Goal: Task Accomplishment & Management: Use online tool/utility

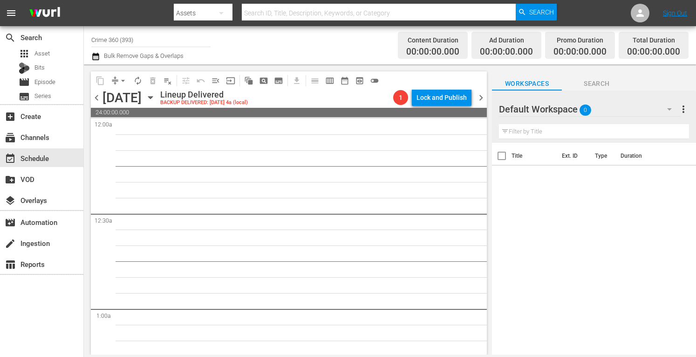
click at [156, 96] on icon "button" at bounding box center [150, 97] width 10 height 10
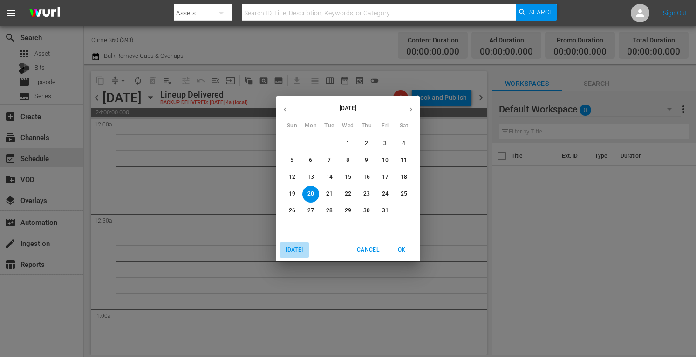
click at [296, 248] on span "[DATE]" at bounding box center [294, 250] width 22 height 10
click at [313, 208] on p "29" at bounding box center [311, 211] width 7 height 8
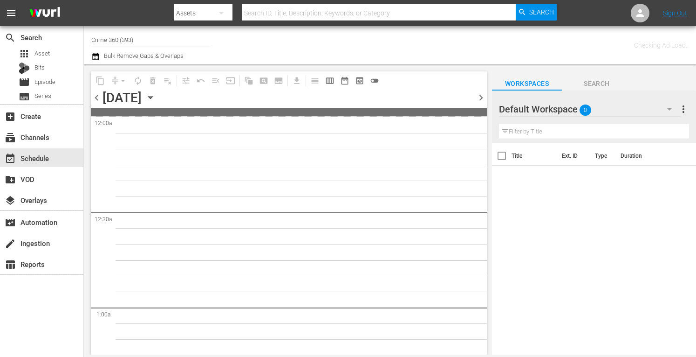
click at [142, 39] on input "Crime 360 (393)" at bounding box center [150, 39] width 119 height 22
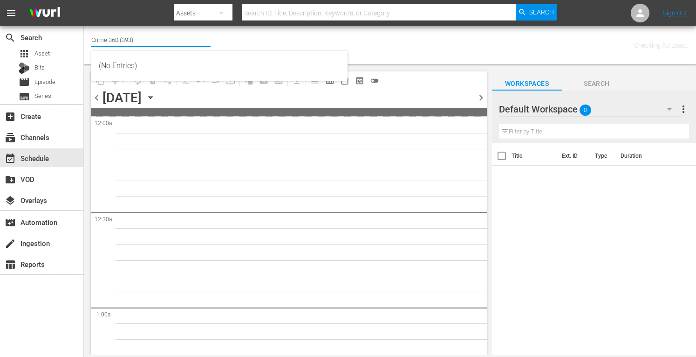
click at [142, 39] on input "Crime 360 (393)" at bounding box center [150, 39] width 119 height 22
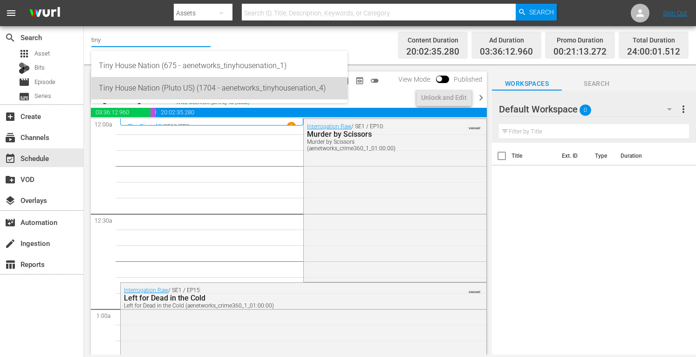
click at [144, 91] on div "Tiny House Nation (Pluto US) (1704 - aenetworks_tinyhousenation_4)" at bounding box center [219, 88] width 241 height 22
type input "Tiny House Nation (Pluto US) (1704 - aenetworks_tinyhousenation_4)"
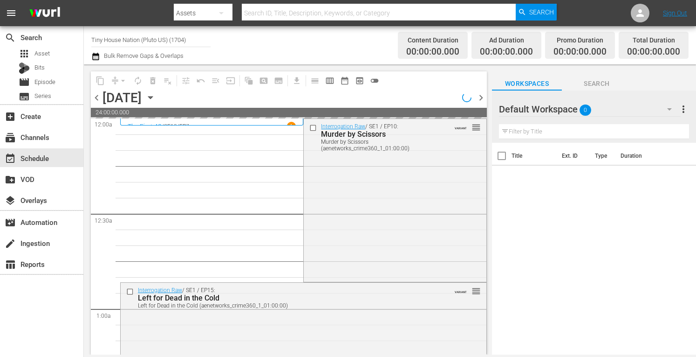
click at [682, 108] on span "more_vert" at bounding box center [683, 108] width 11 height 11
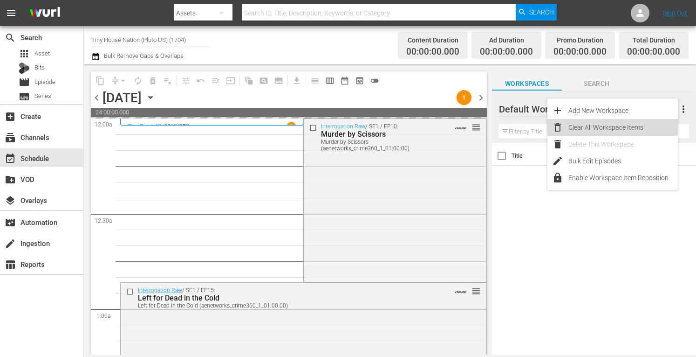
click at [598, 126] on div "Clear All Workspace Items" at bounding box center [624, 127] width 110 height 17
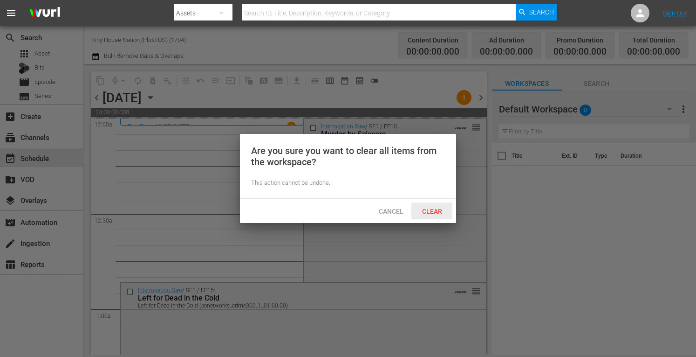
click at [428, 210] on span "Clear" at bounding box center [432, 210] width 35 height 7
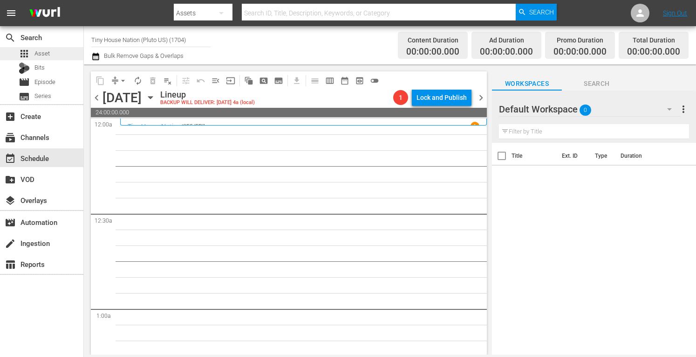
click at [53, 57] on div "apps Asset" at bounding box center [41, 53] width 83 height 13
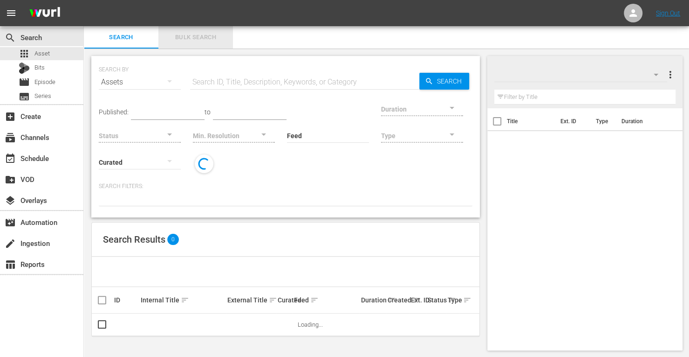
click at [193, 34] on span "Bulk Search" at bounding box center [195, 37] width 63 height 11
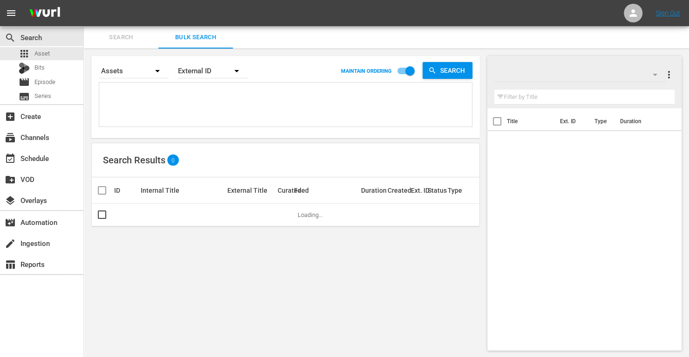
click at [154, 109] on textarea at bounding box center [287, 106] width 371 height 42
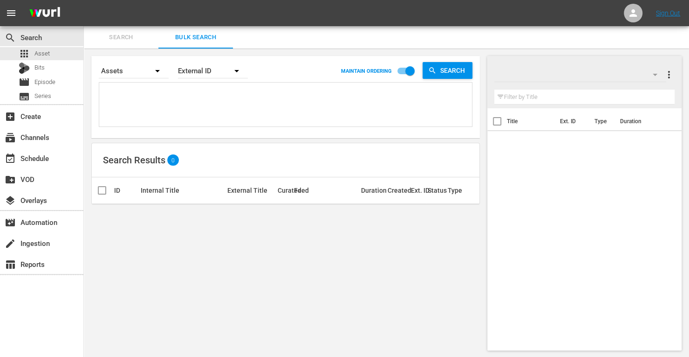
paste textarea "214798 171817 171832 190486 161959 190474"
type textarea "214798 171817 171832 190486 161959 190474"
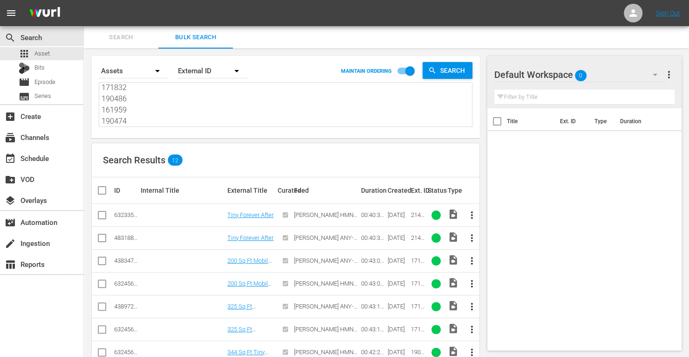
paste textarea "214798 171817 171832 190486 161959 190474"
type textarea "214798 171817 171832 190486 161959 190474 214798 171817 171832 190486 161959 19…"
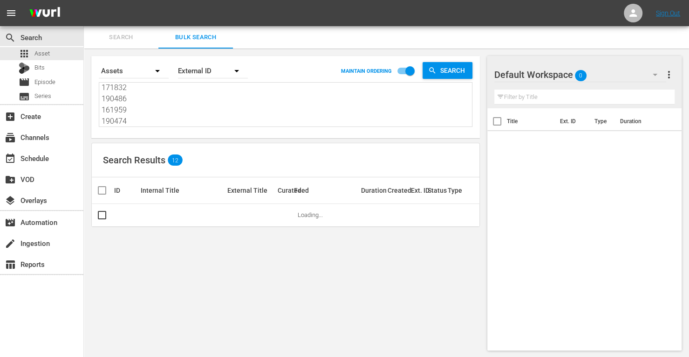
type textarea "214798 171817 171832 190486 161959 190474 214798 171817 171832 190486 161959 19…"
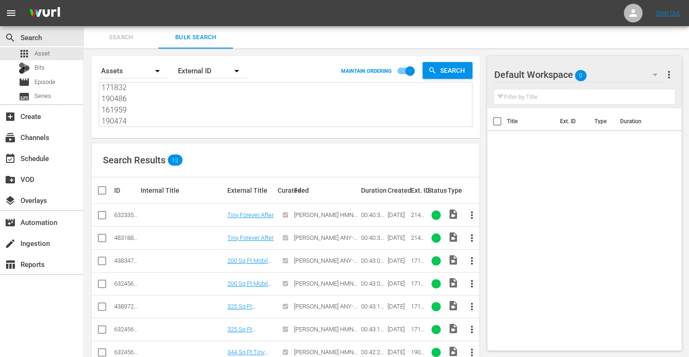
click at [104, 239] on input "checkbox" at bounding box center [101, 239] width 11 height 11
checkbox input "true"
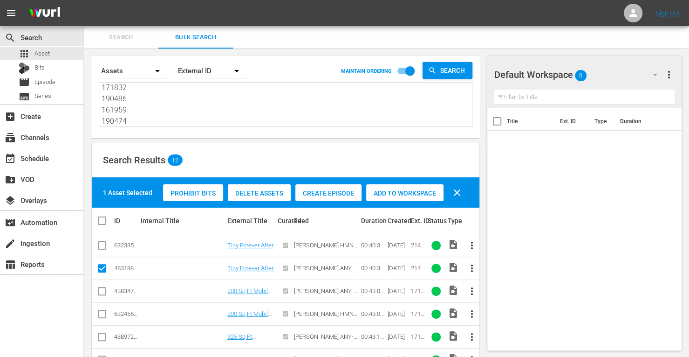
click at [101, 290] on input "checkbox" at bounding box center [101, 292] width 11 height 11
checkbox input "true"
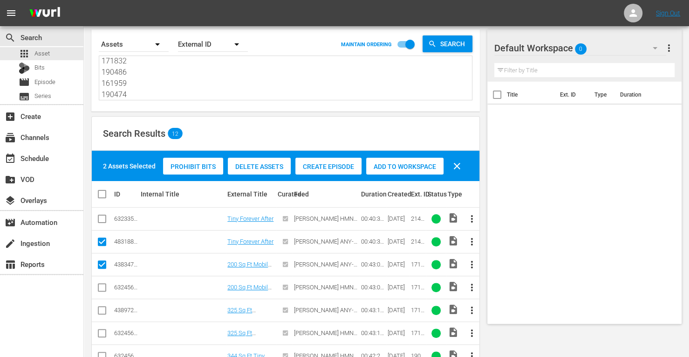
scroll to position [29, 0]
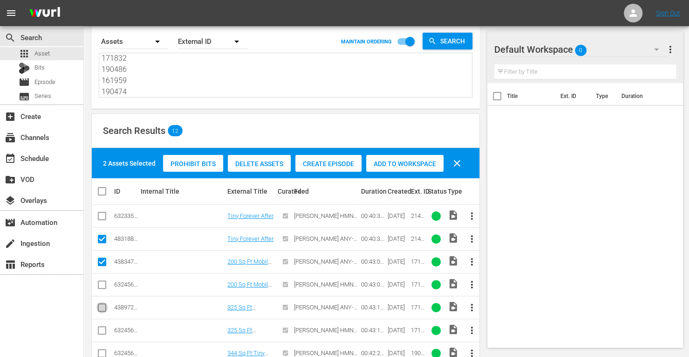
click at [105, 307] on input "checkbox" at bounding box center [101, 308] width 11 height 11
checkbox input "true"
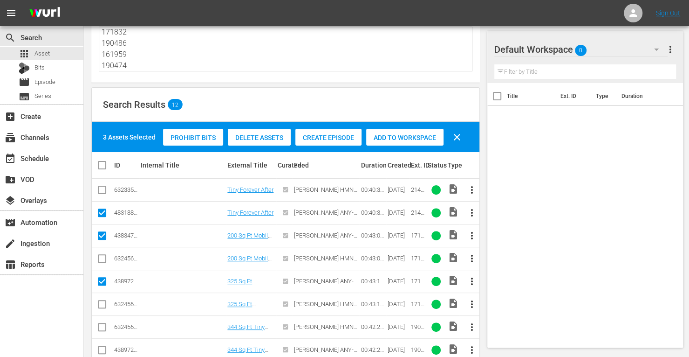
scroll to position [56, 0]
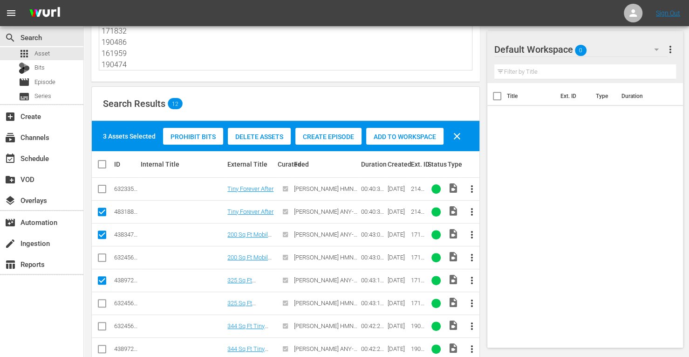
click at [104, 347] on input "checkbox" at bounding box center [101, 350] width 11 height 11
checkbox input "true"
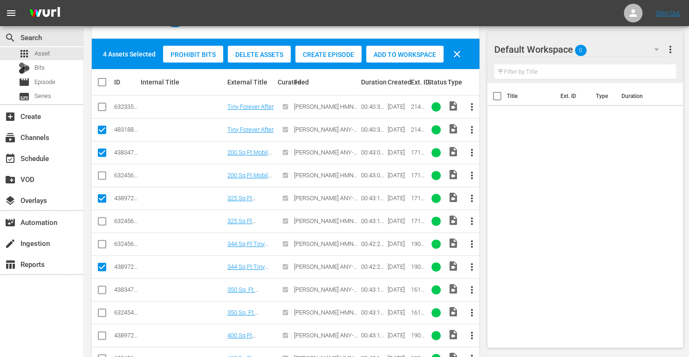
scroll to position [139, 0]
click at [101, 287] on input "checkbox" at bounding box center [101, 290] width 11 height 11
checkbox input "true"
click at [103, 331] on input "checkbox" at bounding box center [101, 336] width 11 height 11
checkbox input "true"
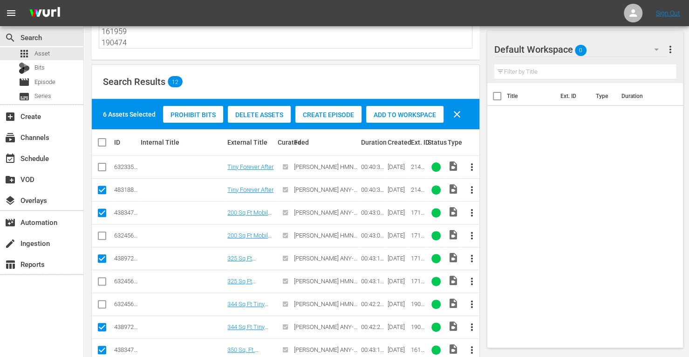
scroll to position [76, 0]
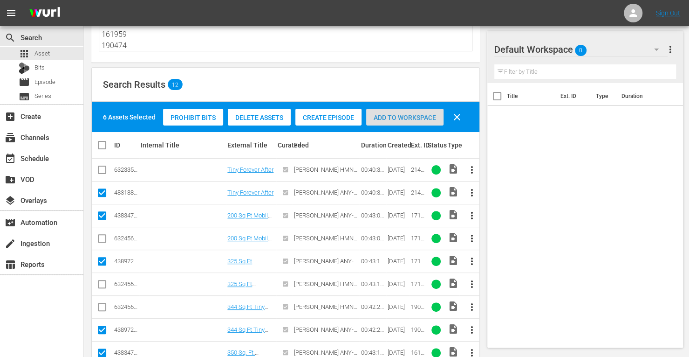
click at [386, 120] on span "Add to Workspace" at bounding box center [404, 117] width 77 height 7
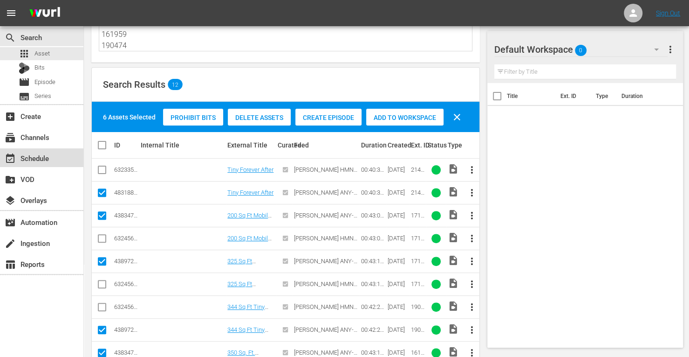
click at [47, 159] on div "event_available Schedule" at bounding box center [26, 156] width 52 height 8
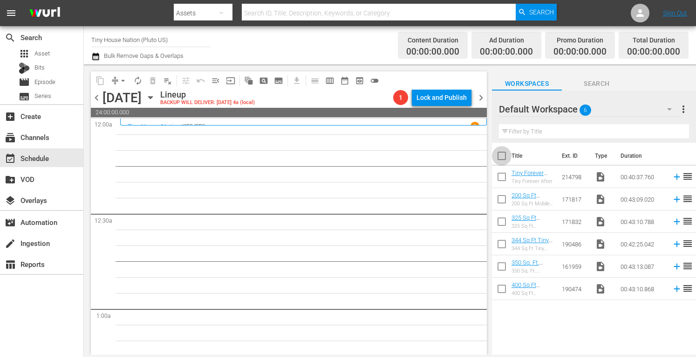
click at [501, 155] on input "checkbox" at bounding box center [502, 158] width 20 height 20
checkbox input "true"
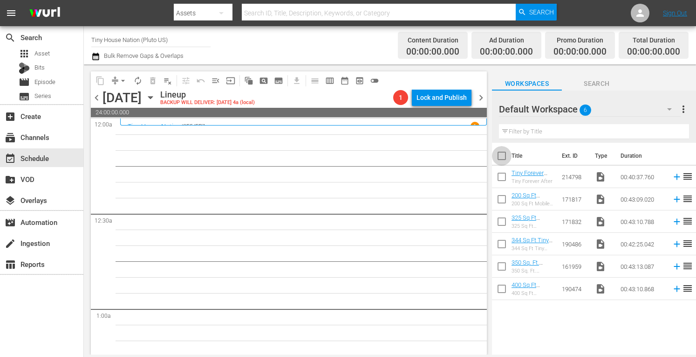
checkbox input "true"
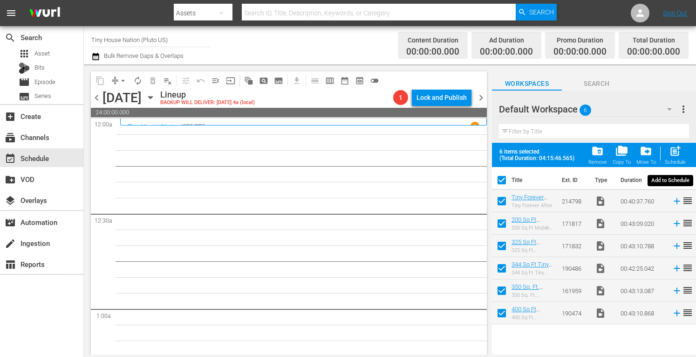
click at [675, 154] on span "post_add" at bounding box center [675, 151] width 13 height 13
checkbox input "false"
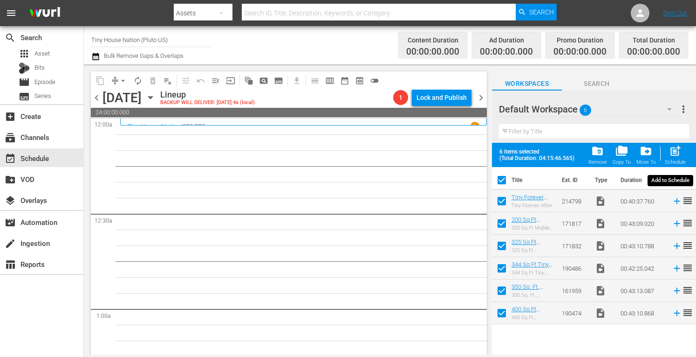
checkbox input "false"
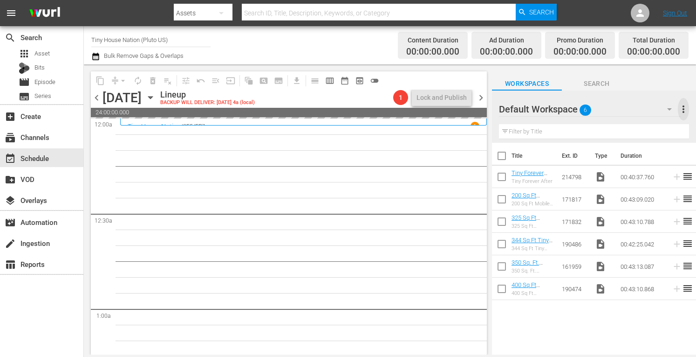
click at [683, 107] on span "more_vert" at bounding box center [683, 108] width 11 height 11
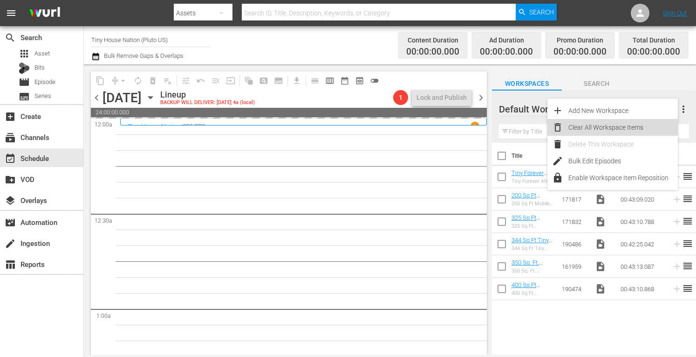
click at [601, 127] on div "Clear All Workspace Items" at bounding box center [624, 127] width 110 height 17
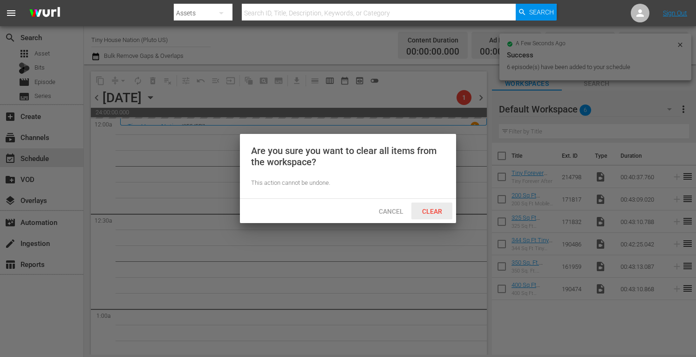
click at [436, 211] on span "Clear" at bounding box center [432, 210] width 35 height 7
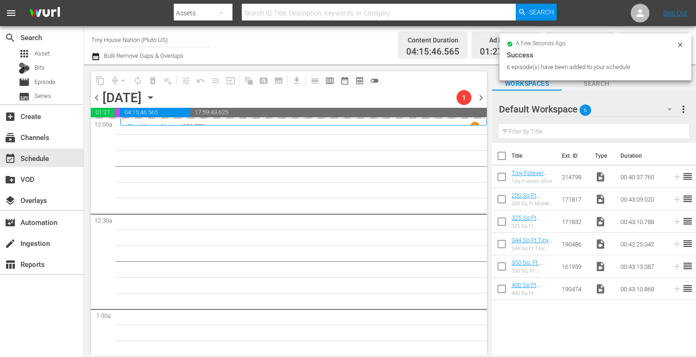
click at [483, 97] on span "chevron_right" at bounding box center [481, 98] width 12 height 12
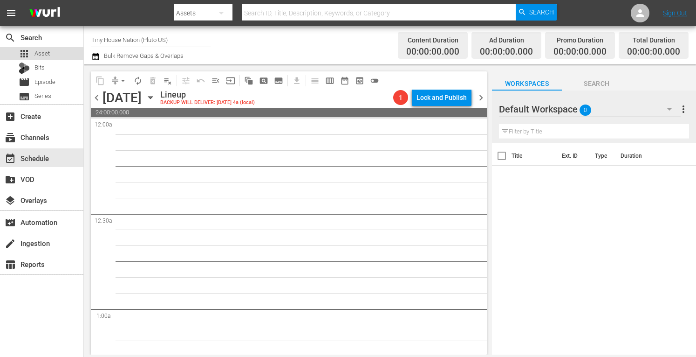
click at [48, 48] on div "apps Asset" at bounding box center [34, 53] width 31 height 13
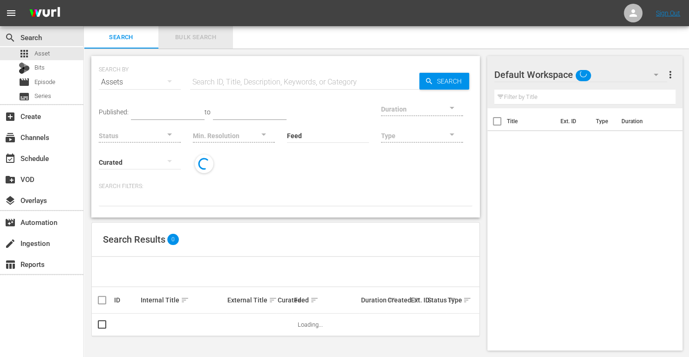
click at [191, 41] on span "Bulk Search" at bounding box center [195, 37] width 63 height 11
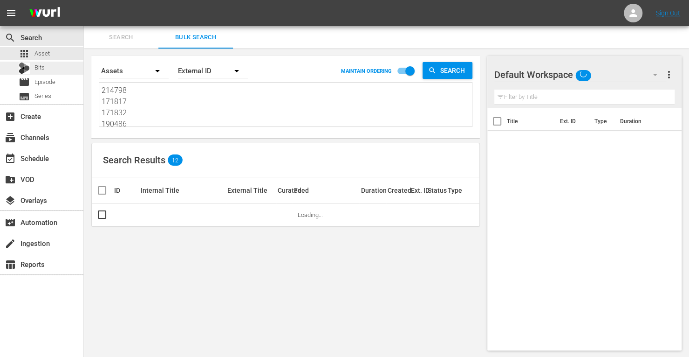
drag, startPoint x: 133, startPoint y: 123, endPoint x: 63, endPoint y: 67, distance: 90.2
click at [84, 0] on div "search Search apps Asset Bits movie Episode subtitles Series add_box Create sub…" at bounding box center [387, 0] width 606 height 0
type textarea "161959 190474 214798 171817 171832 190486 161959 190474"
drag, startPoint x: 134, startPoint y: 120, endPoint x: 48, endPoint y: 69, distance: 100.7
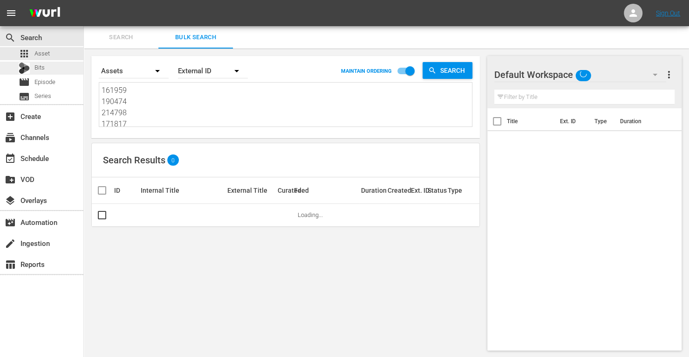
click at [84, 0] on div "search Search apps Asset Bits movie Episode subtitles Series add_box Create sub…" at bounding box center [387, 0] width 606 height 0
type textarea "171817 171832 190486 161959 190474"
drag, startPoint x: 128, startPoint y: 124, endPoint x: 83, endPoint y: 101, distance: 50.4
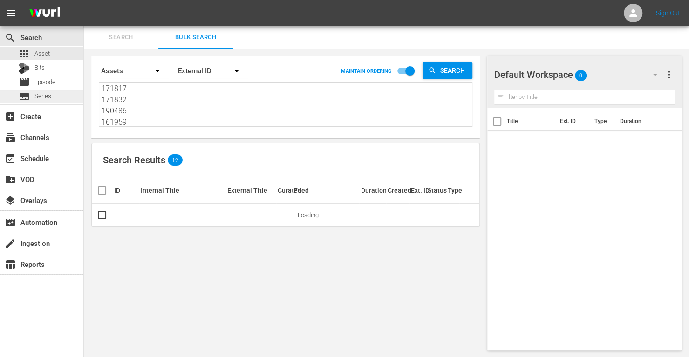
click at [84, 0] on div "search Search apps Asset Bits movie Episode subtitles Series add_box Create sub…" at bounding box center [387, 0] width 606 height 0
type textarea "161959 190474"
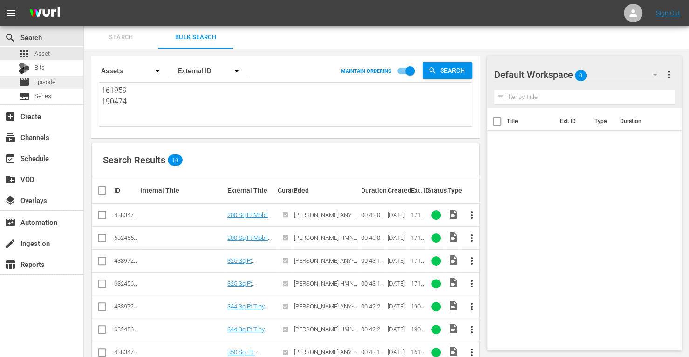
drag, startPoint x: 138, startPoint y: 122, endPoint x: 82, endPoint y: 84, distance: 67.5
click at [84, 0] on div "search Search apps Asset Bits movie Episode subtitles Series add_box Create sub…" at bounding box center [387, 0] width 606 height 0
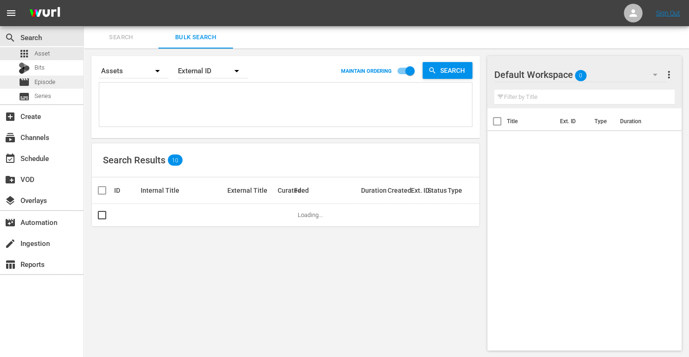
paste textarea "160625 190478 214811 153732 161953 190472"
type textarea "160625 190478 214811 153732 161953 190472"
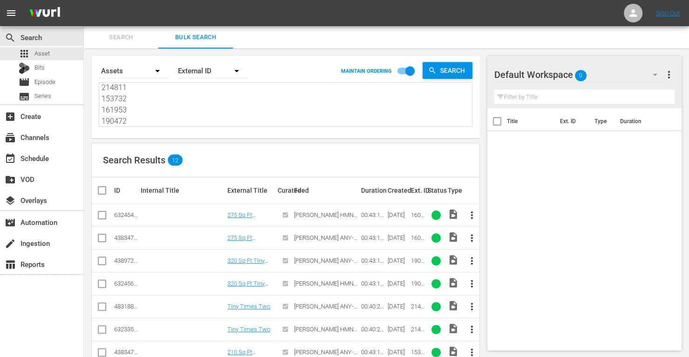
type textarea "160625 190478 214811 153732 161953 190472"
click at [107, 238] on input "checkbox" at bounding box center [101, 239] width 11 height 11
checkbox input "true"
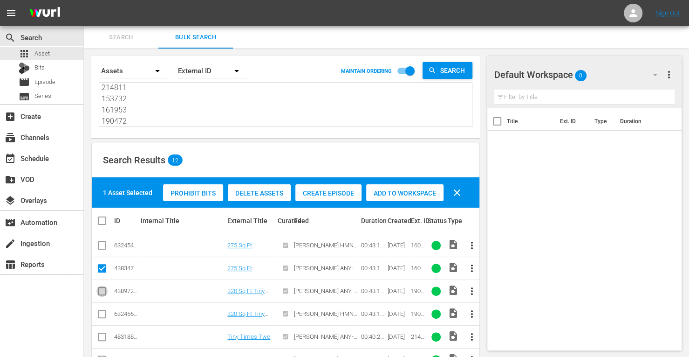
click at [103, 292] on input "checkbox" at bounding box center [101, 292] width 11 height 11
checkbox input "true"
click at [103, 334] on input "checkbox" at bounding box center [101, 338] width 11 height 11
checkbox input "true"
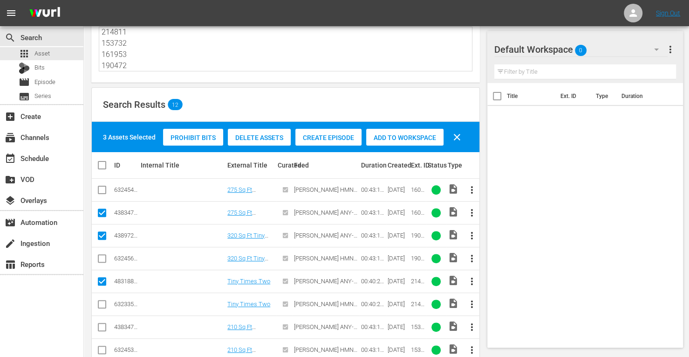
scroll to position [61, 0]
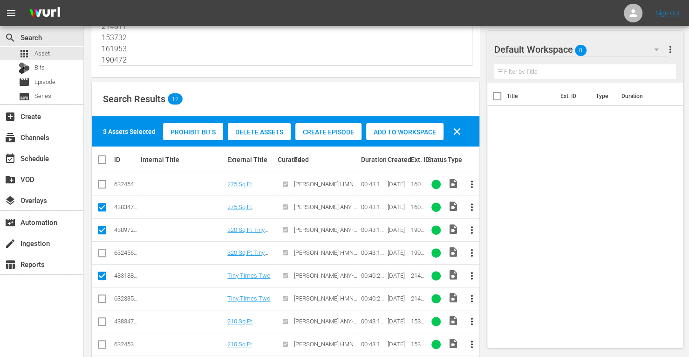
click at [104, 321] on input "checkbox" at bounding box center [101, 322] width 11 height 11
checkbox input "true"
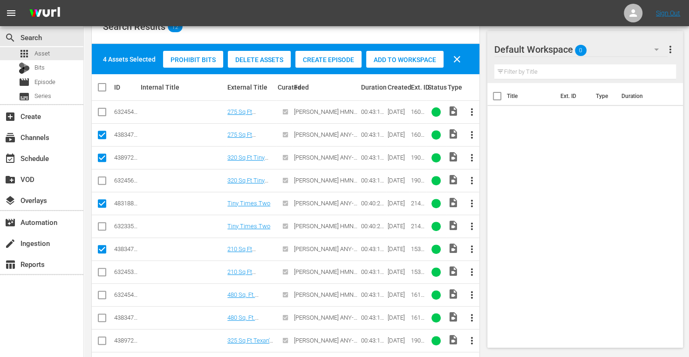
scroll to position [134, 0]
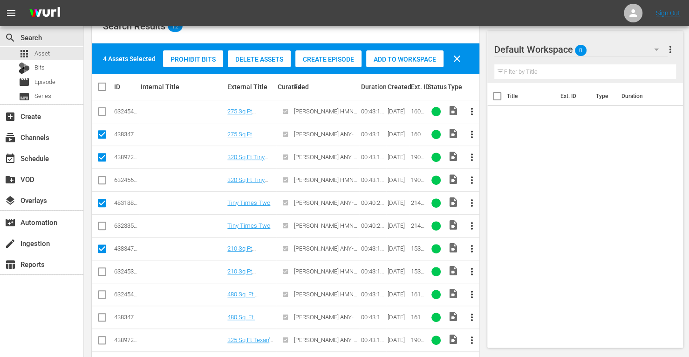
click at [103, 314] on input "checkbox" at bounding box center [101, 318] width 11 height 11
checkbox input "true"
click at [101, 336] on input "checkbox" at bounding box center [101, 341] width 11 height 11
checkbox input "true"
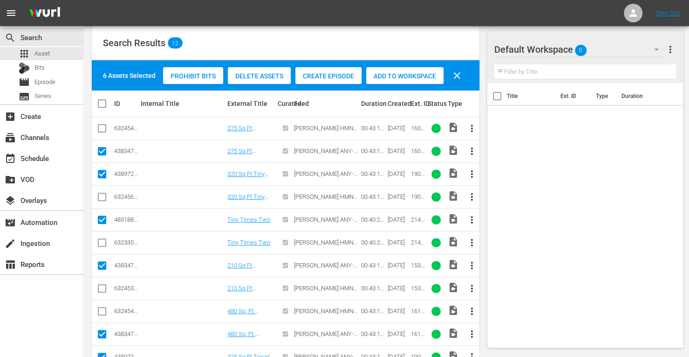
scroll to position [115, 0]
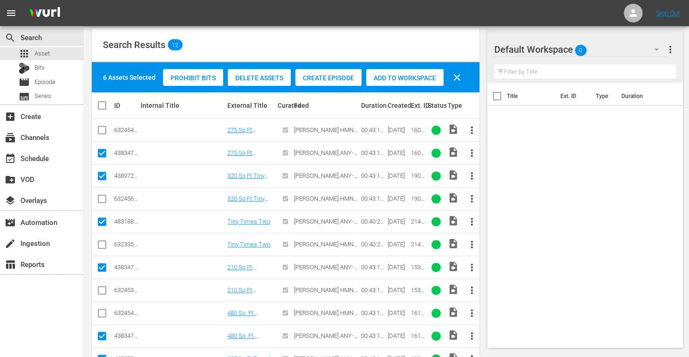
click at [414, 74] on span "Add to Workspace" at bounding box center [404, 77] width 77 height 7
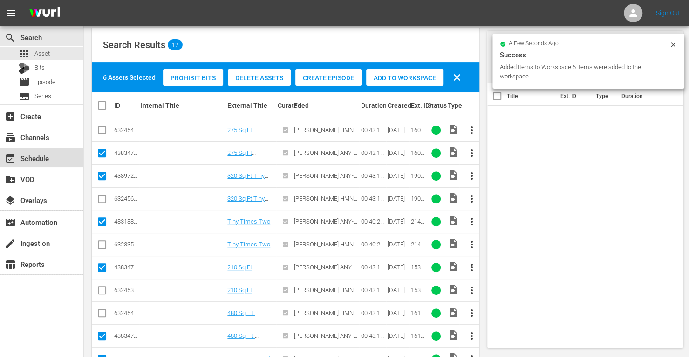
click at [48, 161] on div "event_available Schedule" at bounding box center [26, 156] width 52 height 8
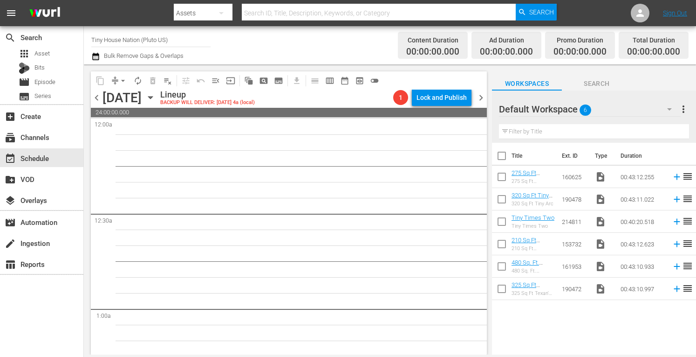
click at [505, 153] on input "checkbox" at bounding box center [502, 158] width 20 height 20
checkbox input "true"
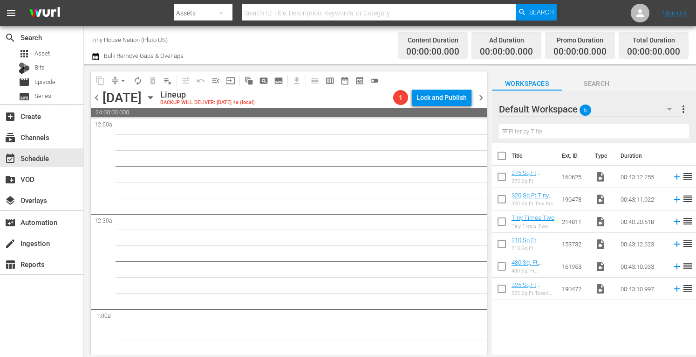
checkbox input "true"
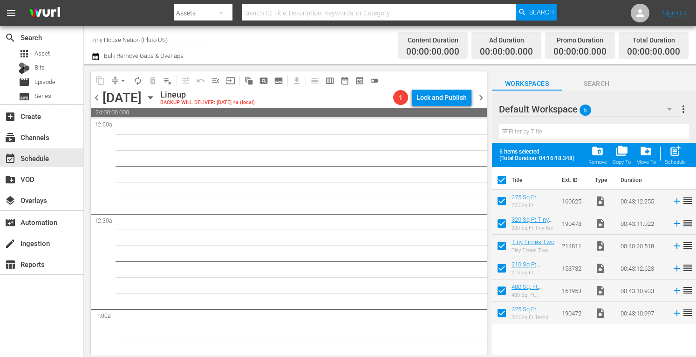
click at [673, 152] on span "post_add" at bounding box center [675, 151] width 13 height 13
checkbox input "false"
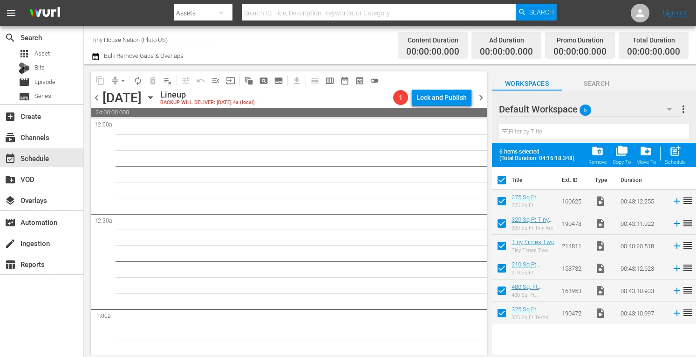
checkbox input "false"
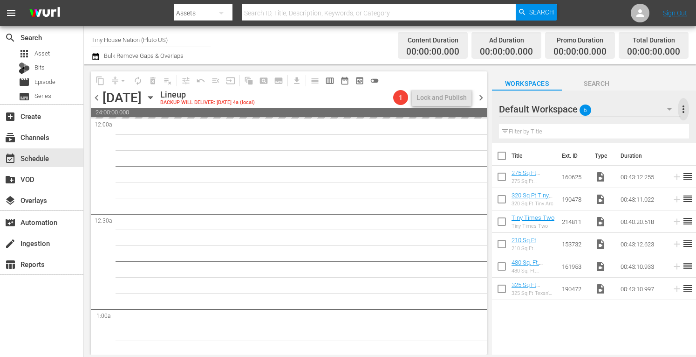
click at [684, 113] on span "more_vert" at bounding box center [683, 108] width 11 height 11
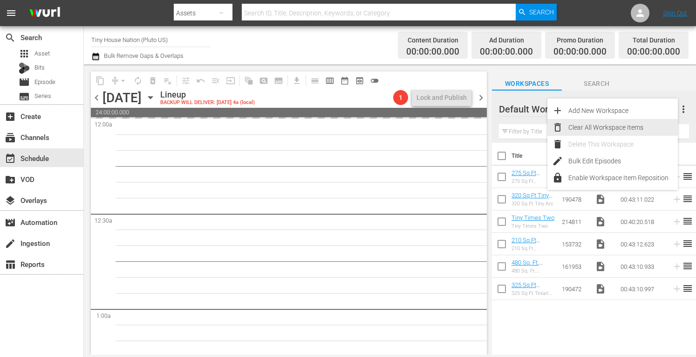
click at [595, 126] on div "Clear All Workspace Items" at bounding box center [624, 127] width 110 height 17
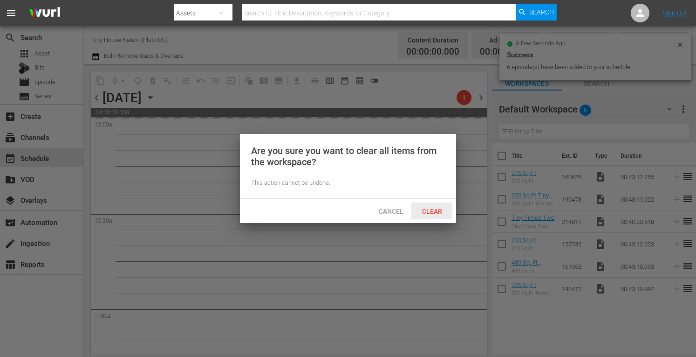
click at [435, 211] on span "Clear" at bounding box center [432, 210] width 35 height 7
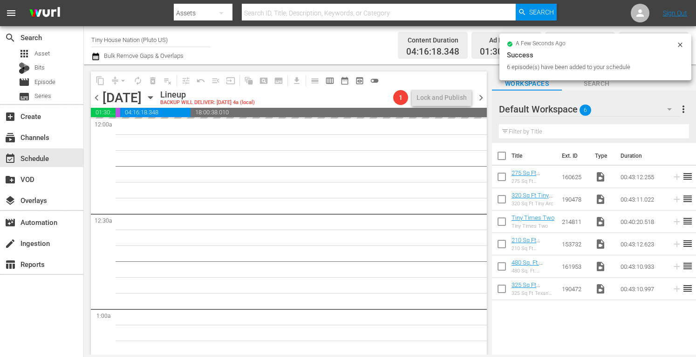
click at [477, 96] on span "chevron_right" at bounding box center [481, 98] width 12 height 12
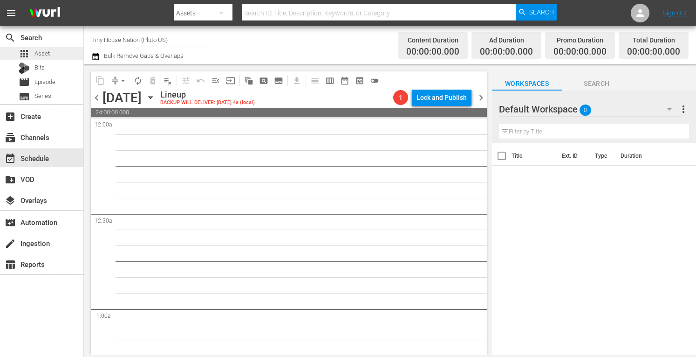
click at [50, 55] on div "apps Asset" at bounding box center [41, 53] width 83 height 13
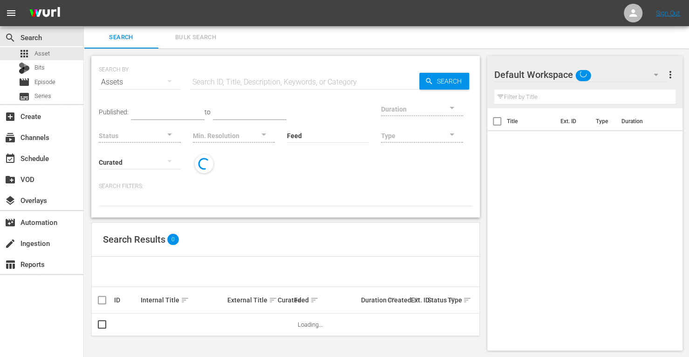
click at [187, 36] on span "Bulk Search" at bounding box center [195, 37] width 63 height 11
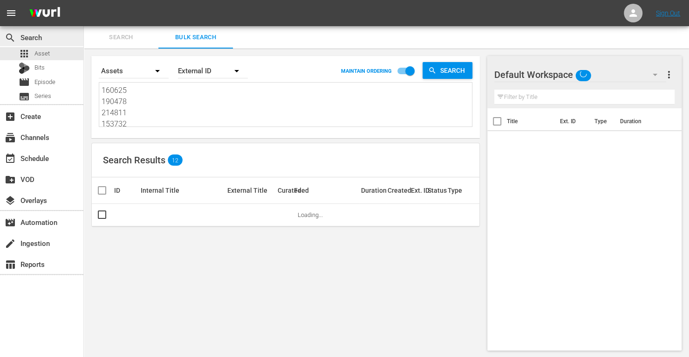
drag, startPoint x: 139, startPoint y: 122, endPoint x: 62, endPoint y: 31, distance: 119.0
click at [84, 0] on div "search Search apps Asset Bits movie Episode subtitles Series add_box Create sub…" at bounding box center [387, 0] width 606 height 0
type textarea "161953 190472"
drag, startPoint x: 139, startPoint y: 117, endPoint x: 39, endPoint y: 21, distance: 138.1
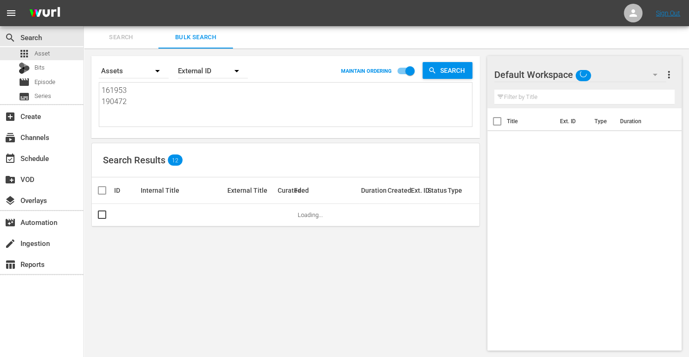
click at [39, 21] on div "menu Sign Out search Search apps Asset Bits movie Episode subtitles Series add_…" at bounding box center [344, 179] width 689 height 358
paste textarea "166417 166412 166419 173795 166399 173793 173794 166420 173796 173801 173800 17…"
type textarea "166417 166412 166419 173795 166399 173793 173794 166420 173796 173801 173800 17…"
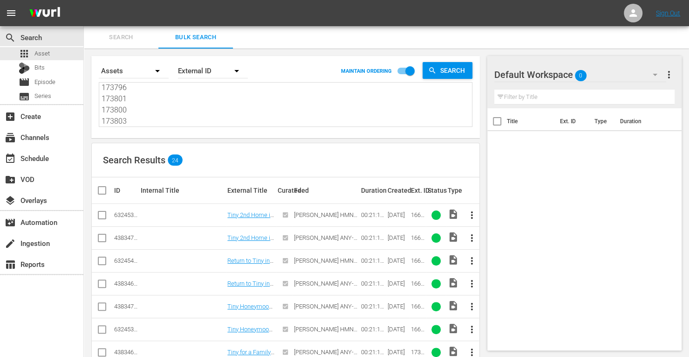
click at [103, 236] on input "checkbox" at bounding box center [101, 239] width 11 height 11
checkbox input "true"
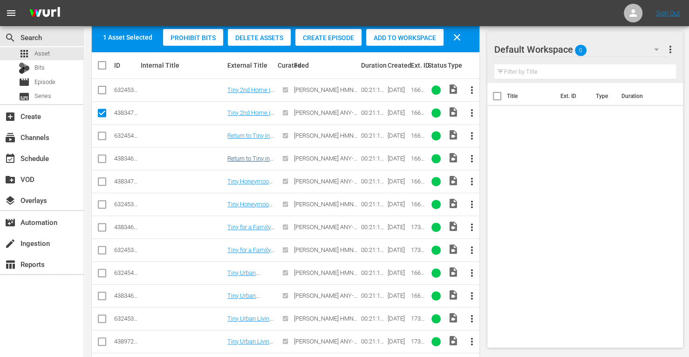
scroll to position [157, 0]
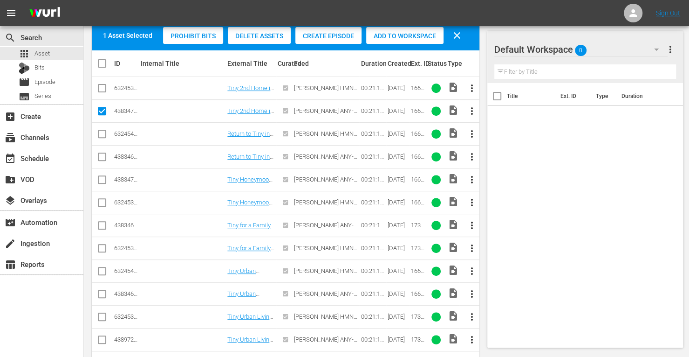
click at [105, 160] on input "checkbox" at bounding box center [101, 158] width 11 height 11
checkbox input "true"
click at [101, 176] on input "checkbox" at bounding box center [101, 181] width 11 height 11
checkbox input "true"
click at [103, 223] on input "checkbox" at bounding box center [101, 226] width 11 height 11
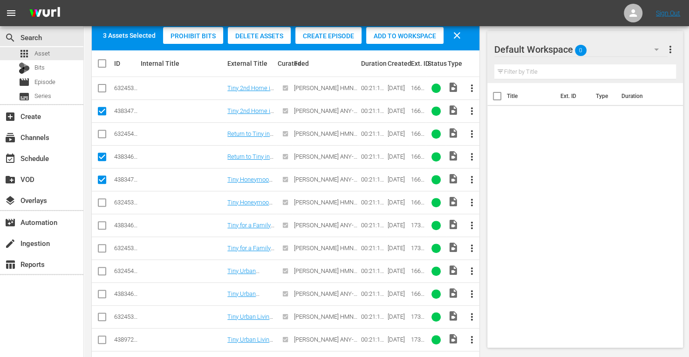
checkbox input "true"
click at [100, 292] on input "checkbox" at bounding box center [101, 295] width 11 height 11
checkbox input "true"
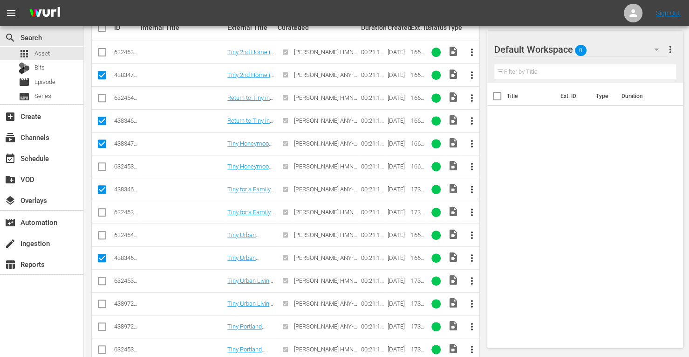
click at [103, 305] on input "checkbox" at bounding box center [101, 305] width 11 height 11
checkbox input "true"
click at [99, 324] on input "checkbox" at bounding box center [101, 328] width 11 height 11
checkbox input "true"
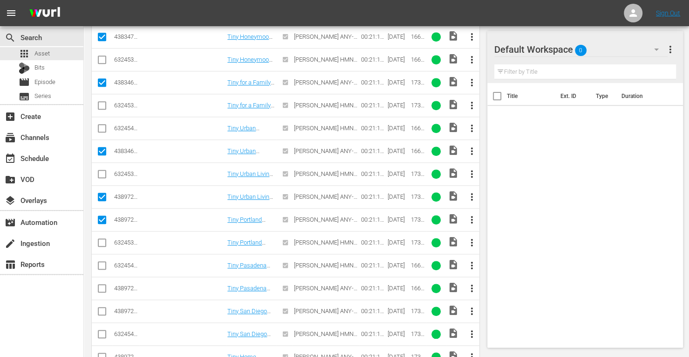
scroll to position [300, 0]
click at [102, 286] on input "checkbox" at bounding box center [101, 289] width 11 height 11
checkbox input "true"
click at [99, 307] on input "checkbox" at bounding box center [101, 312] width 11 height 11
checkbox input "true"
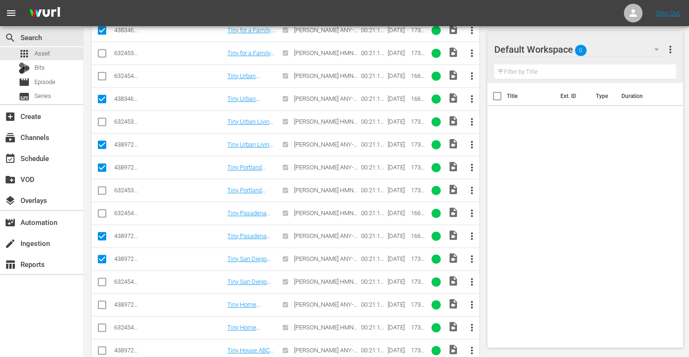
scroll to position [352, 0]
click at [102, 302] on input "checkbox" at bounding box center [101, 305] width 11 height 11
checkbox input "true"
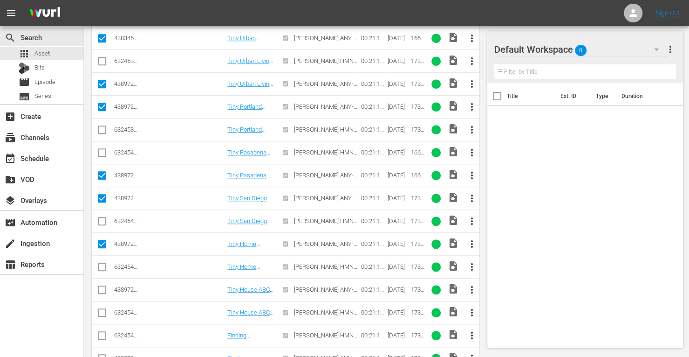
scroll to position [413, 0]
click at [105, 287] on input "checkbox" at bounding box center [101, 290] width 11 height 11
checkbox input "true"
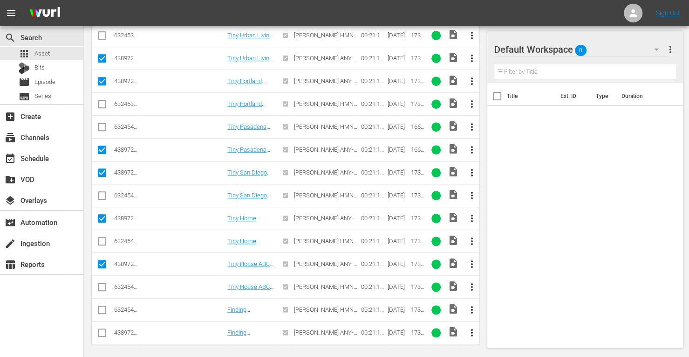
click at [102, 329] on input "checkbox" at bounding box center [101, 334] width 11 height 11
checkbox input "true"
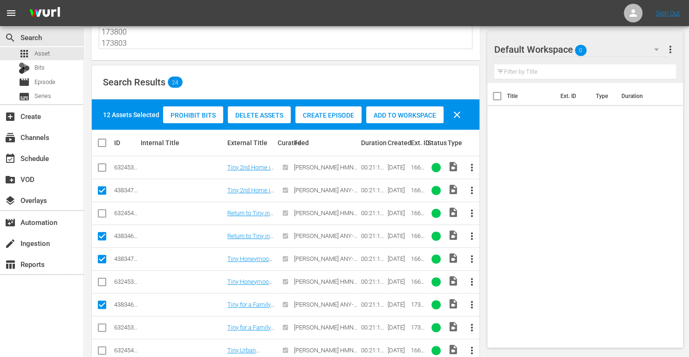
scroll to position [64, 0]
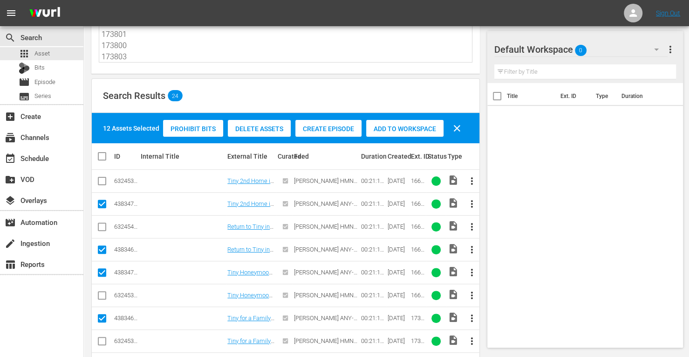
click at [407, 129] on span "Add to Workspace" at bounding box center [404, 128] width 77 height 7
click at [50, 153] on div "event_available Schedule" at bounding box center [26, 156] width 52 height 8
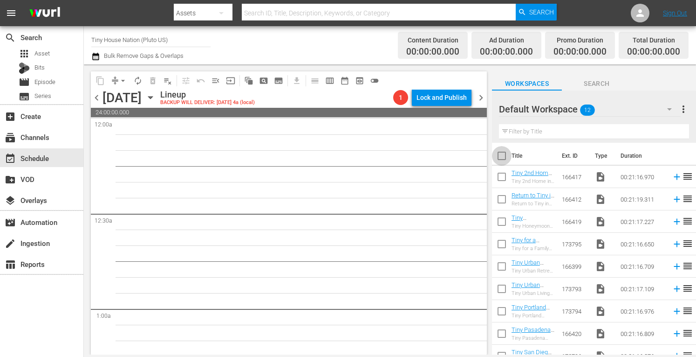
click at [500, 157] on input "checkbox" at bounding box center [502, 158] width 20 height 20
checkbox input "true"
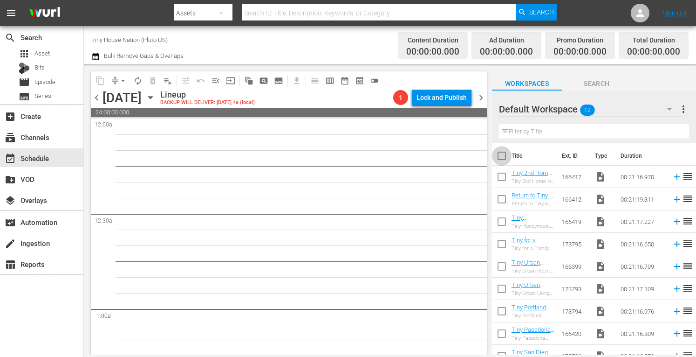
checkbox input "true"
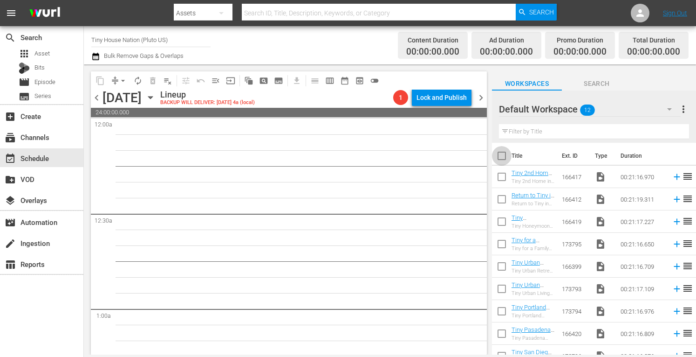
checkbox input "true"
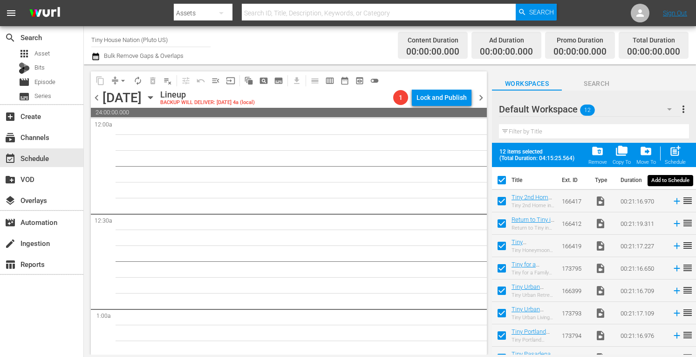
click at [674, 152] on span "post_add" at bounding box center [675, 151] width 13 height 13
checkbox input "false"
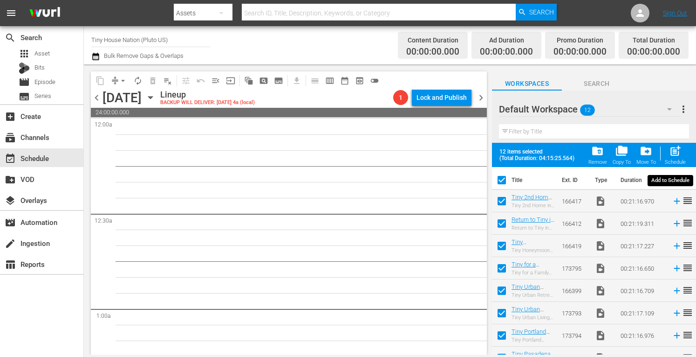
checkbox input "false"
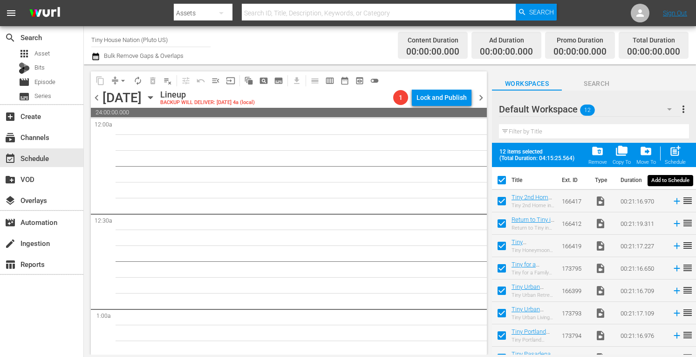
checkbox input "false"
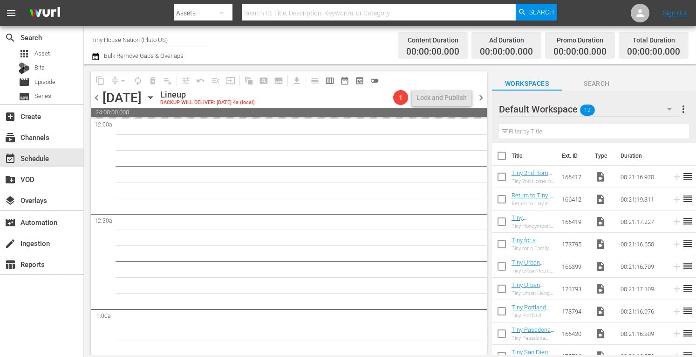
click at [682, 110] on span "more_vert" at bounding box center [683, 108] width 11 height 11
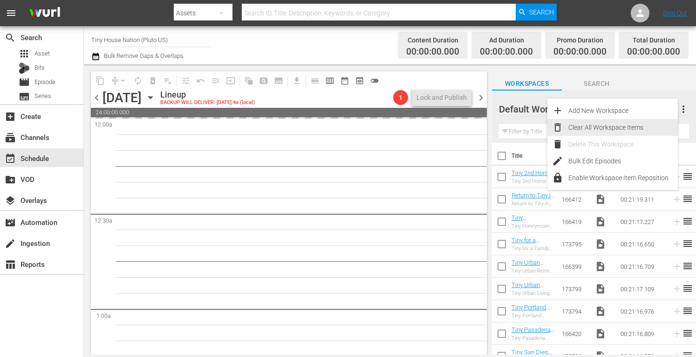
click at [618, 128] on div "Clear All Workspace Items" at bounding box center [624, 127] width 110 height 17
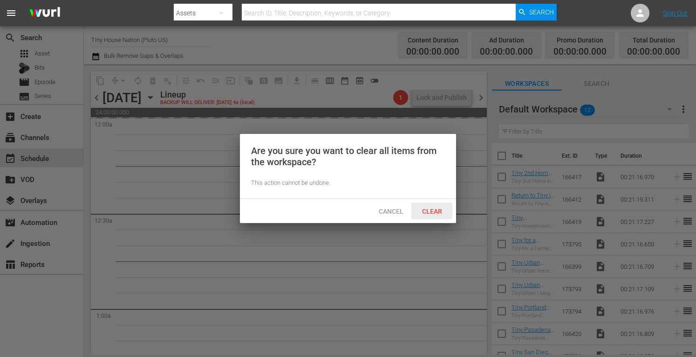
click at [430, 212] on span "Clear" at bounding box center [432, 210] width 35 height 7
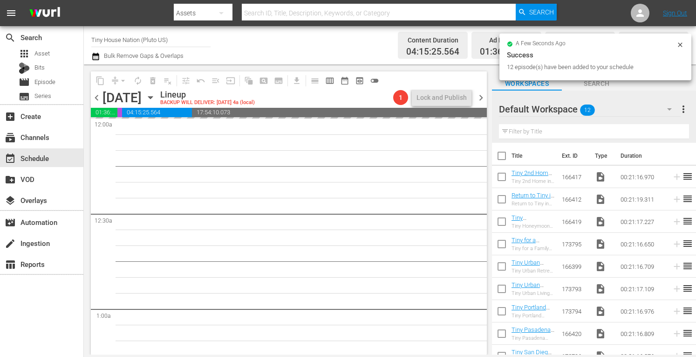
click at [483, 97] on span "chevron_right" at bounding box center [481, 98] width 12 height 12
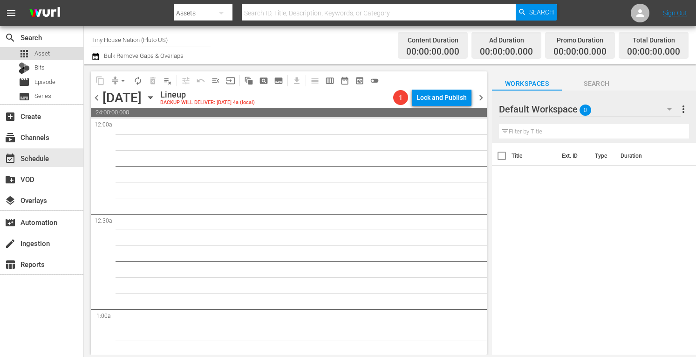
click at [57, 51] on div "apps Asset" at bounding box center [41, 53] width 83 height 13
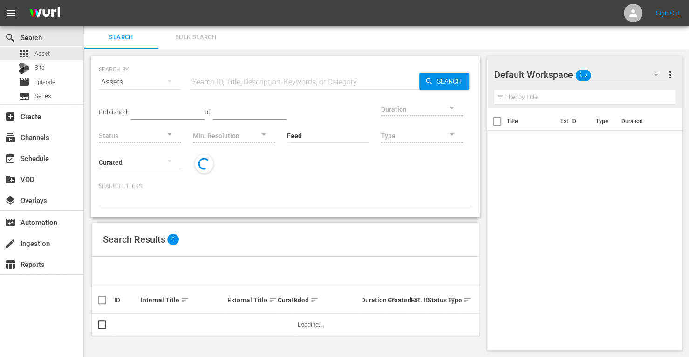
click at [198, 35] on span "Bulk Search" at bounding box center [195, 37] width 63 height 11
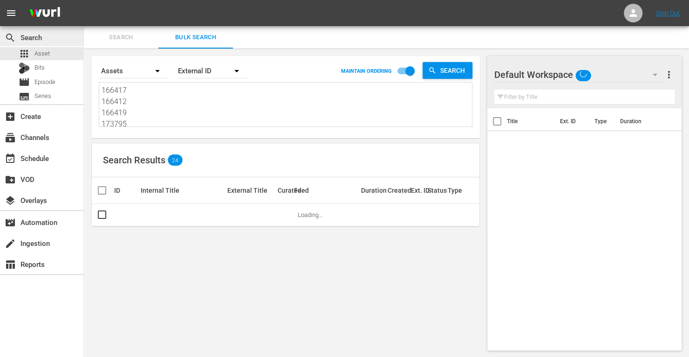
drag, startPoint x: 133, startPoint y: 124, endPoint x: 44, endPoint y: 36, distance: 124.9
click at [84, 0] on div "search Search apps Asset Bits movie Episode subtitles Series add_box Create sub…" at bounding box center [387, 0] width 606 height 0
type textarea "166399 173793 173794 166420 173796 173801 173800 173803"
drag, startPoint x: 132, startPoint y: 120, endPoint x: 13, endPoint y: 4, distance: 166.5
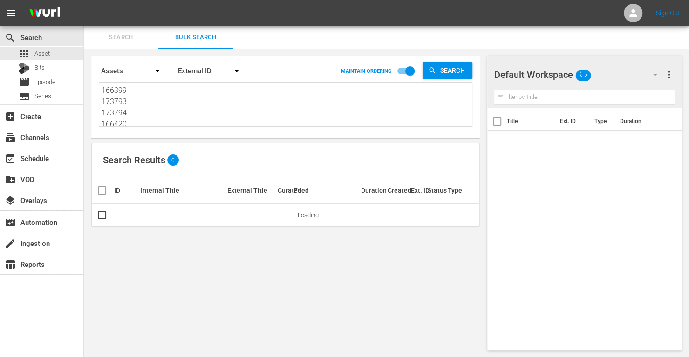
click at [13, 4] on div "menu Sign Out search Search apps Asset Bits movie Episode subtitles Series add_…" at bounding box center [344, 179] width 689 height 358
type textarea "166420 173796 173801 173800 173803"
drag, startPoint x: 131, startPoint y: 125, endPoint x: 14, endPoint y: -8, distance: 177.1
click at [14, 0] on html "menu Sign Out search Search apps Asset Bits movie Episode subtitles Series add_…" at bounding box center [344, 178] width 689 height 357
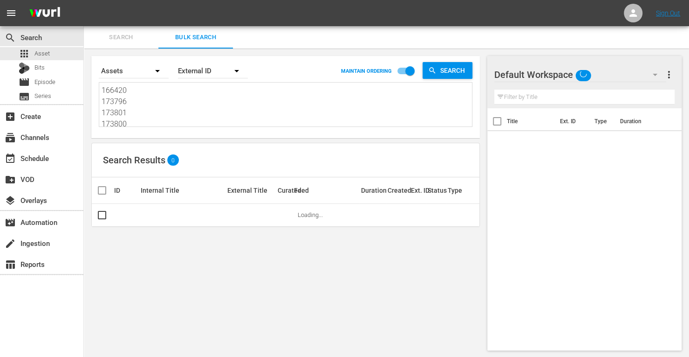
type textarea "173800 173803"
drag, startPoint x: 134, startPoint y: 123, endPoint x: 14, endPoint y: -8, distance: 177.5
click at [14, 0] on html "menu Sign Out search Search apps Asset Bits movie Episode subtitles Series add_…" at bounding box center [344, 178] width 689 height 357
paste textarea "171812 190483 190485 214802 153738 161958"
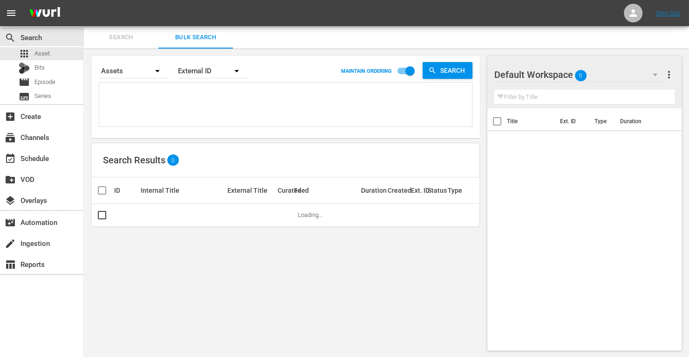
type textarea "171812 190483 190485 214802 153738 161958"
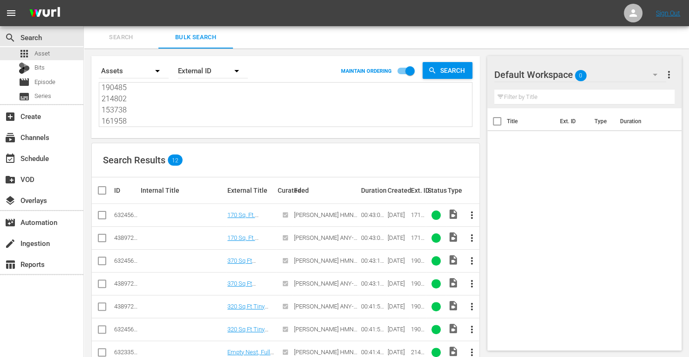
type textarea "171812 190483 190485 214802 153738 161958"
click at [103, 239] on input "checkbox" at bounding box center [101, 239] width 11 height 11
checkbox input "true"
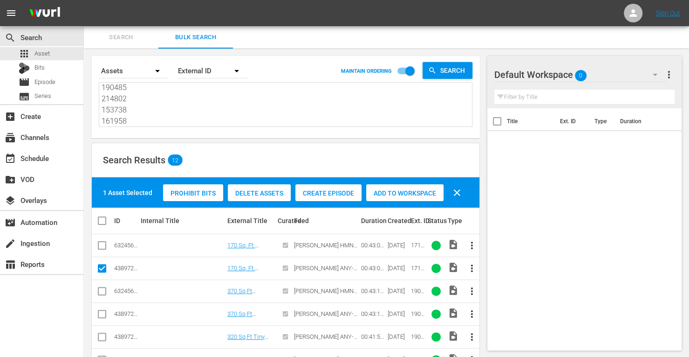
click at [102, 290] on input "checkbox" at bounding box center [101, 292] width 11 height 11
click at [107, 291] on td at bounding box center [102, 290] width 21 height 23
click at [104, 290] on input "checkbox" at bounding box center [101, 292] width 11 height 11
checkbox input "false"
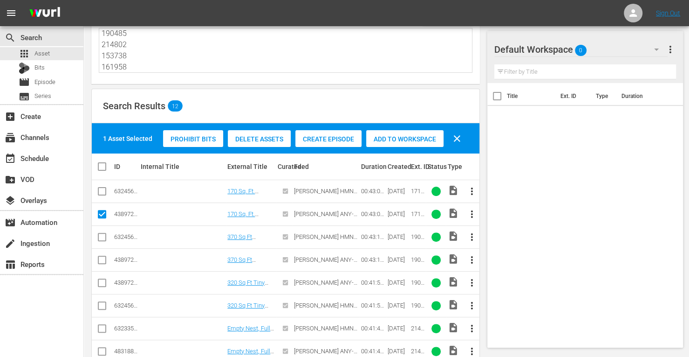
scroll to position [55, 0]
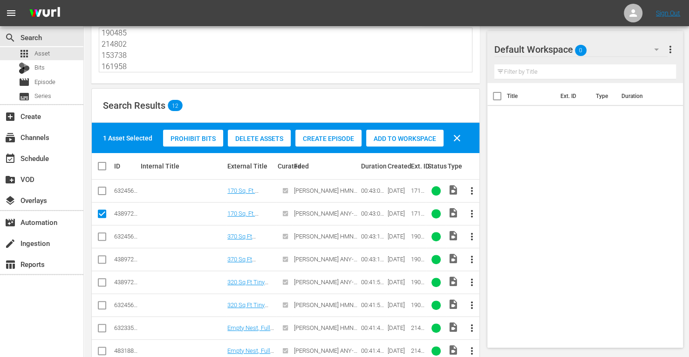
click at [103, 258] on input "checkbox" at bounding box center [101, 260] width 11 height 11
checkbox input "true"
click at [104, 279] on input "checkbox" at bounding box center [101, 283] width 11 height 11
checkbox input "true"
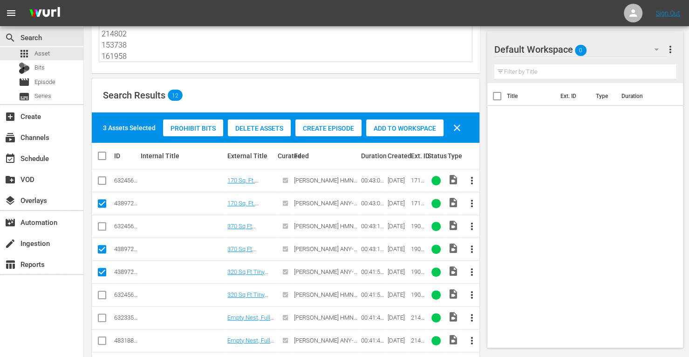
click at [104, 341] on input "checkbox" at bounding box center [101, 342] width 11 height 11
checkbox input "true"
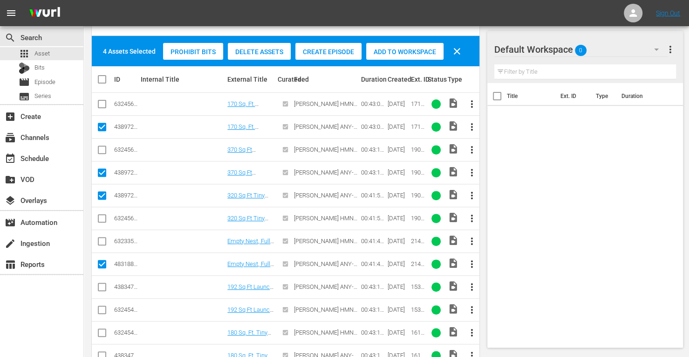
scroll to position [166, 0]
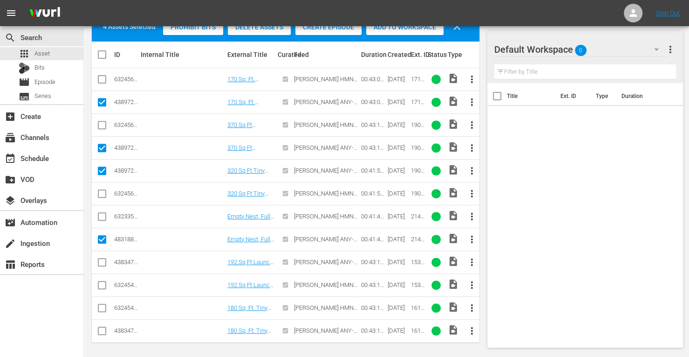
click at [102, 258] on input "checkbox" at bounding box center [101, 263] width 11 height 11
checkbox input "true"
click at [103, 330] on input "checkbox" at bounding box center [101, 332] width 11 height 11
checkbox input "true"
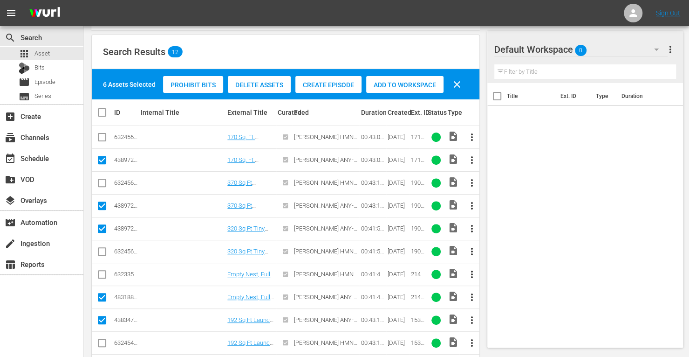
scroll to position [100, 0]
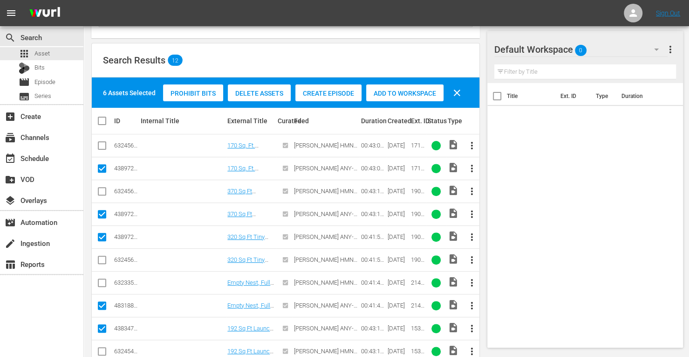
click at [395, 93] on span "Add to Workspace" at bounding box center [404, 93] width 77 height 7
click at [32, 158] on div "event_available Schedule" at bounding box center [26, 156] width 52 height 8
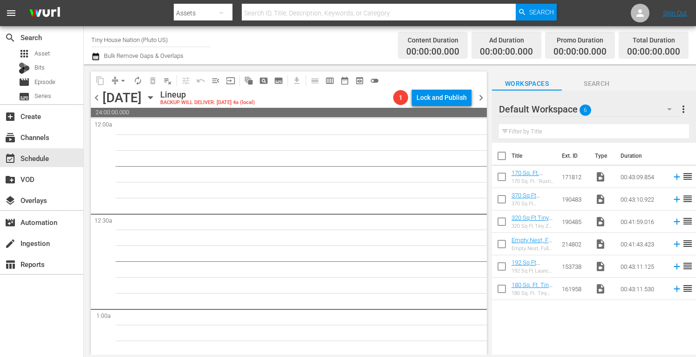
click at [503, 160] on input "checkbox" at bounding box center [502, 158] width 20 height 20
checkbox input "true"
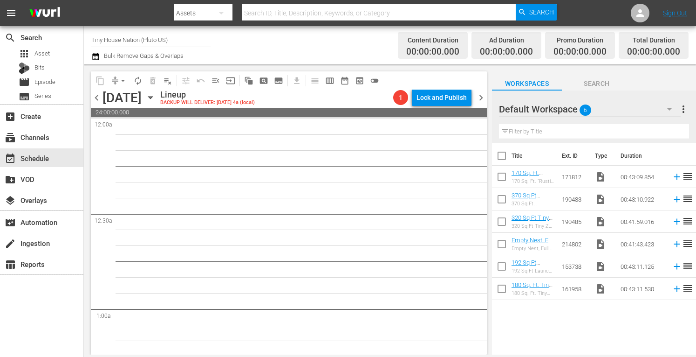
checkbox input "true"
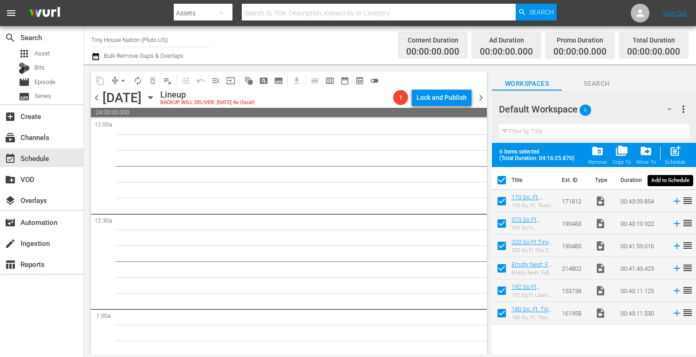
click at [682, 149] on span "post_add" at bounding box center [675, 151] width 13 height 13
checkbox input "false"
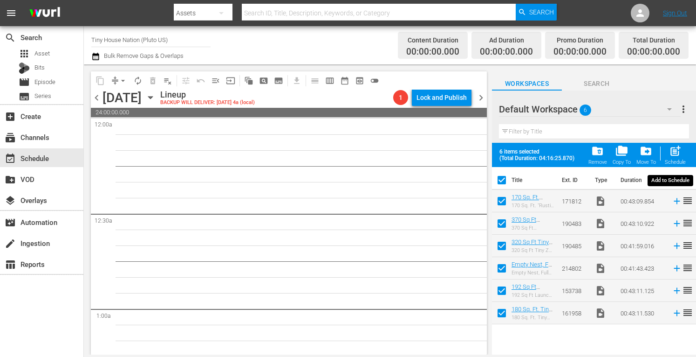
checkbox input "false"
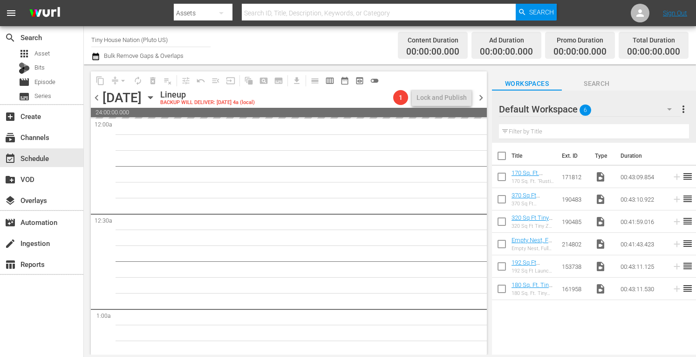
click at [683, 108] on span "more_vert" at bounding box center [683, 108] width 11 height 11
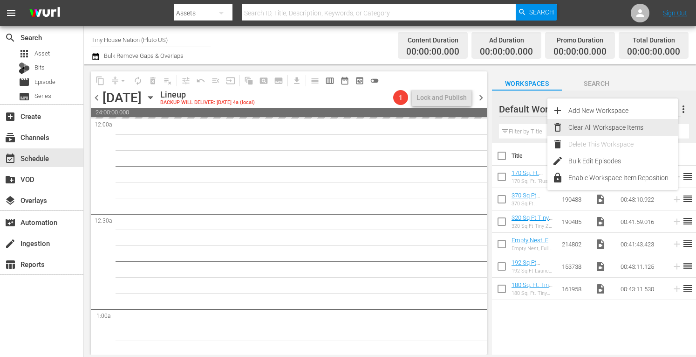
click at [594, 124] on div "Clear All Workspace Items" at bounding box center [624, 127] width 110 height 17
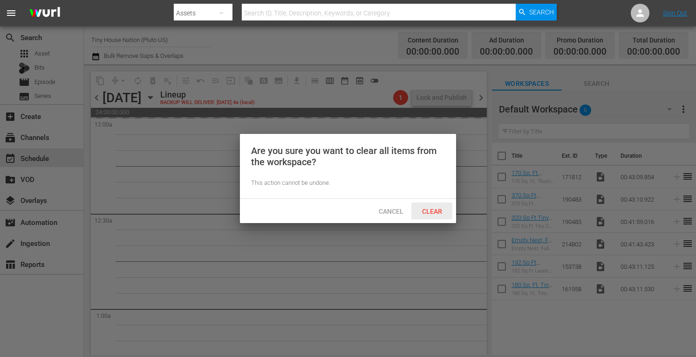
click at [439, 206] on div "Clear" at bounding box center [432, 210] width 41 height 17
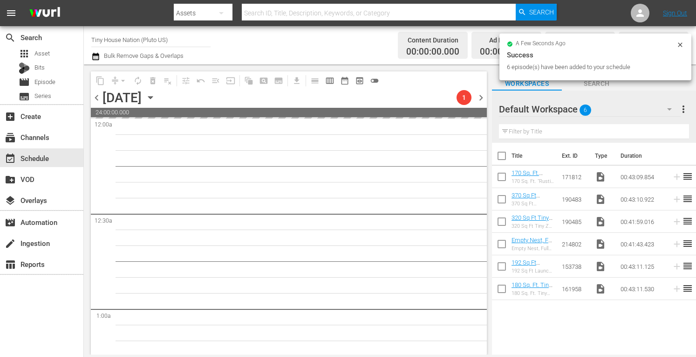
click at [482, 95] on span "chevron_right" at bounding box center [481, 98] width 12 height 12
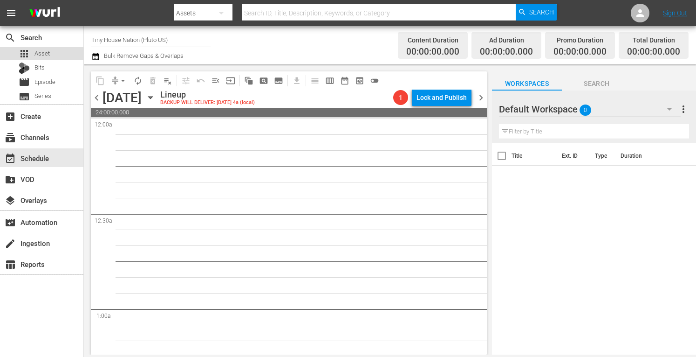
click at [51, 55] on div "apps Asset" at bounding box center [41, 53] width 83 height 13
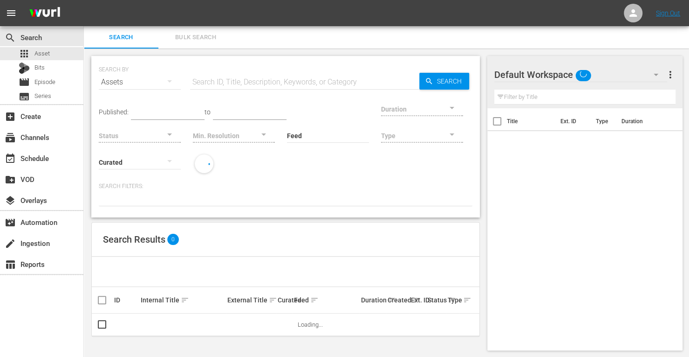
click at [192, 40] on span "Bulk Search" at bounding box center [195, 37] width 63 height 11
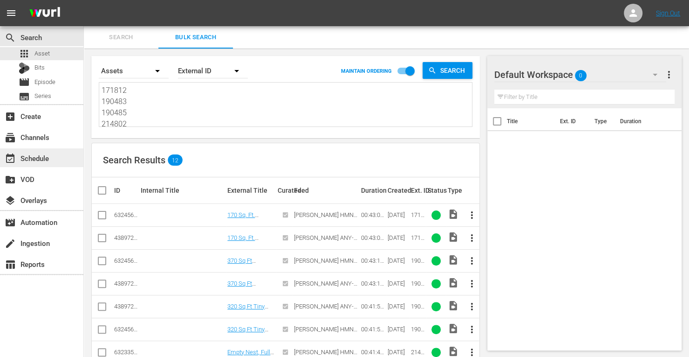
click at [41, 159] on div "event_available Schedule" at bounding box center [26, 156] width 52 height 8
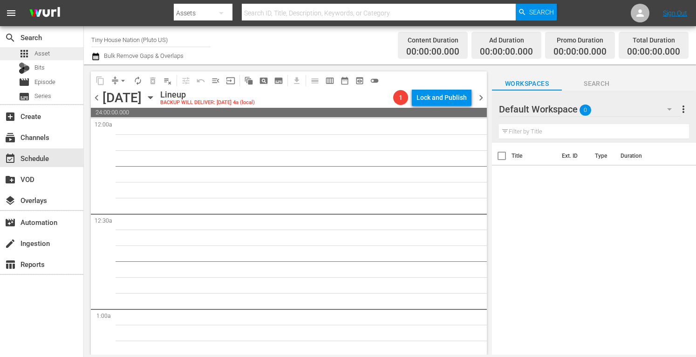
click at [47, 55] on span "Asset" at bounding box center [41, 53] width 15 height 9
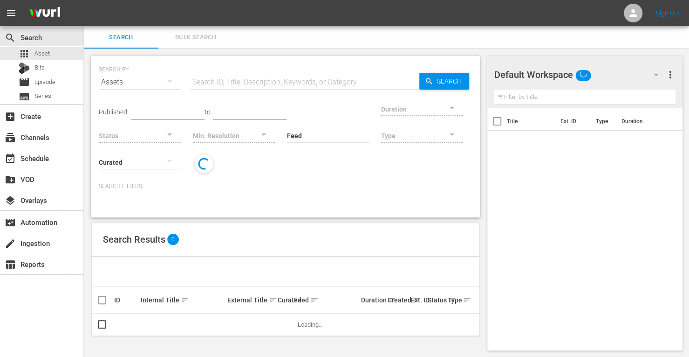
click at [196, 44] on button "Bulk Search" at bounding box center [195, 37] width 75 height 22
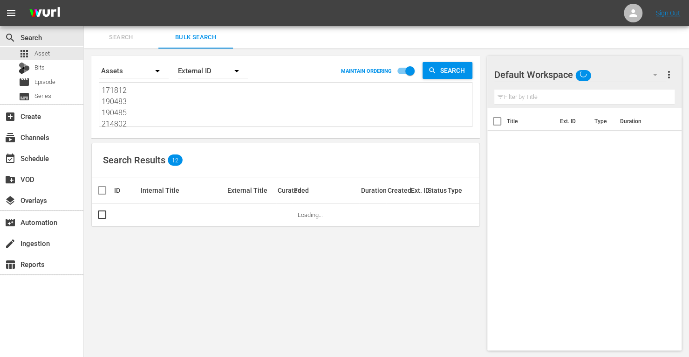
drag, startPoint x: 129, startPoint y: 124, endPoint x: 24, endPoint y: -4, distance: 164.9
click at [24, 0] on html "menu Sign Out search Search apps Asset Bits movie Episode subtitles Series add_…" at bounding box center [344, 178] width 689 height 357
type textarea "153738 161958"
drag, startPoint x: 133, startPoint y: 124, endPoint x: 62, endPoint y: 40, distance: 110.5
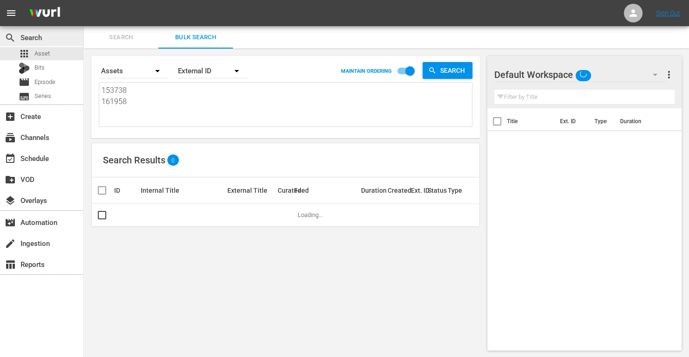
click at [84, 0] on div "search Search apps Asset Bits movie Episode subtitles Series add_box Create sub…" at bounding box center [387, 0] width 606 height 0
paste textarea "160626 161955 214804 171810 153733 214801"
type textarea "160626 161955 214804 171810 153733 214801"
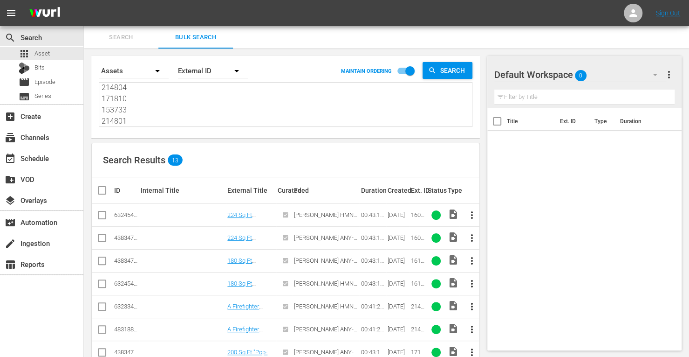
type textarea "160626 161955 214804 171810 153733 214801"
click at [101, 239] on input "checkbox" at bounding box center [101, 239] width 11 height 11
checkbox input "true"
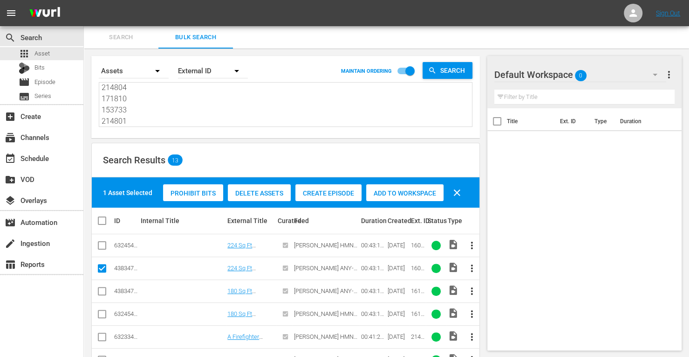
click at [102, 288] on input "checkbox" at bounding box center [101, 292] width 11 height 11
checkbox input "true"
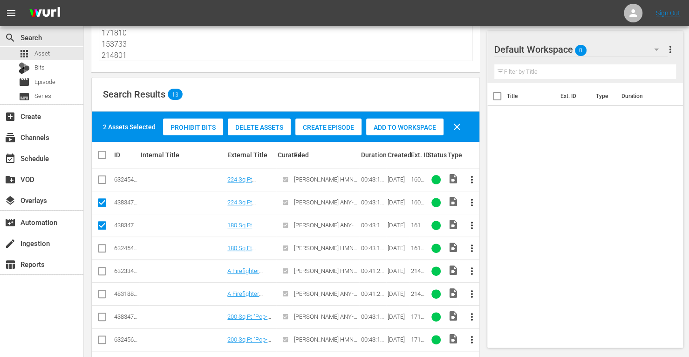
scroll to position [66, 0]
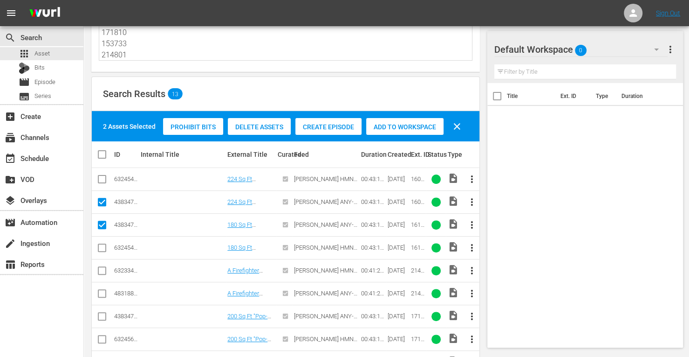
click at [101, 292] on input "checkbox" at bounding box center [101, 294] width 11 height 11
checkbox input "true"
click at [99, 316] on input "checkbox" at bounding box center [101, 317] width 11 height 11
checkbox input "true"
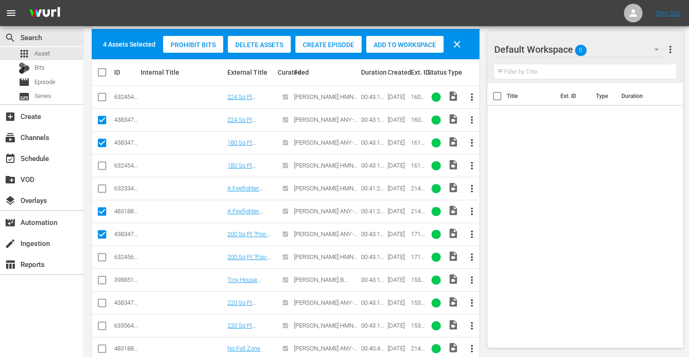
scroll to position [149, 0]
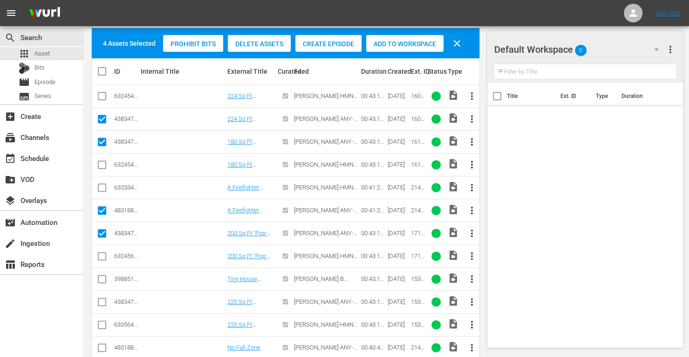
click at [101, 298] on input "checkbox" at bounding box center [101, 303] width 11 height 11
checkbox input "true"
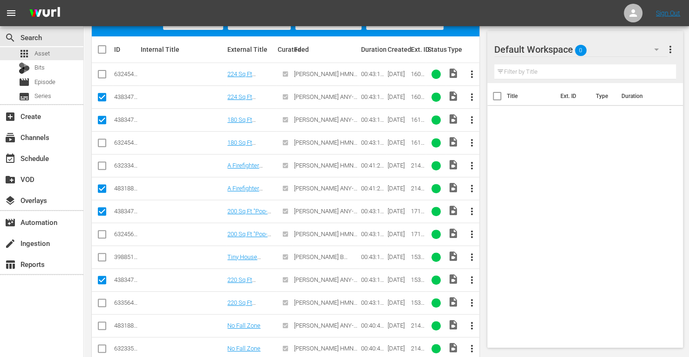
scroll to position [172, 0]
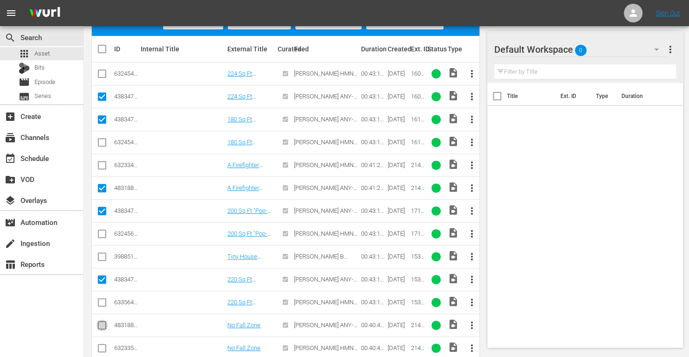
click at [103, 324] on input "checkbox" at bounding box center [101, 326] width 11 height 11
checkbox input "true"
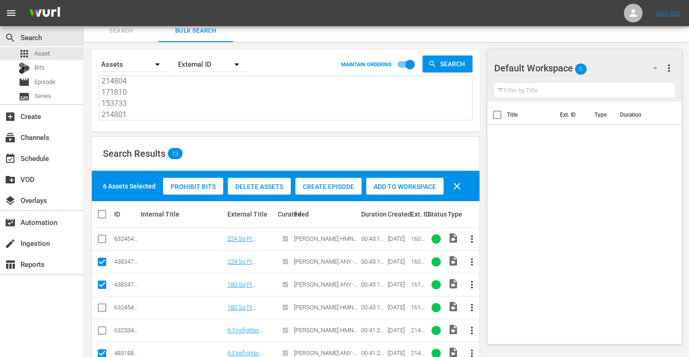
scroll to position [0, 0]
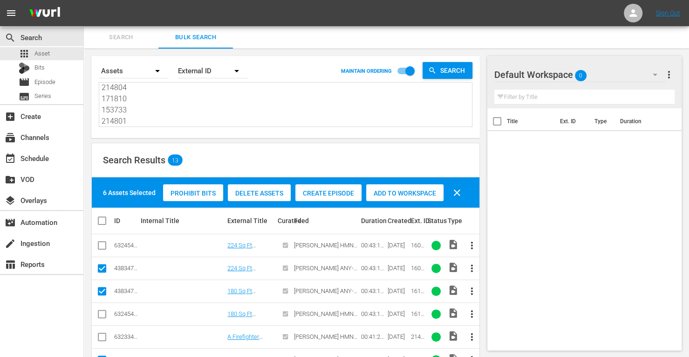
click at [404, 193] on span "Add to Workspace" at bounding box center [404, 192] width 77 height 7
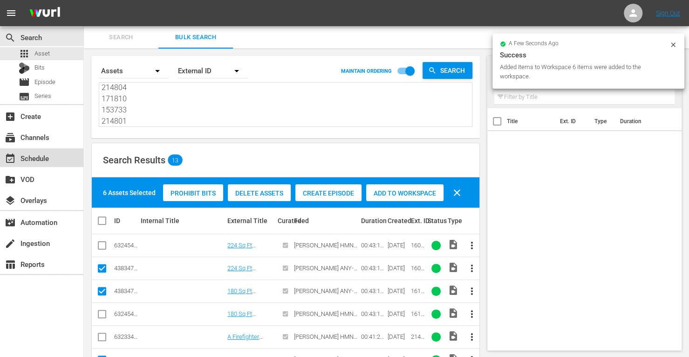
click at [45, 153] on div "event_available Schedule" at bounding box center [26, 156] width 52 height 8
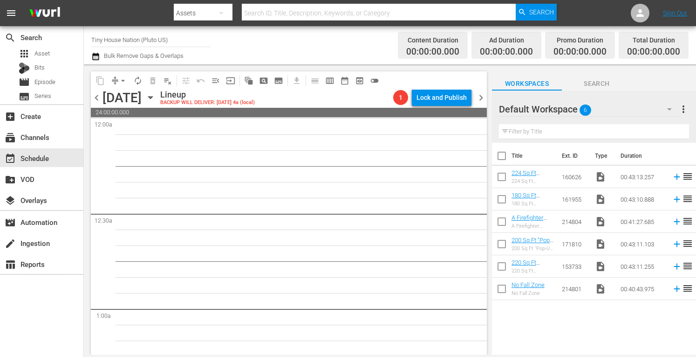
click at [501, 157] on input "checkbox" at bounding box center [502, 158] width 20 height 20
checkbox input "true"
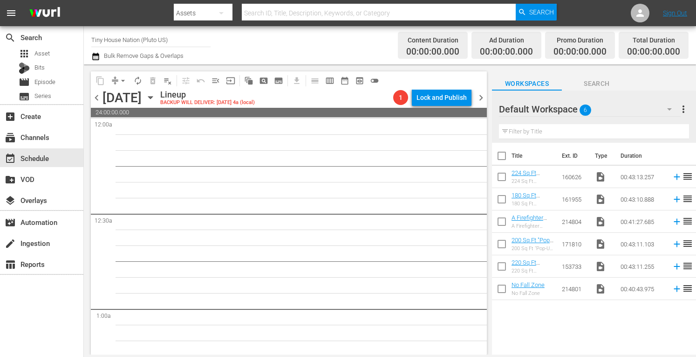
checkbox input "true"
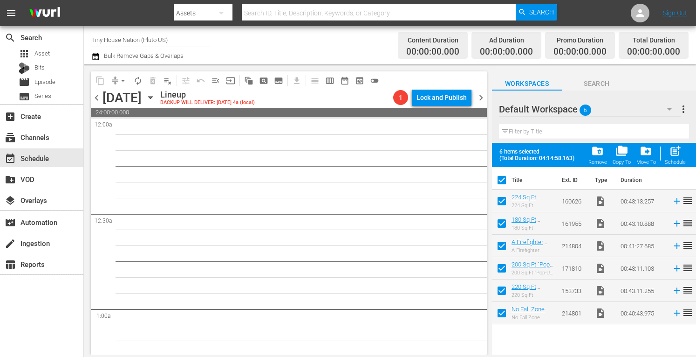
click at [676, 153] on span "post_add" at bounding box center [675, 151] width 13 height 13
checkbox input "false"
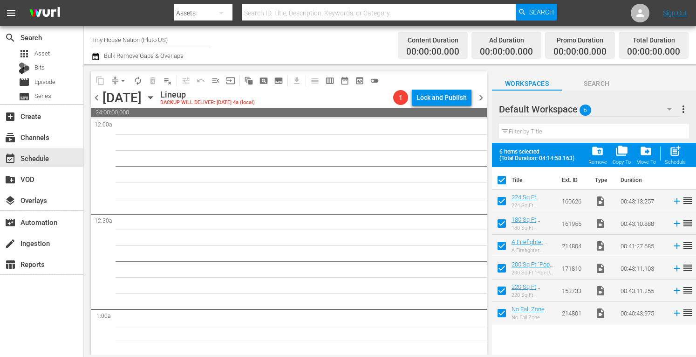
checkbox input "false"
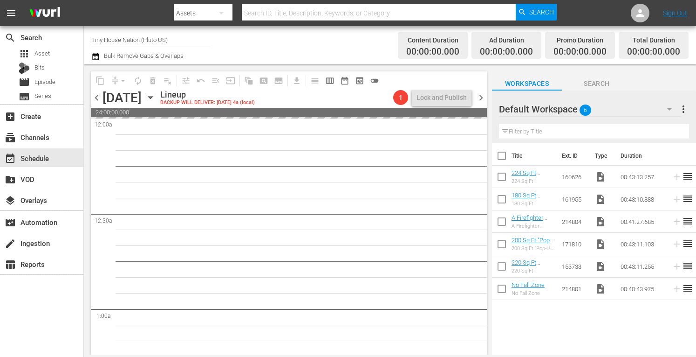
click at [687, 107] on span "more_vert" at bounding box center [683, 108] width 11 height 11
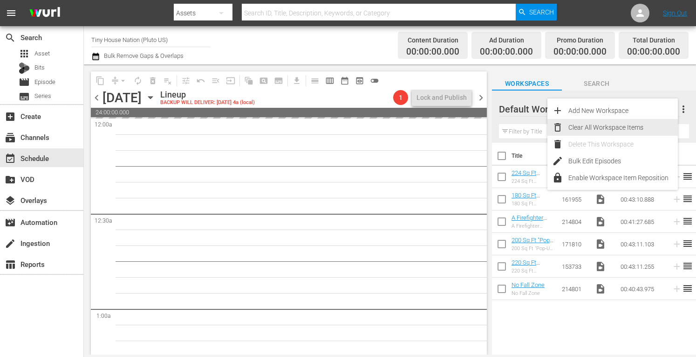
click at [587, 130] on div "Clear All Workspace Items" at bounding box center [624, 127] width 110 height 17
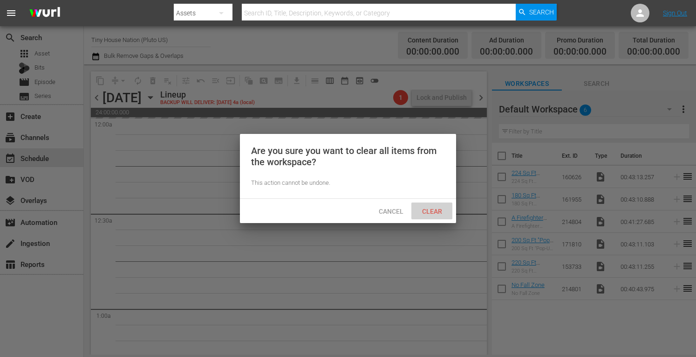
click at [434, 207] on div "Clear" at bounding box center [432, 210] width 41 height 17
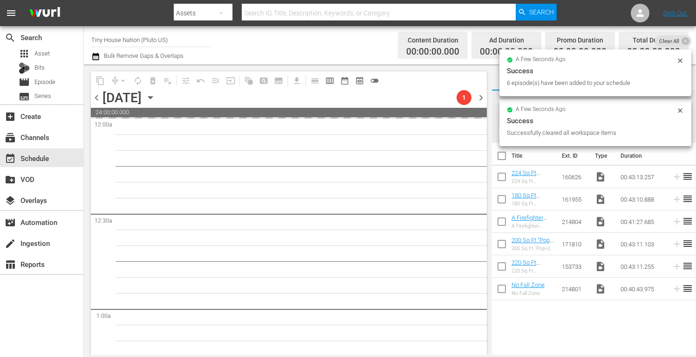
click at [480, 101] on span "chevron_right" at bounding box center [481, 98] width 12 height 12
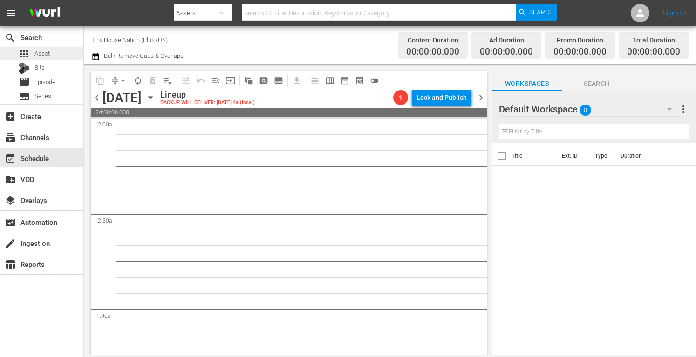
click at [50, 49] on div "apps Asset" at bounding box center [41, 53] width 83 height 13
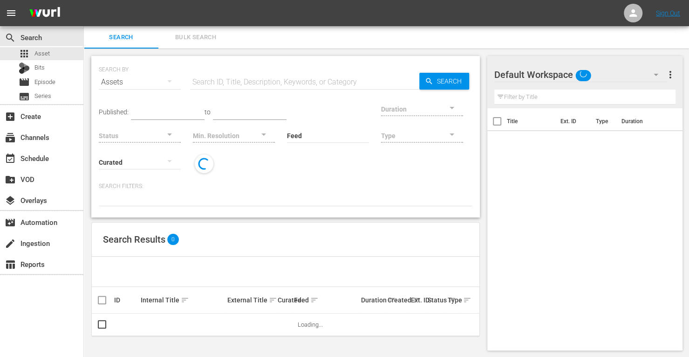
click at [203, 35] on span "Bulk Search" at bounding box center [195, 37] width 63 height 11
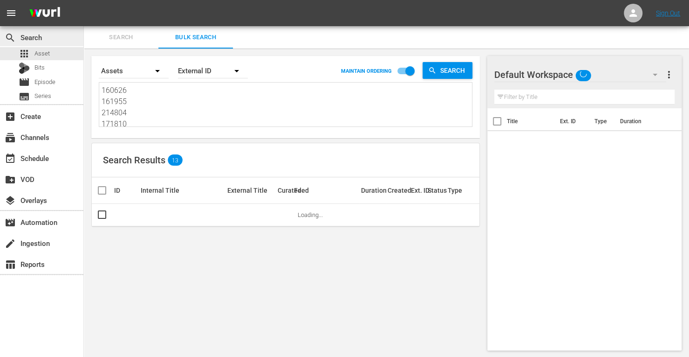
drag, startPoint x: 133, startPoint y: 119, endPoint x: 57, endPoint y: 30, distance: 117.0
click at [84, 0] on div "search Search apps Asset Bits movie Episode subtitles Series add_box Create sub…" at bounding box center [387, 0] width 606 height 0
type textarea "153733 214801"
drag, startPoint x: 120, startPoint y: 109, endPoint x: 47, endPoint y: 20, distance: 114.9
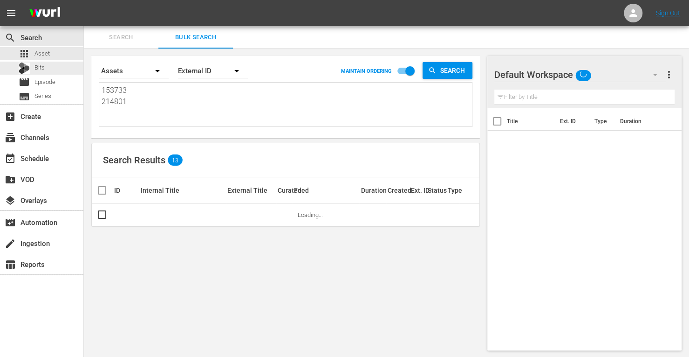
click at [47, 20] on div "menu Sign Out search Search apps Asset Bits movie Episode subtitles Series add_…" at bounding box center [344, 179] width 689 height 358
paste textarea "173799 173802 182622 182629 182630 182633 182631 182624 182628 182627 182626 18…"
type textarea "173799 173802 182622 182629 182630 182633 182631 182624 182628 182627 182626 18…"
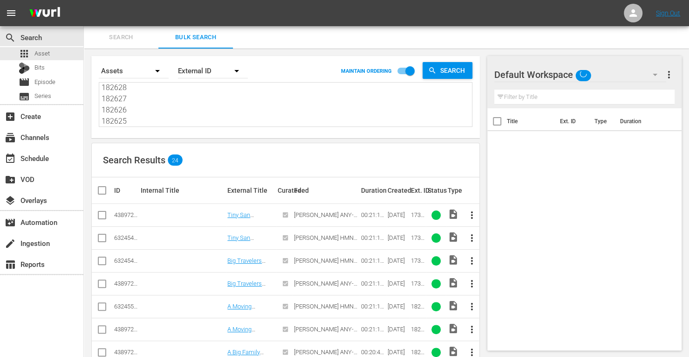
type textarea "173799 173802 182622 182629 182630 182633 182631 182624 182628 182627 182626 18…"
click at [103, 213] on input "checkbox" at bounding box center [101, 216] width 11 height 11
checkbox input "true"
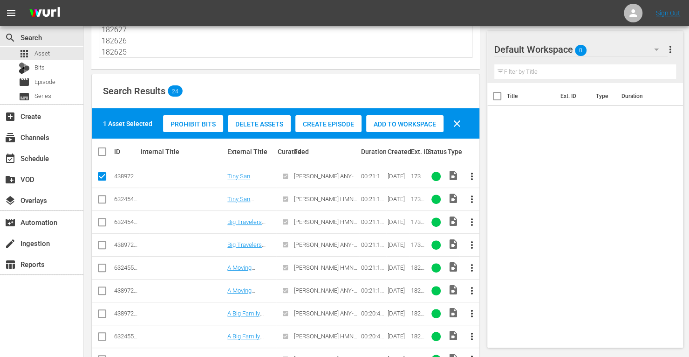
scroll to position [70, 0]
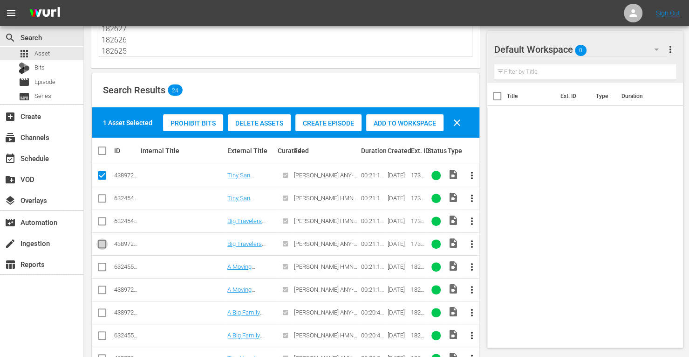
click at [102, 240] on input "checkbox" at bounding box center [101, 245] width 11 height 11
checkbox input "true"
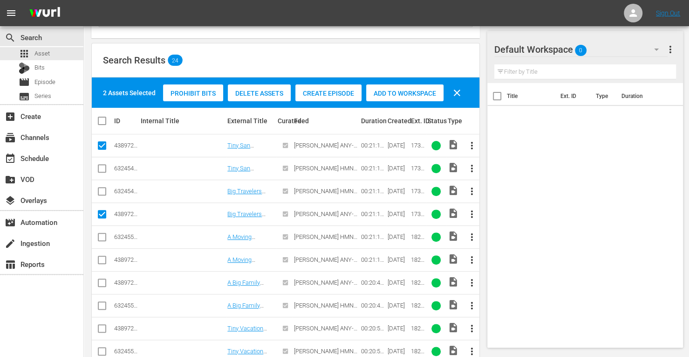
click at [101, 262] on input "checkbox" at bounding box center [101, 261] width 11 height 11
checkbox input "true"
click at [102, 282] on input "checkbox" at bounding box center [101, 284] width 11 height 11
checkbox input "true"
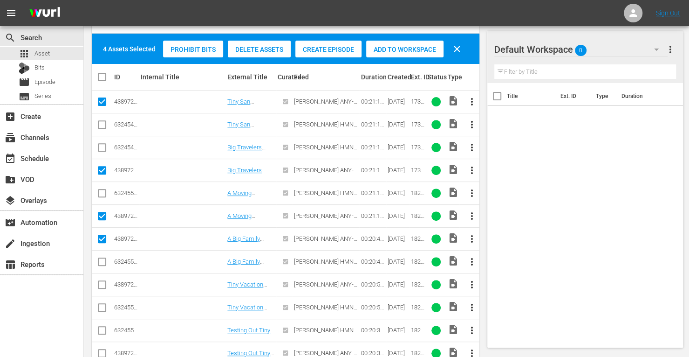
scroll to position [144, 0]
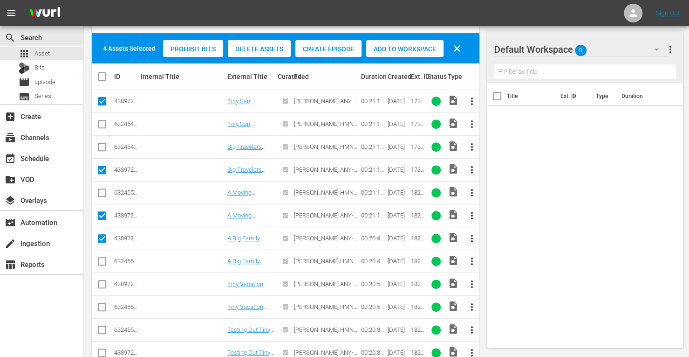
click at [102, 283] on input "checkbox" at bounding box center [101, 285] width 11 height 11
checkbox input "true"
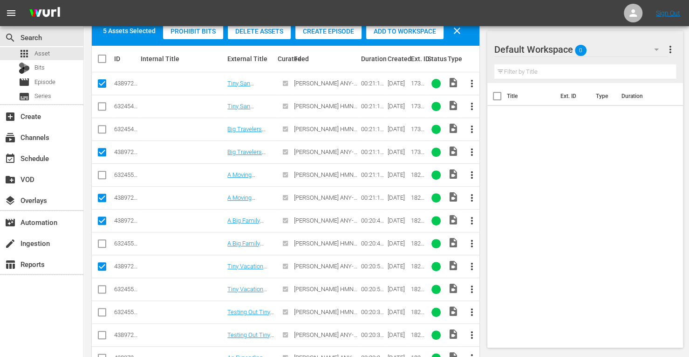
click at [100, 335] on input "checkbox" at bounding box center [101, 336] width 11 height 11
checkbox input "true"
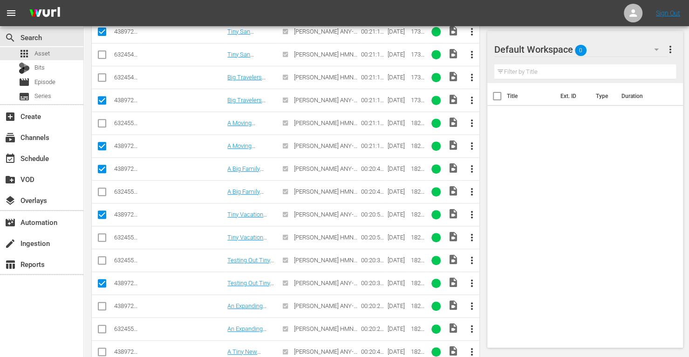
click at [99, 302] on input "checkbox" at bounding box center [101, 307] width 11 height 11
checkbox input "true"
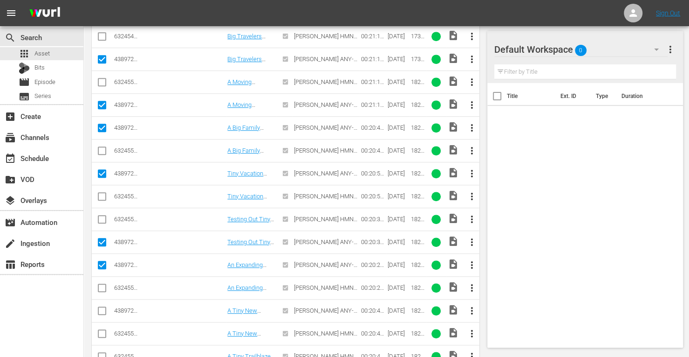
scroll to position [255, 0]
click at [102, 308] on input "checkbox" at bounding box center [101, 311] width 11 height 11
checkbox input "true"
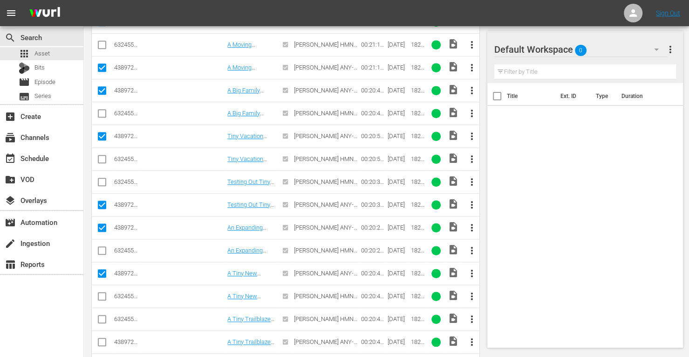
click at [103, 338] on input "checkbox" at bounding box center [101, 343] width 11 height 11
checkbox input "true"
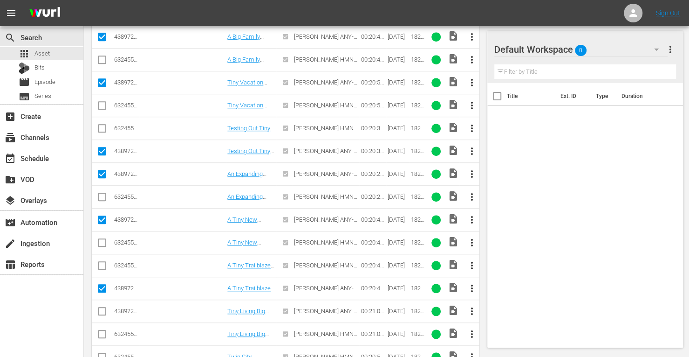
scroll to position [346, 0]
click at [100, 308] on input "checkbox" at bounding box center [101, 312] width 11 height 11
checkbox input "true"
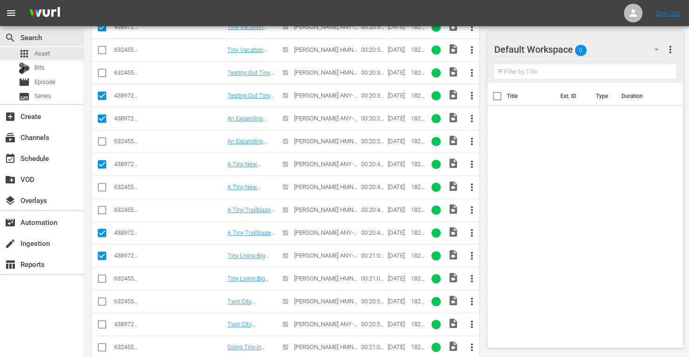
scroll to position [401, 0]
click at [103, 320] on input "checkbox" at bounding box center [101, 325] width 11 height 11
checkbox input "true"
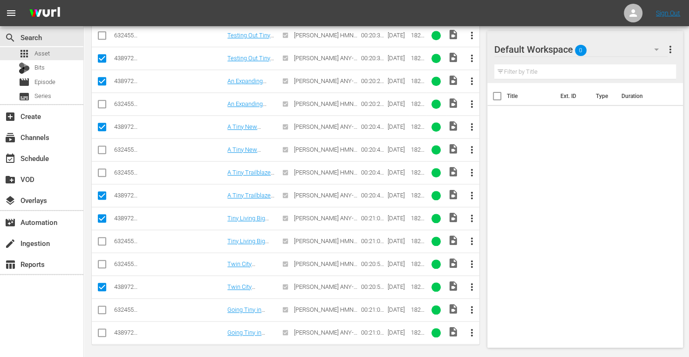
click at [104, 329] on input "checkbox" at bounding box center [101, 334] width 11 height 11
checkbox input "true"
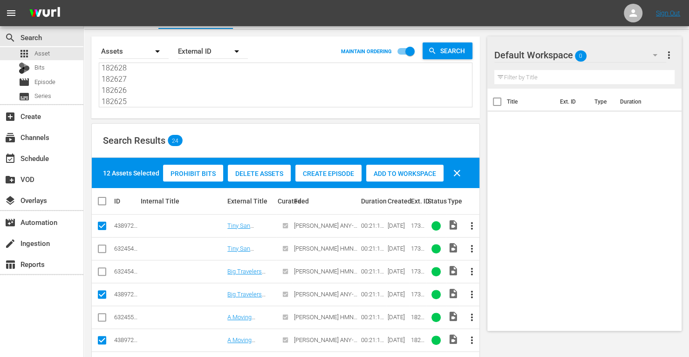
scroll to position [0, 0]
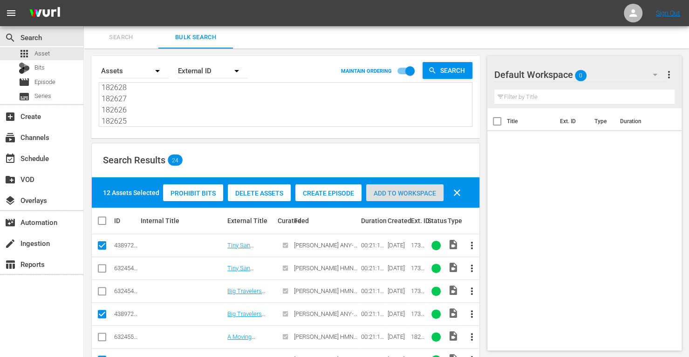
click at [412, 186] on div "Add to Workspace" at bounding box center [404, 193] width 77 height 18
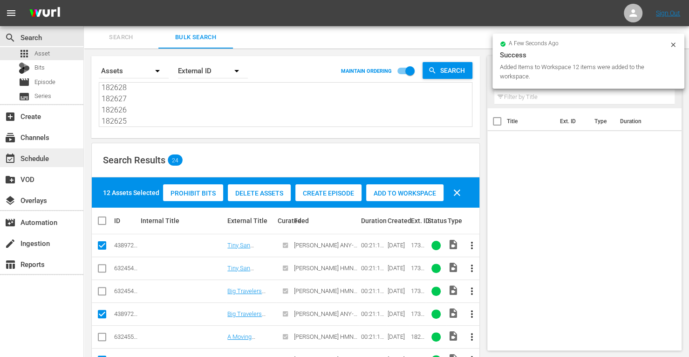
click at [48, 157] on div "event_available Schedule" at bounding box center [26, 156] width 52 height 8
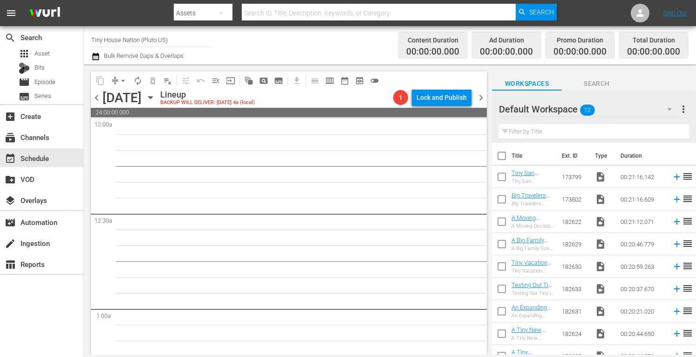
click at [501, 157] on input "checkbox" at bounding box center [502, 158] width 20 height 20
checkbox input "true"
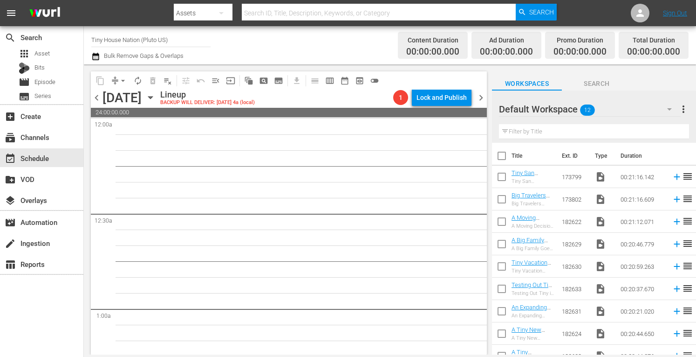
checkbox input "true"
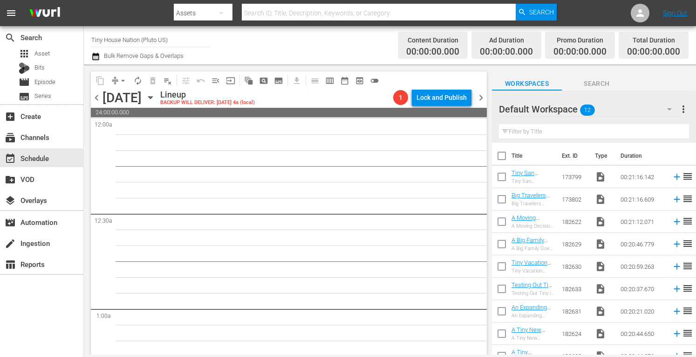
checkbox input "true"
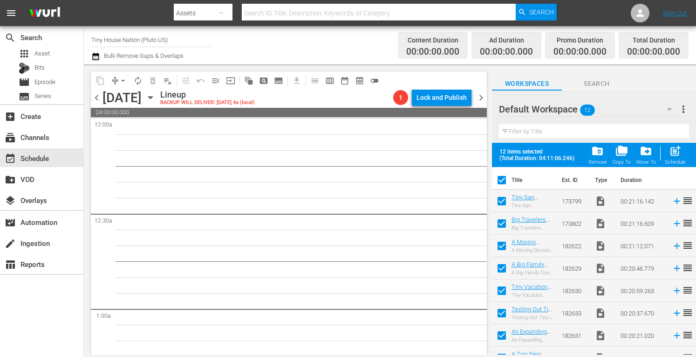
click at [672, 153] on span "post_add" at bounding box center [675, 151] width 13 height 13
checkbox input "false"
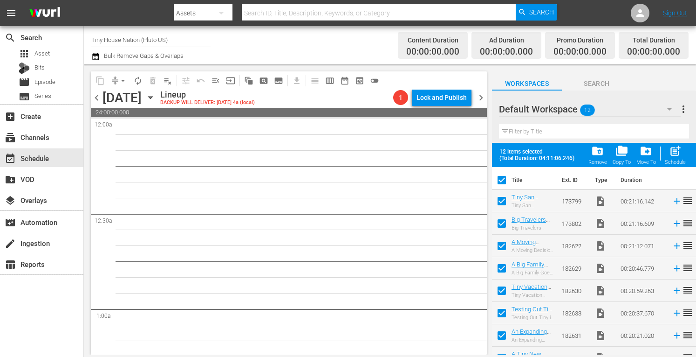
checkbox input "false"
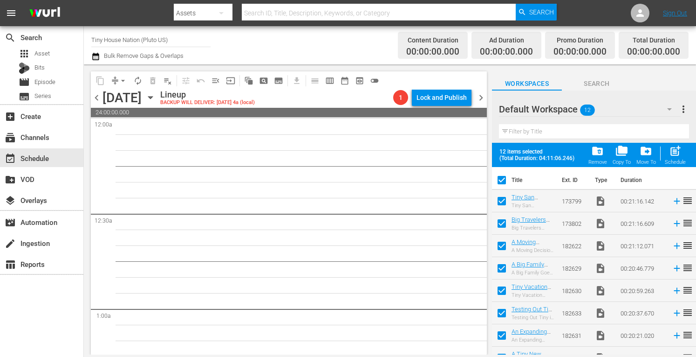
checkbox input "false"
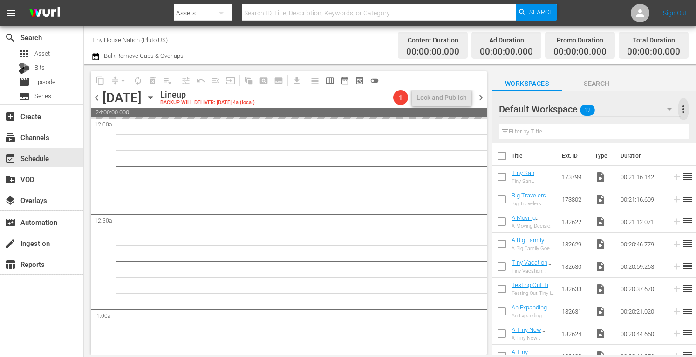
click at [685, 110] on span "more_vert" at bounding box center [683, 108] width 11 height 11
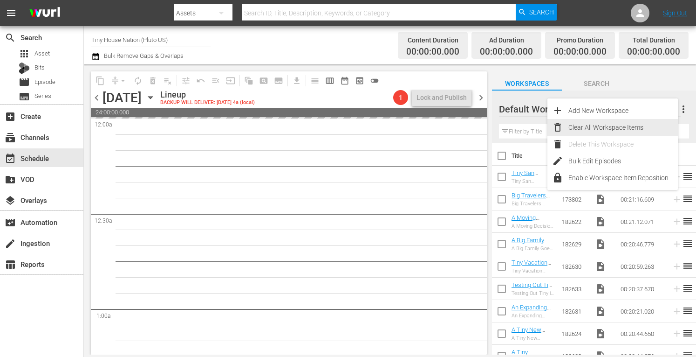
click at [604, 131] on div "Clear All Workspace Items" at bounding box center [624, 127] width 110 height 17
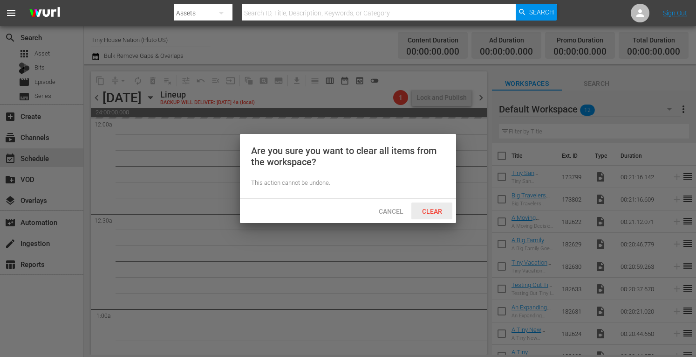
click at [439, 216] on div "Clear" at bounding box center [432, 210] width 41 height 17
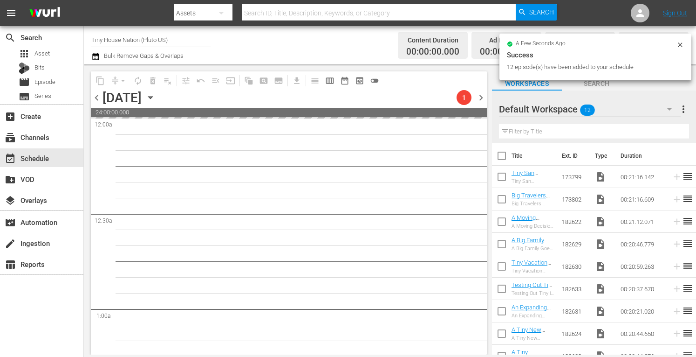
click at [480, 95] on span "chevron_right" at bounding box center [481, 98] width 12 height 12
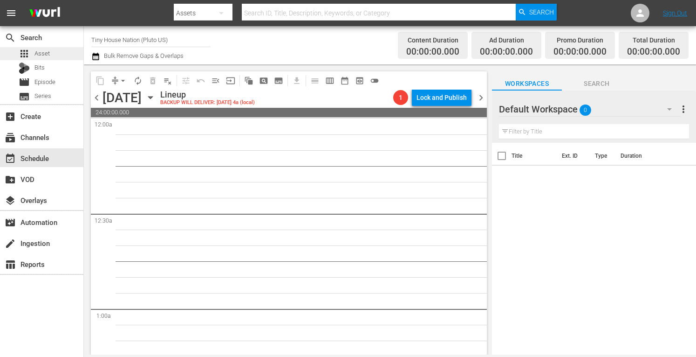
click at [48, 54] on span "Asset" at bounding box center [41, 53] width 15 height 9
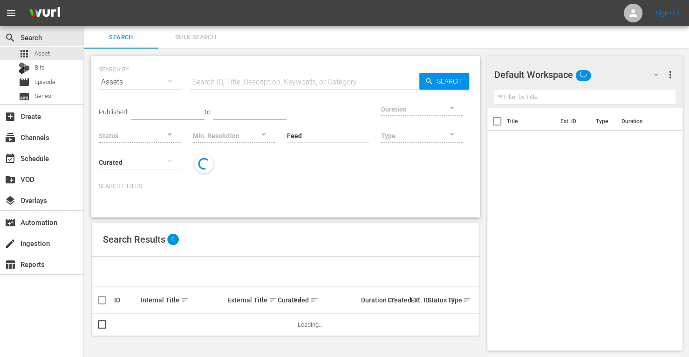
click at [180, 41] on span "Bulk Search" at bounding box center [195, 37] width 63 height 11
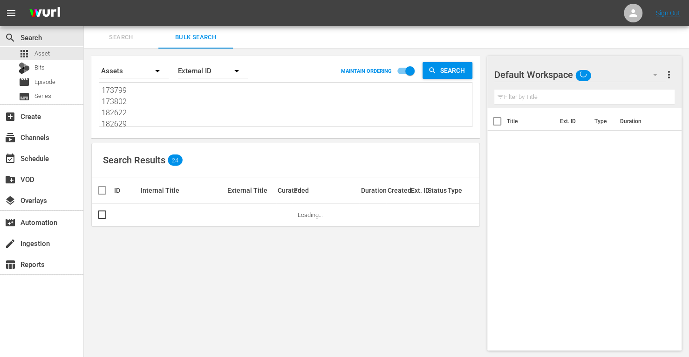
drag, startPoint x: 134, startPoint y: 120, endPoint x: 39, endPoint y: 4, distance: 149.7
click at [39, 4] on div "menu Sign Out search Search apps Asset Bits movie Episode subtitles Series add_…" at bounding box center [344, 179] width 689 height 358
drag, startPoint x: 131, startPoint y: 123, endPoint x: 42, endPoint y: 3, distance: 149.5
click at [42, 3] on div "menu Sign Out search Search apps Asset Bits movie Episode subtitles Series add_…" at bounding box center [344, 179] width 689 height 358
drag, startPoint x: 133, startPoint y: 121, endPoint x: 61, endPoint y: 35, distance: 112.1
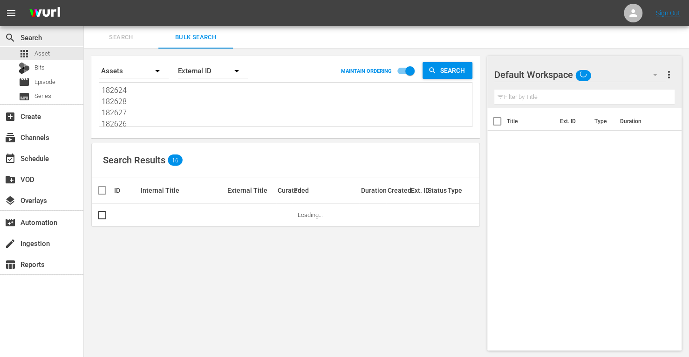
click at [84, 0] on div "search Search apps Asset Bits movie Episode subtitles Series add_box Create sub…" at bounding box center [387, 0] width 606 height 0
drag, startPoint x: 134, startPoint y: 122, endPoint x: 67, endPoint y: 34, distance: 110.4
click at [84, 0] on div "search Search apps Asset Bits movie Episode subtitles Series add_box Create sub…" at bounding box center [387, 0] width 606 height 0
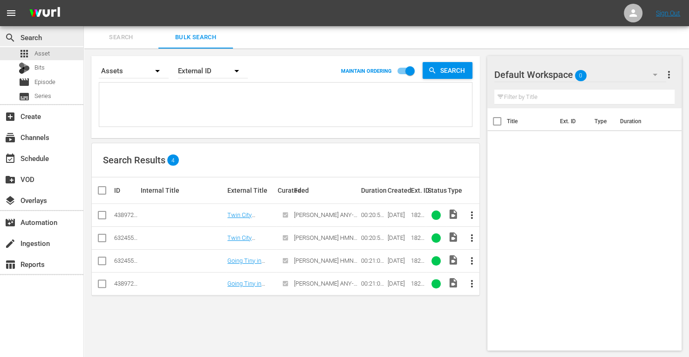
paste textarea "153652 171826 161950 171831 153729 214809"
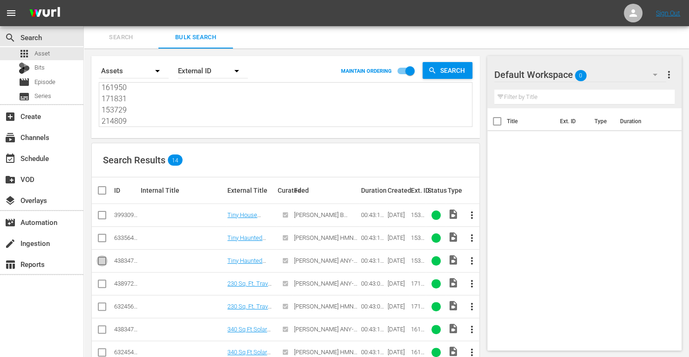
click at [104, 262] on input "checkbox" at bounding box center [101, 262] width 11 height 11
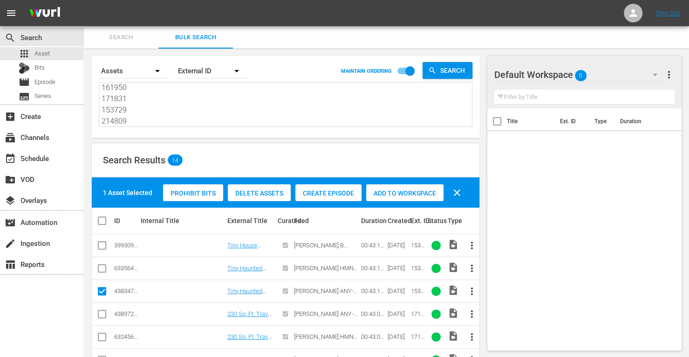
click at [104, 308] on icon at bounding box center [101, 313] width 11 height 11
click at [99, 312] on input "checkbox" at bounding box center [101, 315] width 11 height 11
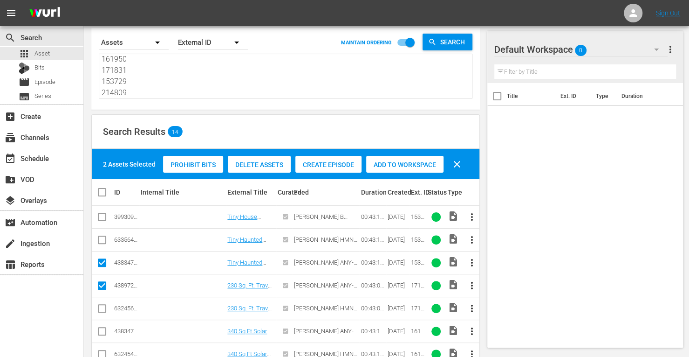
scroll to position [29, 0]
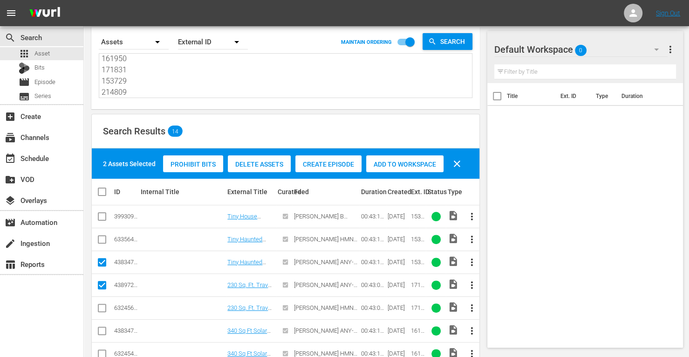
click at [102, 329] on input "checkbox" at bounding box center [101, 332] width 11 height 11
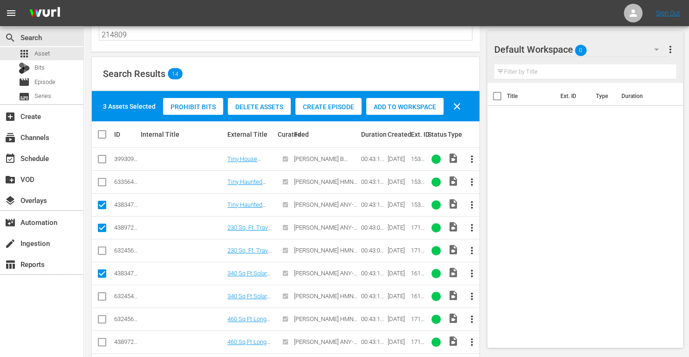
scroll to position [95, 0]
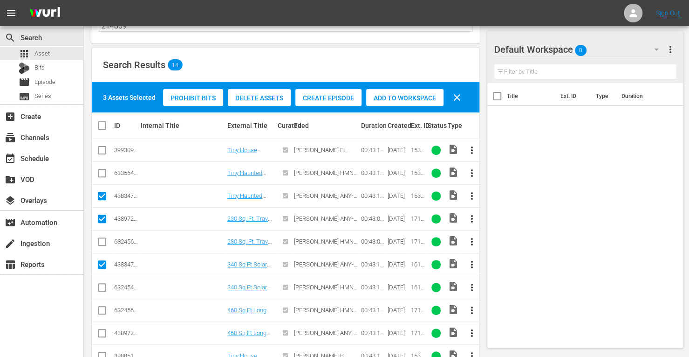
click at [101, 329] on input "checkbox" at bounding box center [101, 334] width 11 height 11
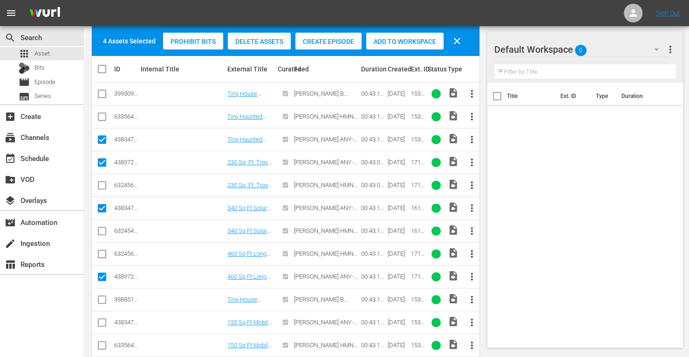
scroll to position [152, 0]
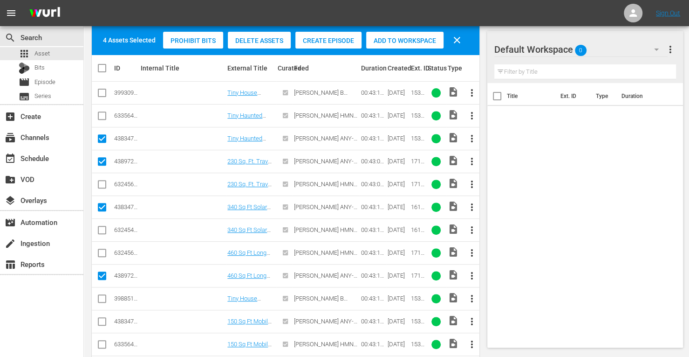
click at [101, 321] on input "checkbox" at bounding box center [101, 322] width 11 height 11
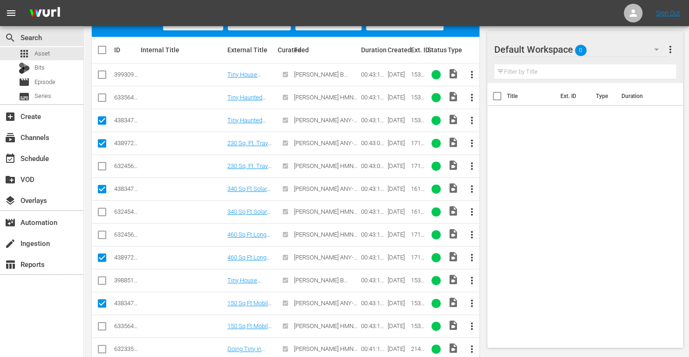
scroll to position [207, 0]
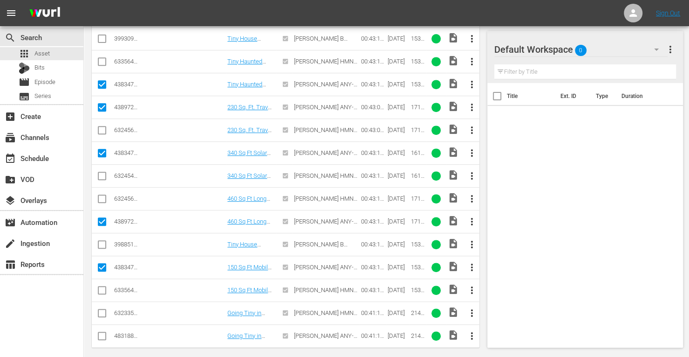
click at [99, 333] on input "checkbox" at bounding box center [101, 337] width 11 height 11
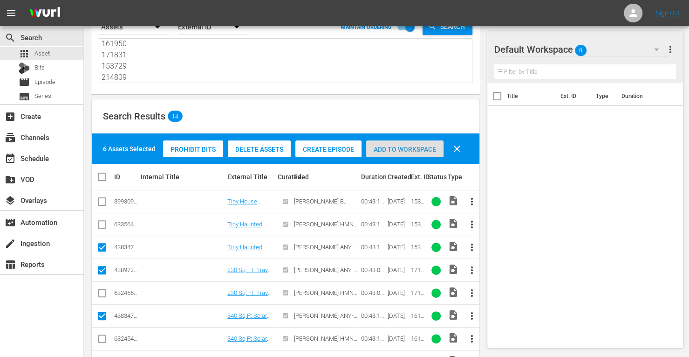
click at [418, 147] on span "Add to Workspace" at bounding box center [404, 148] width 77 height 7
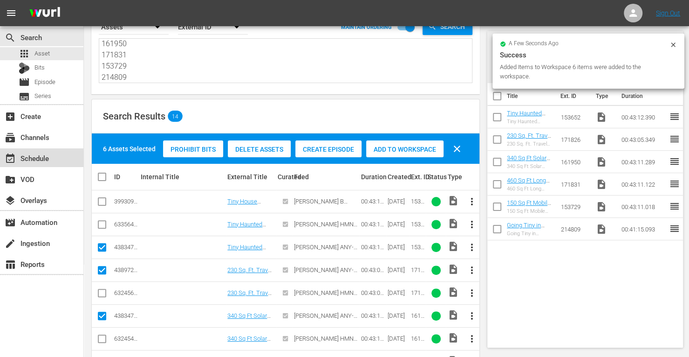
click at [44, 151] on div "event_available Schedule" at bounding box center [41, 157] width 83 height 19
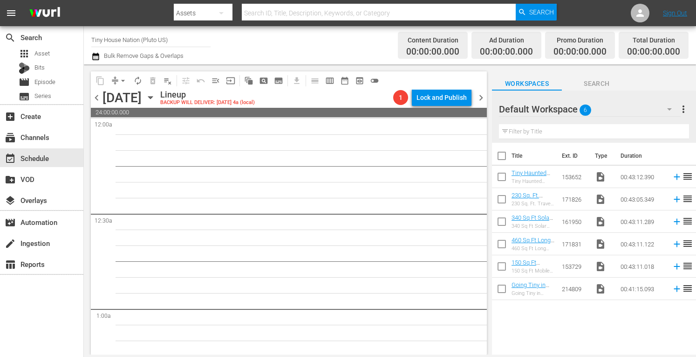
click at [505, 156] on input "checkbox" at bounding box center [502, 158] width 20 height 20
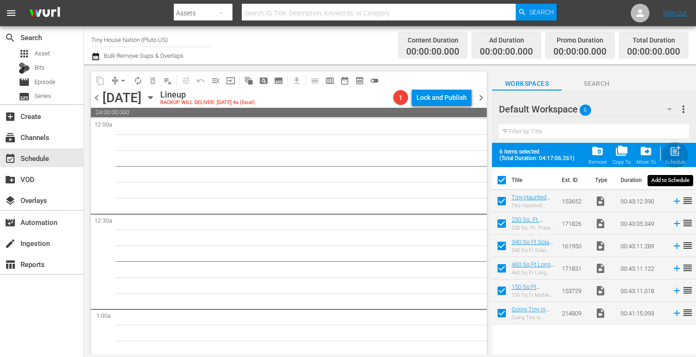
click at [676, 154] on span "post_add" at bounding box center [675, 151] width 13 height 13
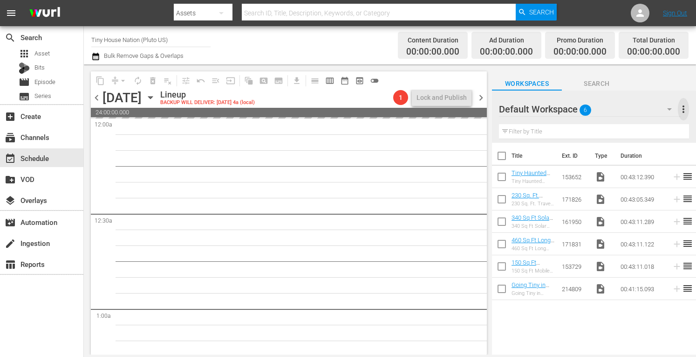
click at [683, 112] on span "more_vert" at bounding box center [683, 108] width 11 height 11
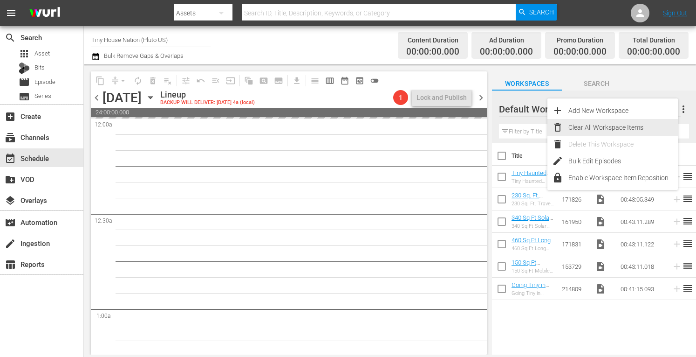
click at [624, 128] on div "Clear All Workspace Items" at bounding box center [624, 127] width 110 height 17
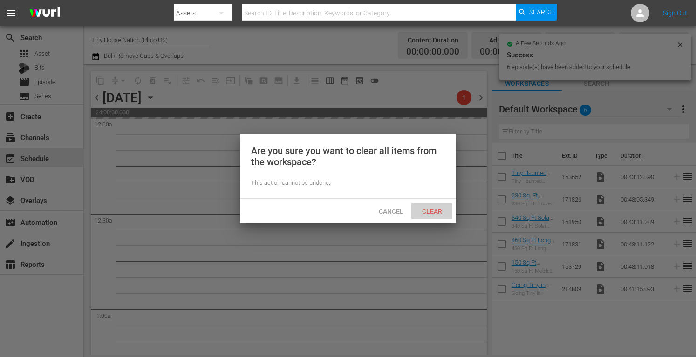
click at [426, 208] on span "Clear" at bounding box center [432, 210] width 35 height 7
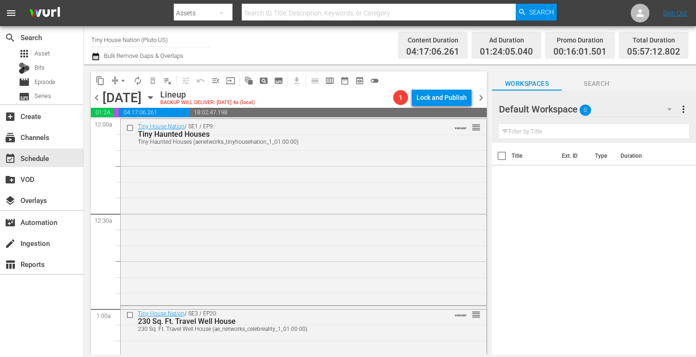
click at [688, 112] on span "more_vert" at bounding box center [683, 108] width 11 height 11
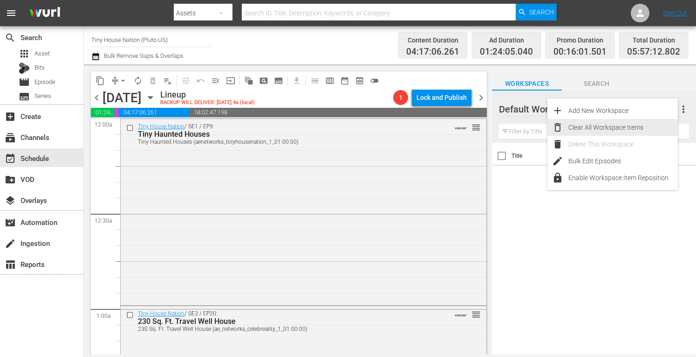
click at [613, 124] on div "Clear All Workspace Items" at bounding box center [624, 127] width 110 height 17
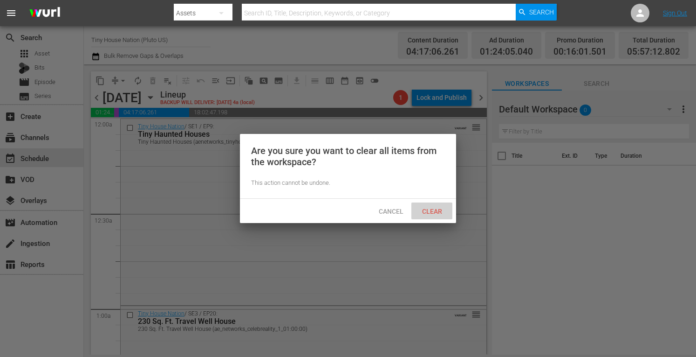
click at [421, 212] on span "Clear" at bounding box center [432, 210] width 35 height 7
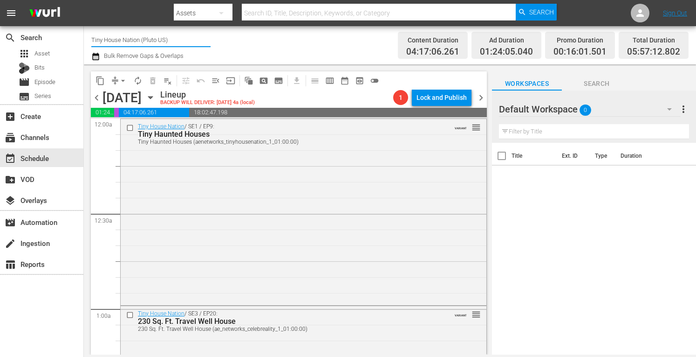
click at [146, 41] on input "Tiny House Nation (Pluto US)" at bounding box center [150, 39] width 119 height 22
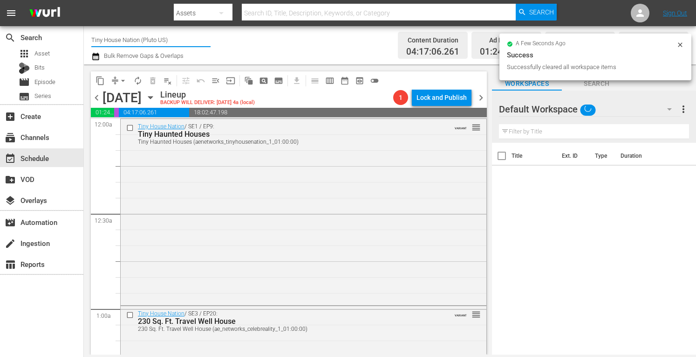
click at [146, 41] on input "Tiny House Nation (Pluto US)" at bounding box center [150, 39] width 119 height 22
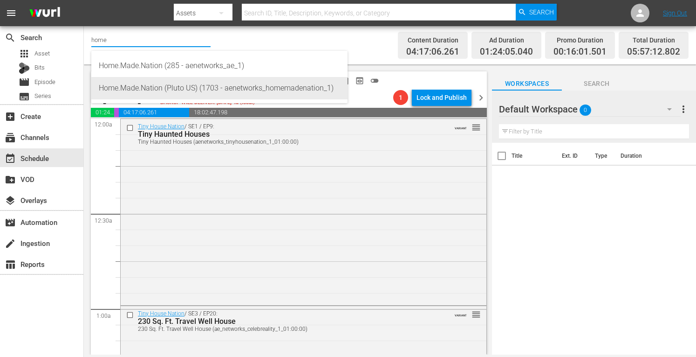
click at [158, 91] on div "Home.Made.Nation (Pluto US) (1703 - aenetworks_homemadenation_1)" at bounding box center [219, 88] width 241 height 22
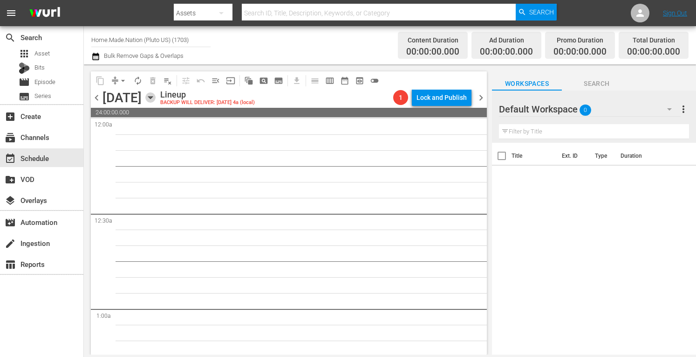
click at [156, 96] on icon "button" at bounding box center [150, 97] width 10 height 10
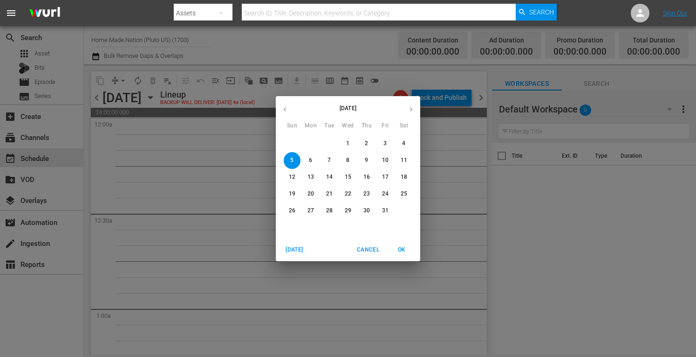
click at [279, 110] on button "button" at bounding box center [285, 109] width 18 height 18
click at [314, 212] on span "29" at bounding box center [311, 211] width 17 height 8
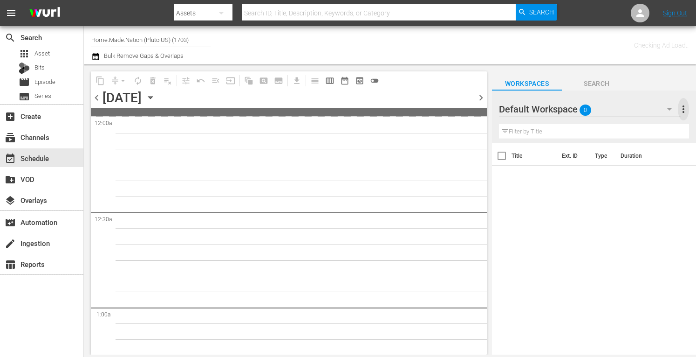
click at [680, 112] on span "more_vert" at bounding box center [683, 108] width 11 height 11
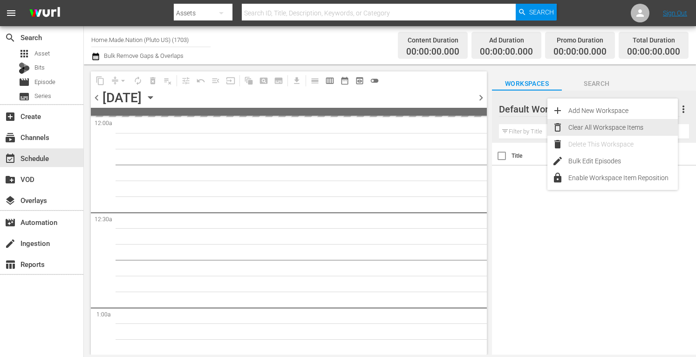
click at [601, 129] on div "Clear All Workspace Items" at bounding box center [624, 127] width 110 height 17
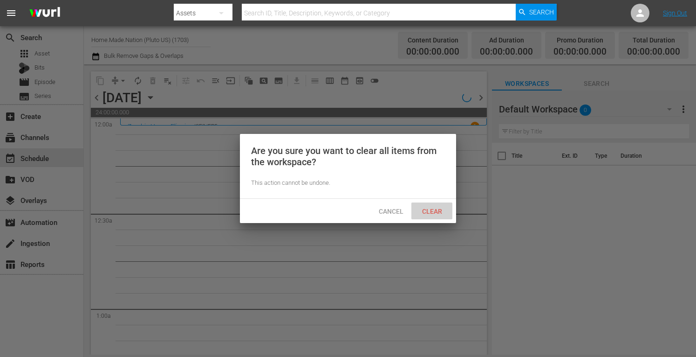
click at [430, 215] on div "Clear" at bounding box center [432, 210] width 41 height 17
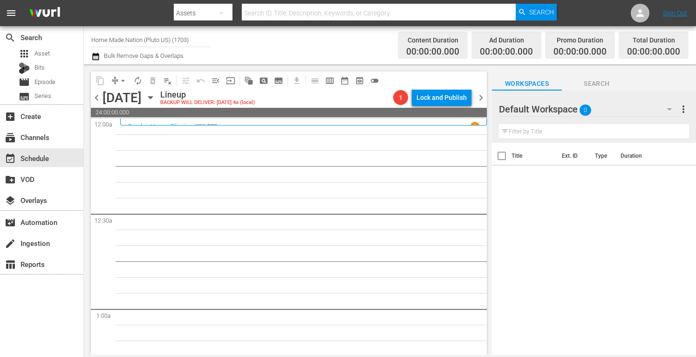
click at [682, 113] on span "more_vert" at bounding box center [683, 108] width 11 height 11
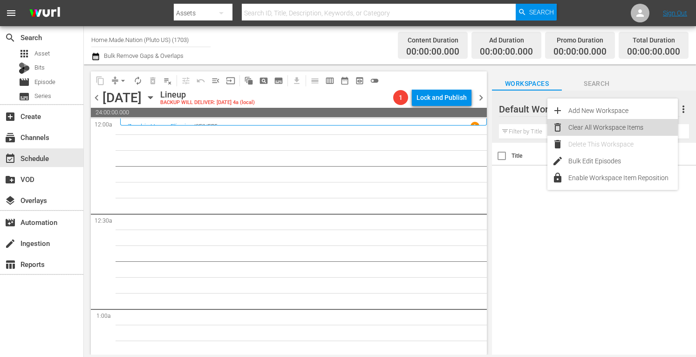
click at [633, 127] on div "Clear All Workspace Items" at bounding box center [624, 127] width 110 height 17
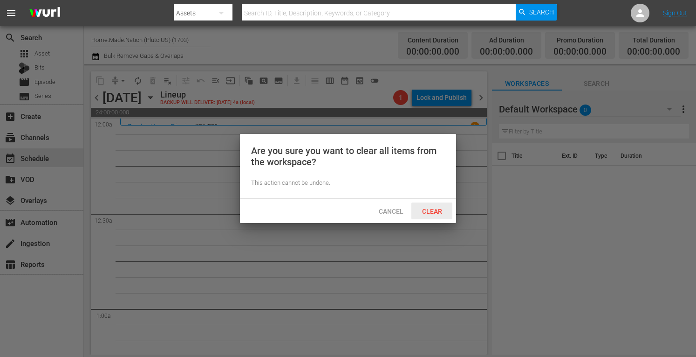
click at [431, 211] on span "Clear" at bounding box center [432, 210] width 35 height 7
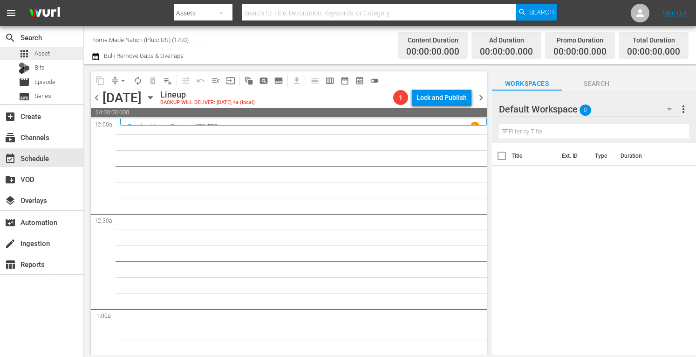
click at [39, 50] on span "Asset" at bounding box center [41, 53] width 15 height 9
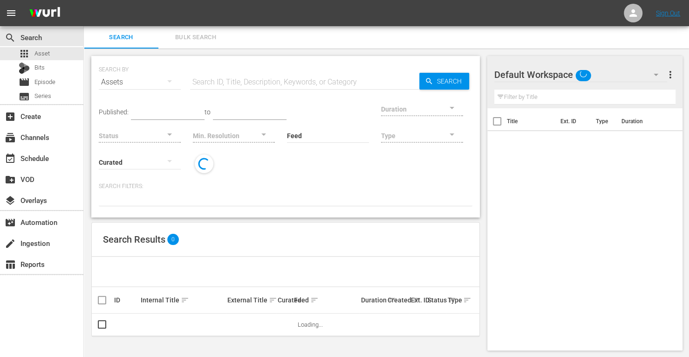
click at [205, 36] on span "Bulk Search" at bounding box center [195, 37] width 63 height 11
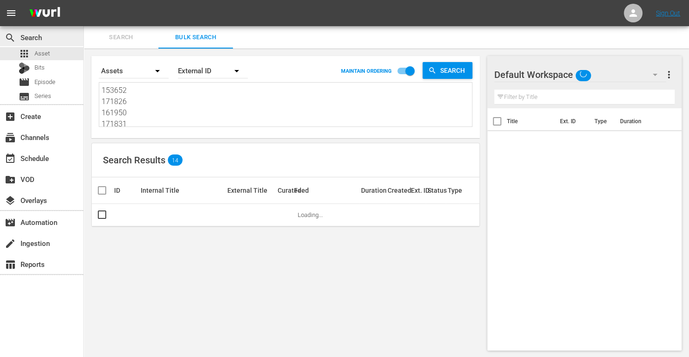
drag, startPoint x: 144, startPoint y: 121, endPoint x: 54, endPoint y: 44, distance: 118.4
click at [84, 0] on div "search Search apps Asset Bits movie Episode subtitles Series add_box Create sub…" at bounding box center [387, 0] width 606 height 0
drag, startPoint x: 131, startPoint y: 121, endPoint x: 71, endPoint y: 51, distance: 92.3
click at [84, 0] on div "search Search apps Asset Bits movie Episode subtitles Series add_box Create sub…" at bounding box center [387, 0] width 606 height 0
paste textarea "303513 303514 303515 303516 303517 303518 303519 303520 303521 303522 303523 30…"
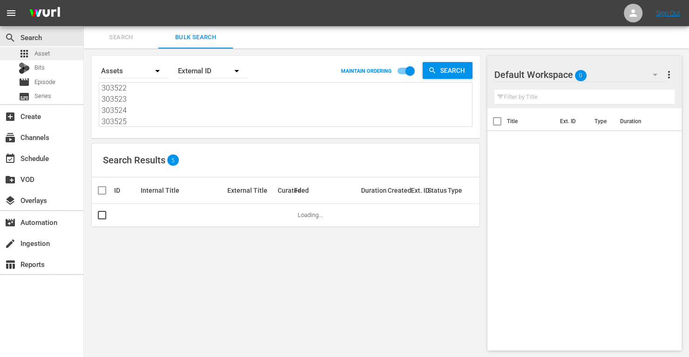
scroll to position [0, 0]
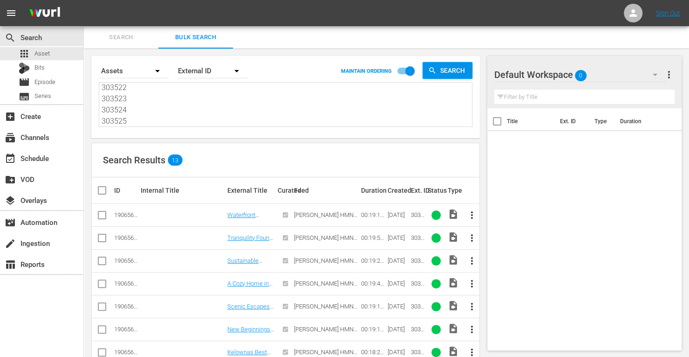
click at [102, 190] on input "checkbox" at bounding box center [105, 190] width 19 height 11
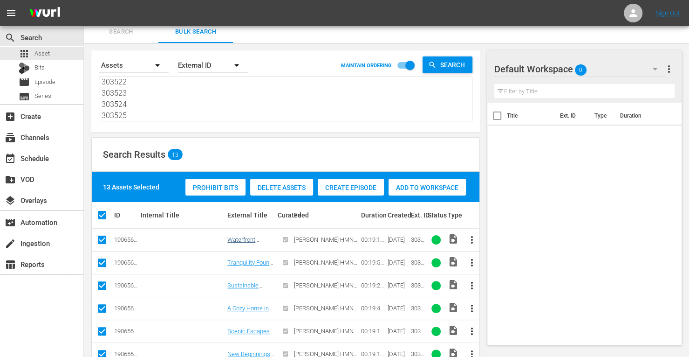
scroll to position [0, 0]
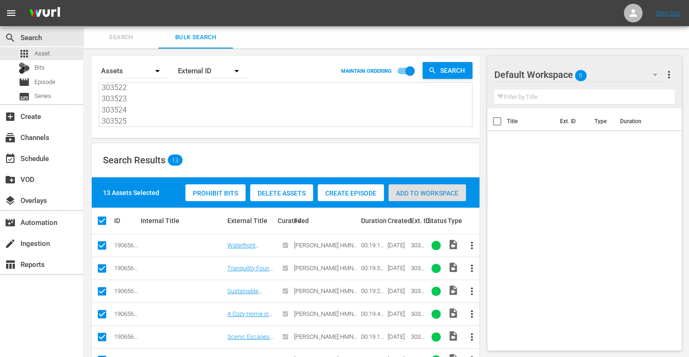
click at [424, 192] on span "Add to Workspace" at bounding box center [427, 192] width 77 height 7
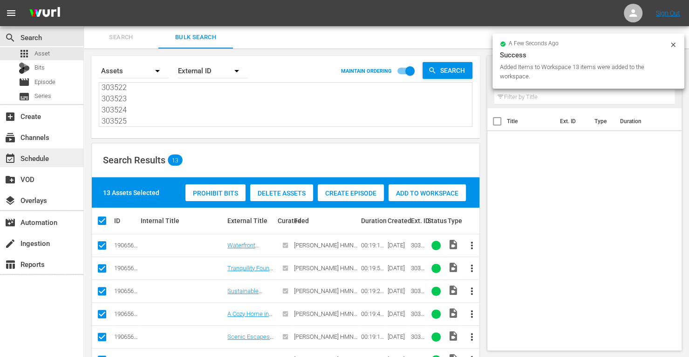
click at [34, 152] on div "event_available Schedule" at bounding box center [26, 156] width 52 height 8
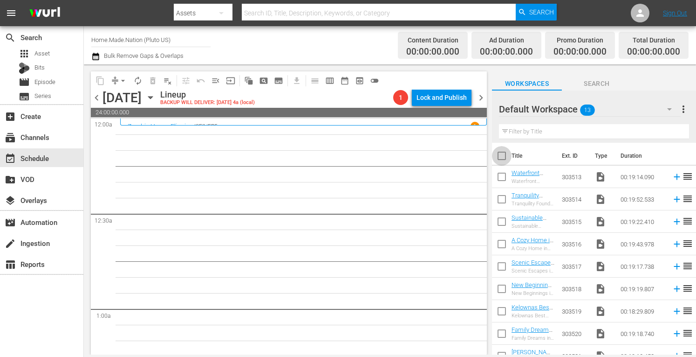
click at [504, 156] on input "checkbox" at bounding box center [502, 158] width 20 height 20
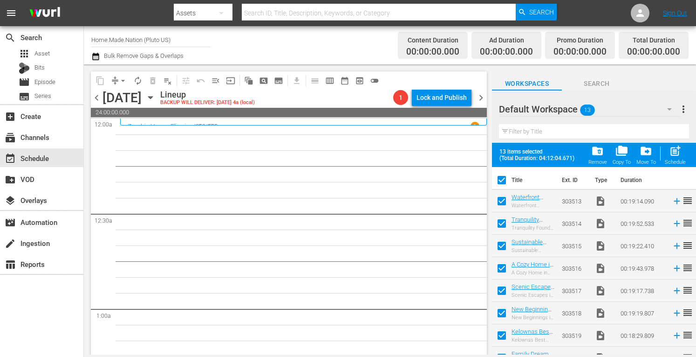
click at [673, 151] on span "post_add" at bounding box center [675, 151] width 13 height 13
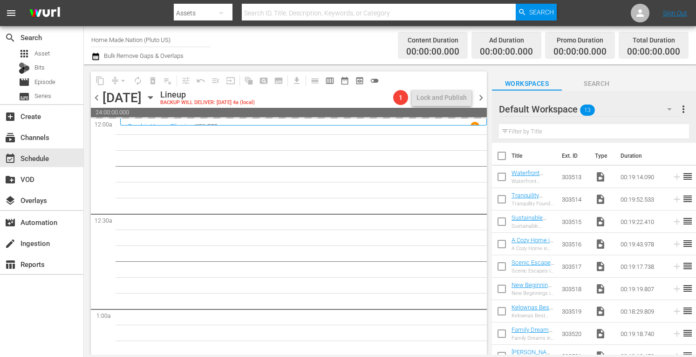
click at [687, 108] on span "more_vert" at bounding box center [683, 108] width 11 height 11
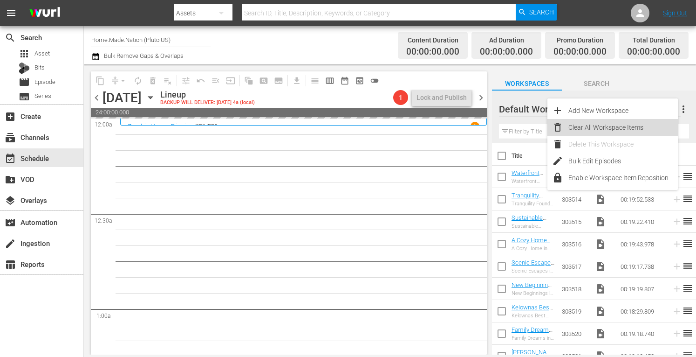
click at [620, 124] on div "Clear All Workspace Items" at bounding box center [624, 127] width 110 height 17
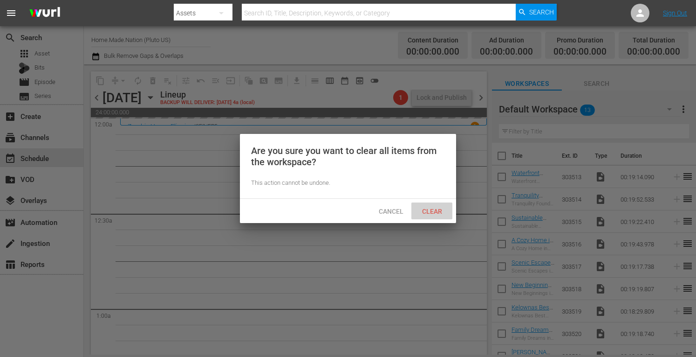
click at [436, 216] on div "Clear" at bounding box center [432, 210] width 41 height 17
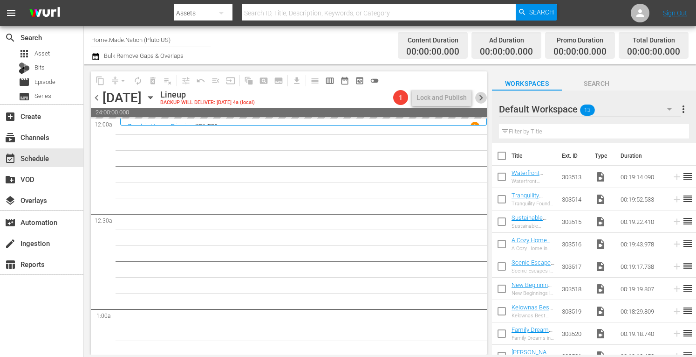
click at [478, 99] on span "chevron_right" at bounding box center [481, 98] width 12 height 12
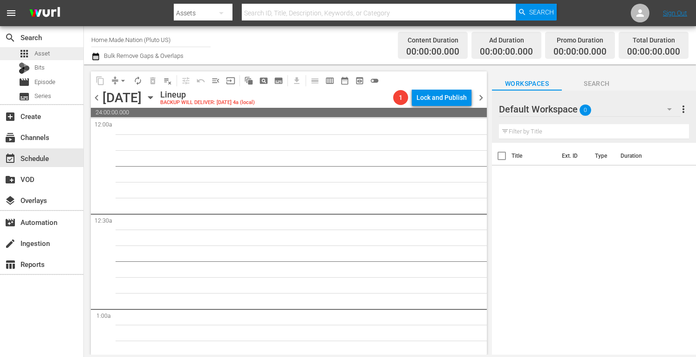
click at [45, 52] on span "Asset" at bounding box center [41, 53] width 15 height 9
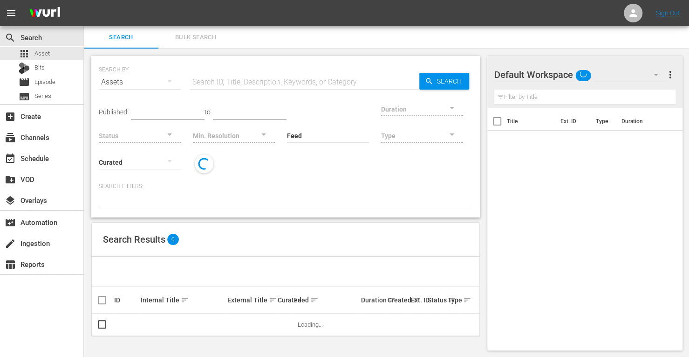
click at [174, 34] on span "Bulk Search" at bounding box center [195, 37] width 63 height 11
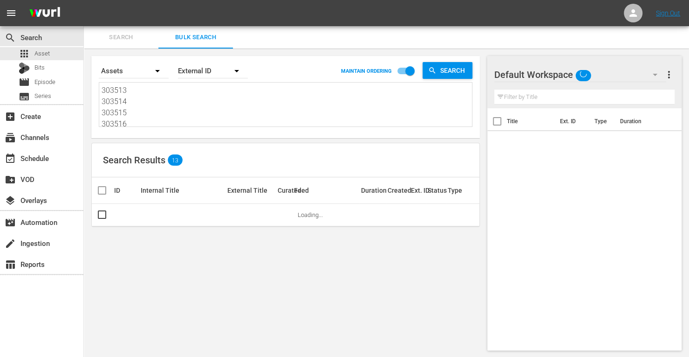
click at [129, 129] on div "Search By Assets Order By External ID MAINTAIN ORDERING Search 303513 303514 30…" at bounding box center [285, 97] width 389 height 82
drag, startPoint x: 133, startPoint y: 124, endPoint x: 48, endPoint y: -2, distance: 152.4
click at [48, 0] on html "menu Sign Out search Search apps Asset Bits movie Episode subtitles Series add_…" at bounding box center [344, 178] width 689 height 357
drag, startPoint x: 137, startPoint y: 122, endPoint x: 31, endPoint y: 13, distance: 152.6
click at [31, 13] on div "menu Sign Out search Search apps Asset Bits movie Episode subtitles Series add_…" at bounding box center [344, 179] width 689 height 358
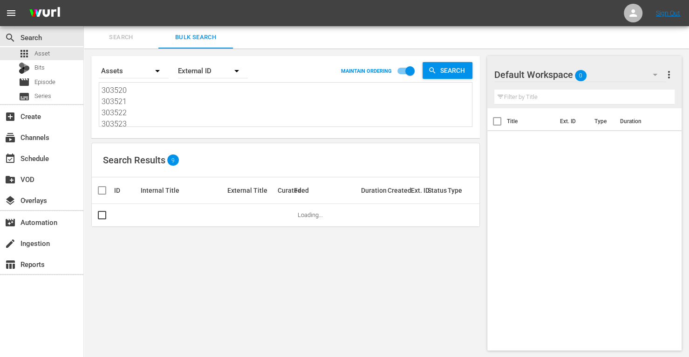
drag, startPoint x: 136, startPoint y: 121, endPoint x: 28, endPoint y: 17, distance: 150.0
click at [28, 17] on div "menu Sign Out search Search apps Asset Bits movie Episode subtitles Series add_…" at bounding box center [344, 179] width 689 height 358
drag, startPoint x: 130, startPoint y: 122, endPoint x: 26, endPoint y: -20, distance: 175.4
click at [26, 0] on html "menu Sign Out search Search apps Asset Bits movie Episode subtitles Series add_…" at bounding box center [344, 178] width 689 height 357
paste textarea "290053 290051 290052 290055 290037 290054 290014 290076 290101 290083 290108"
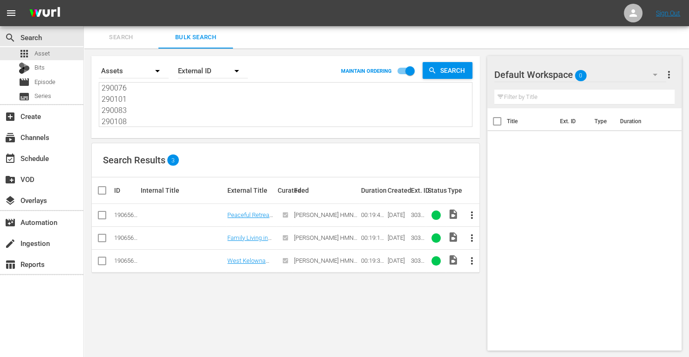
scroll to position [0, 0]
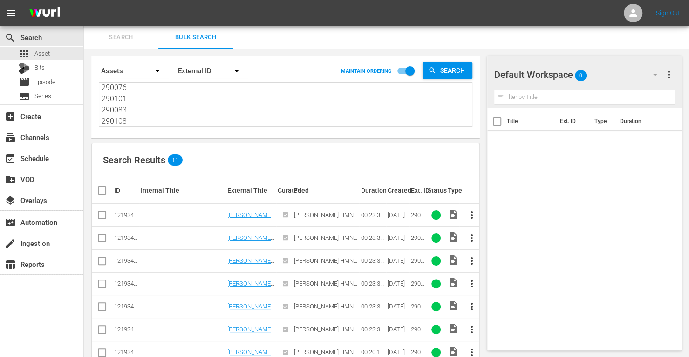
click at [101, 191] on input "checkbox" at bounding box center [105, 190] width 19 height 11
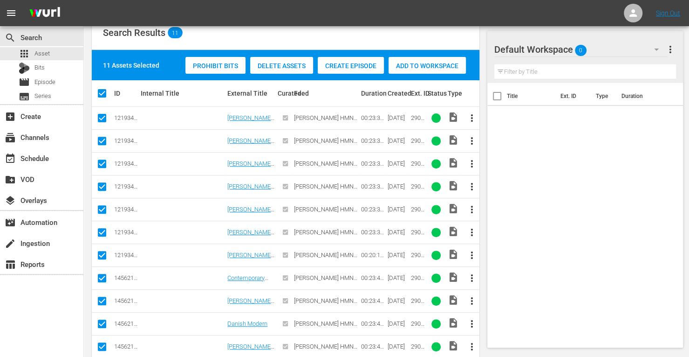
scroll to position [143, 0]
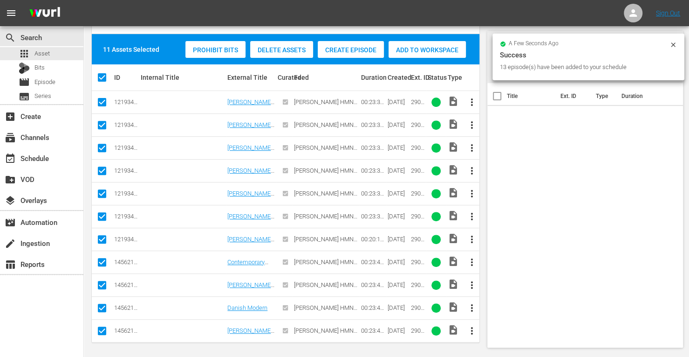
click at [414, 48] on span "Add to Workspace" at bounding box center [427, 49] width 77 height 7
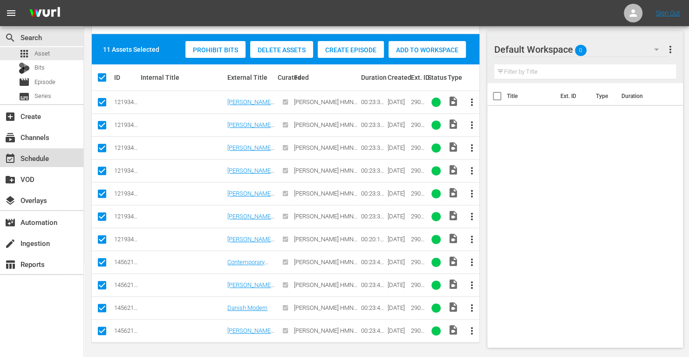
click at [34, 155] on div "event_available Schedule" at bounding box center [26, 156] width 52 height 8
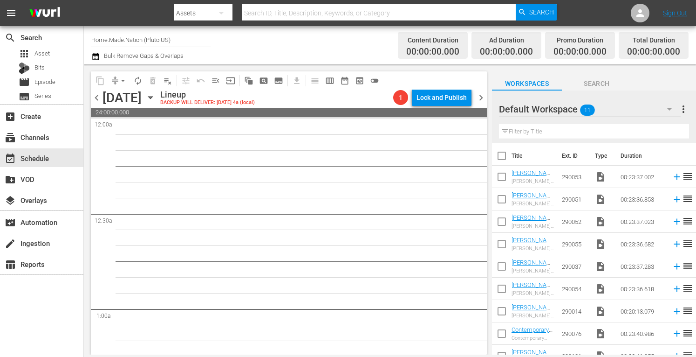
click at [504, 157] on input "checkbox" at bounding box center [502, 158] width 20 height 20
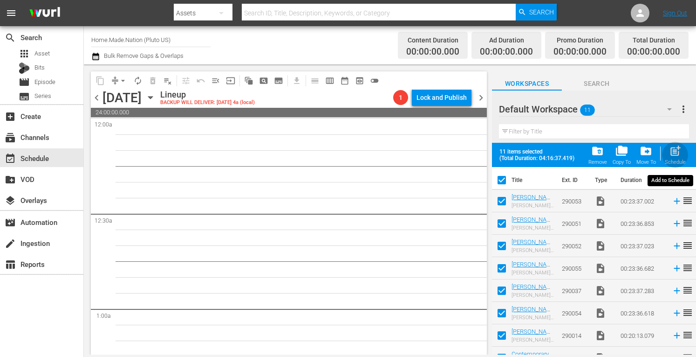
click at [674, 151] on span "post_add" at bounding box center [675, 151] width 13 height 13
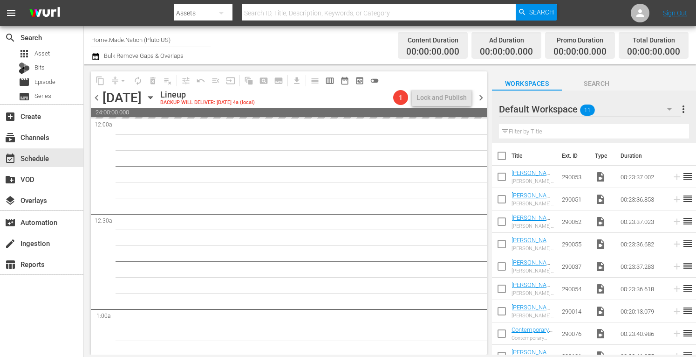
click at [683, 111] on span "more_vert" at bounding box center [683, 108] width 11 height 11
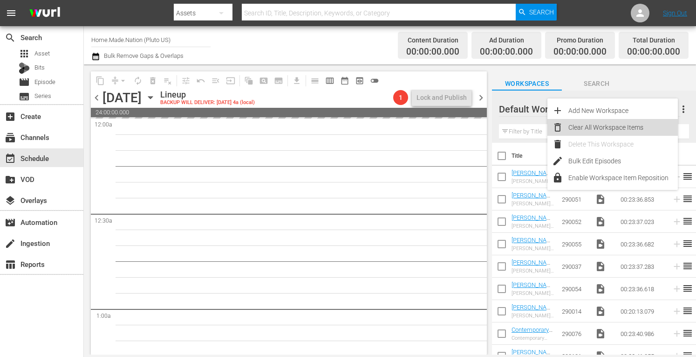
click at [619, 125] on div "Clear All Workspace Items" at bounding box center [624, 127] width 110 height 17
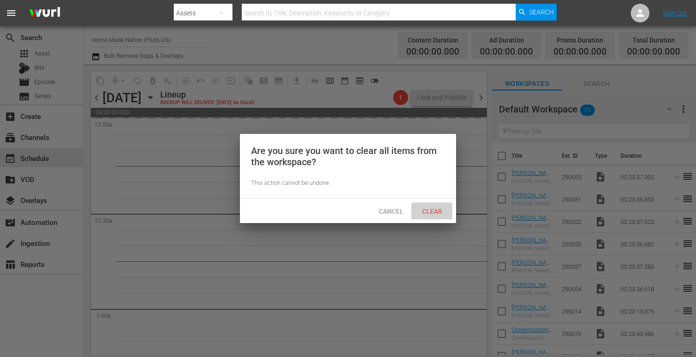
click at [432, 209] on span "Clear" at bounding box center [432, 210] width 35 height 7
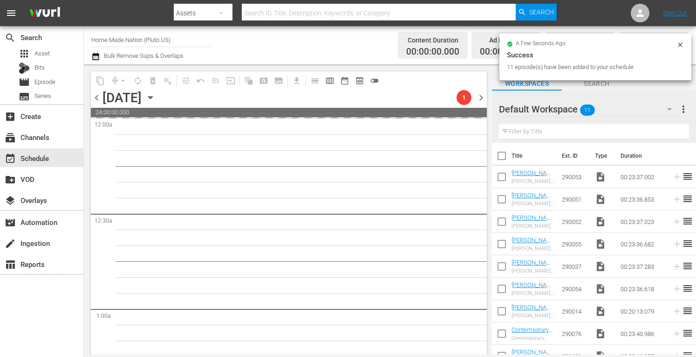
click at [480, 96] on span "chevron_right" at bounding box center [481, 98] width 12 height 12
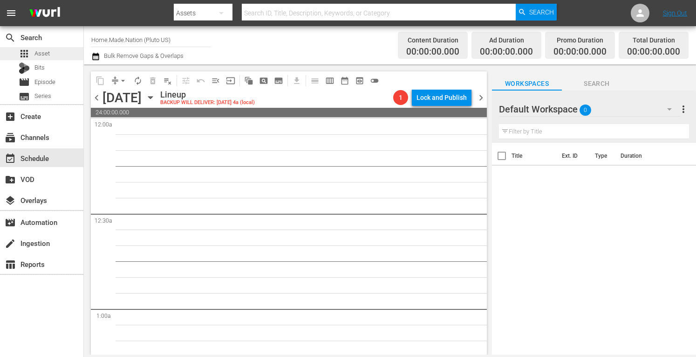
click at [51, 55] on div "apps Asset" at bounding box center [41, 53] width 83 height 13
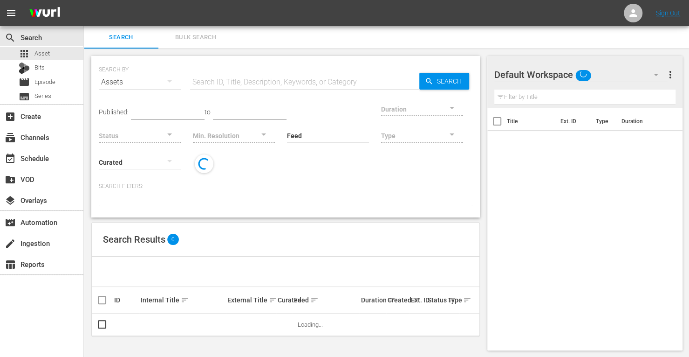
click at [200, 39] on span "Bulk Search" at bounding box center [195, 37] width 63 height 11
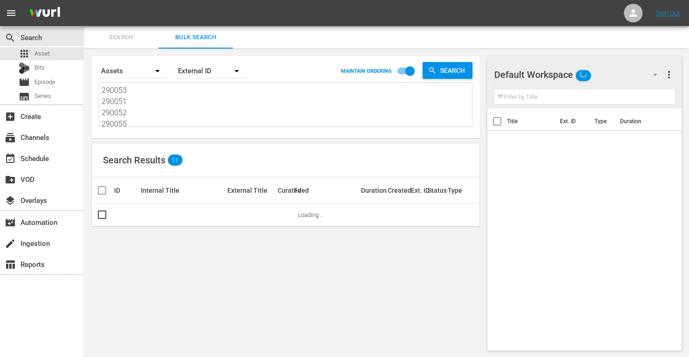
drag, startPoint x: 133, startPoint y: 124, endPoint x: 36, endPoint y: 26, distance: 138.1
click at [36, 26] on div "menu Sign Out search Search apps Asset Bits movie Episode subtitles Series add_…" at bounding box center [344, 179] width 689 height 358
drag, startPoint x: 129, startPoint y: 121, endPoint x: 58, endPoint y: 44, distance: 104.6
click at [84, 0] on div "search Search apps Asset Bits movie Episode subtitles Series add_box Create sub…" at bounding box center [387, 0] width 606 height 0
drag, startPoint x: 140, startPoint y: 125, endPoint x: 22, endPoint y: 36, distance: 147.7
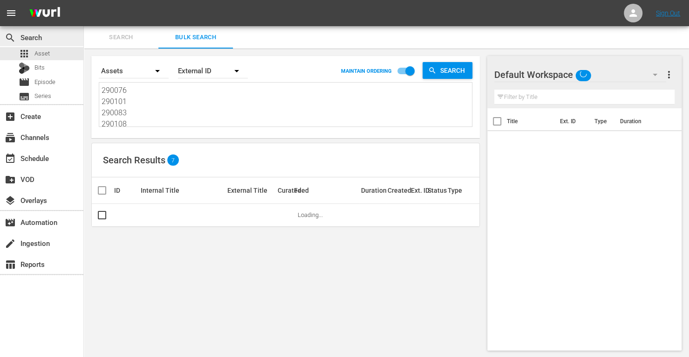
click at [84, 0] on div "search Search apps Asset Bits movie Episode subtitles Series add_box Create sub…" at bounding box center [387, 0] width 606 height 0
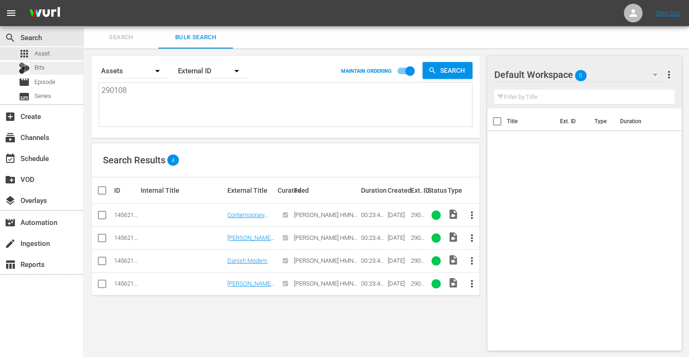
drag, startPoint x: 134, startPoint y: 112, endPoint x: 64, endPoint y: 61, distance: 86.4
click at [84, 0] on div "search Search apps Asset Bits movie Episode subtitles Series add_box Create sub…" at bounding box center [387, 0] width 606 height 0
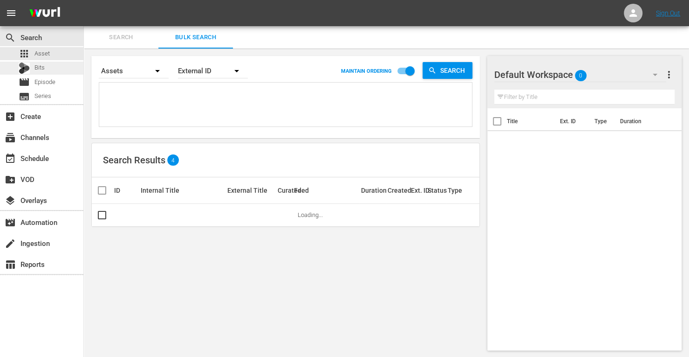
paste textarea "214805 171827 190475 171825 161951 171816"
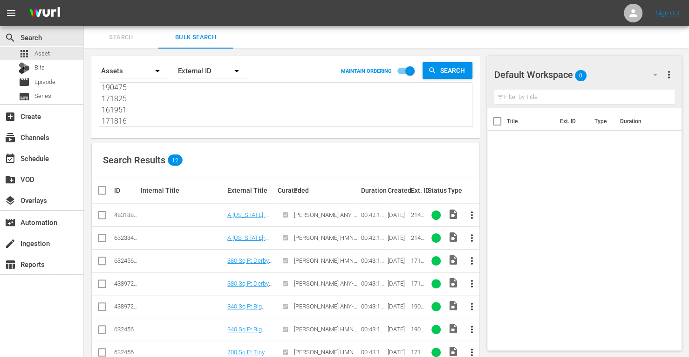
click at [103, 238] on input "checkbox" at bounding box center [101, 239] width 11 height 11
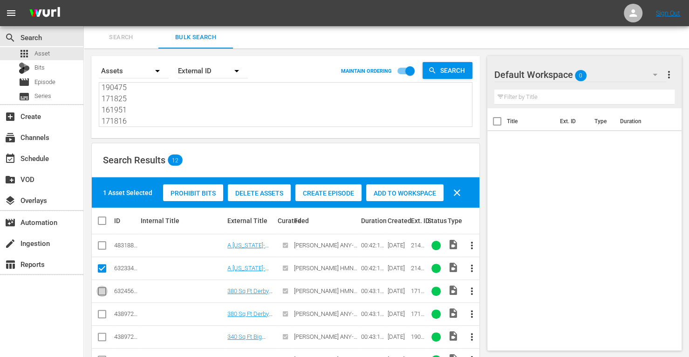
click at [103, 292] on input "checkbox" at bounding box center [101, 292] width 11 height 11
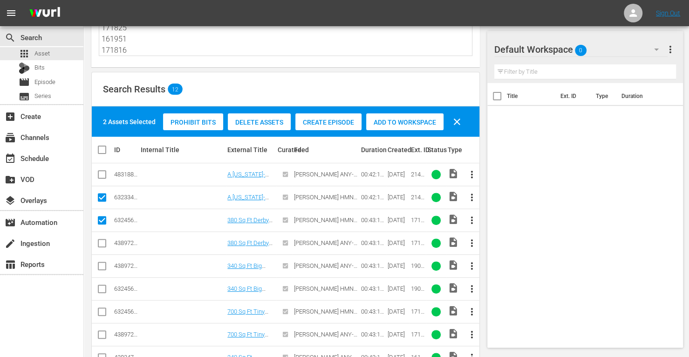
scroll to position [71, 0]
click at [103, 287] on input "checkbox" at bounding box center [101, 289] width 11 height 11
click at [103, 317] on td at bounding box center [102, 310] width 21 height 23
click at [103, 311] on input "checkbox" at bounding box center [101, 312] width 11 height 11
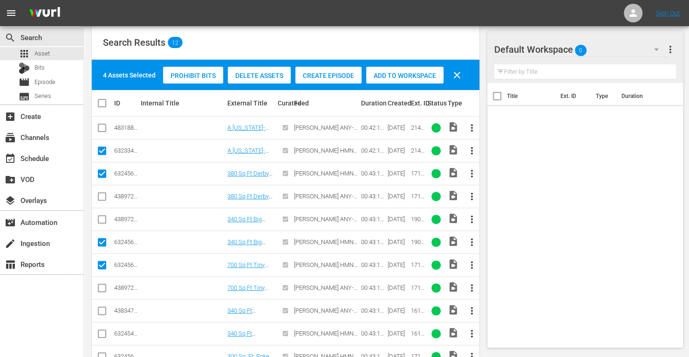
scroll to position [119, 0]
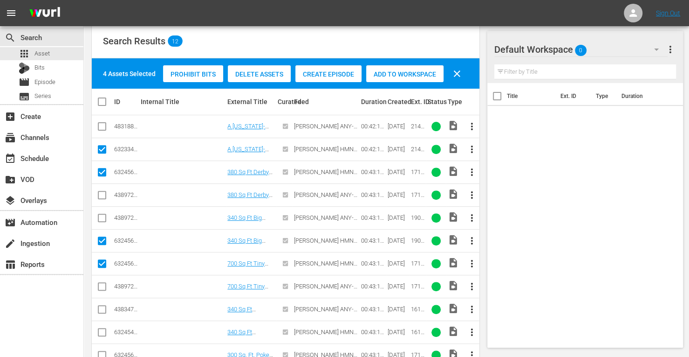
click at [104, 330] on input "checkbox" at bounding box center [101, 333] width 11 height 11
click at [100, 353] on input "checkbox" at bounding box center [101, 356] width 11 height 11
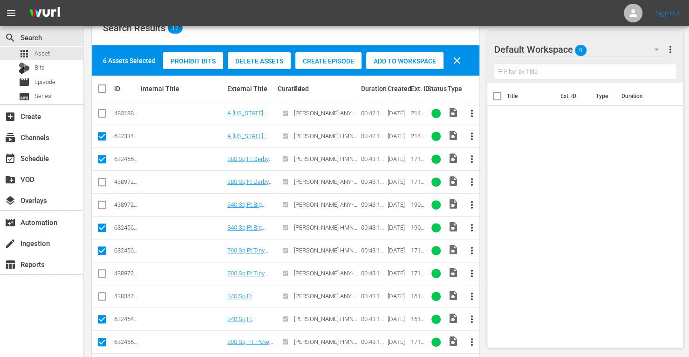
scroll to position [131, 0]
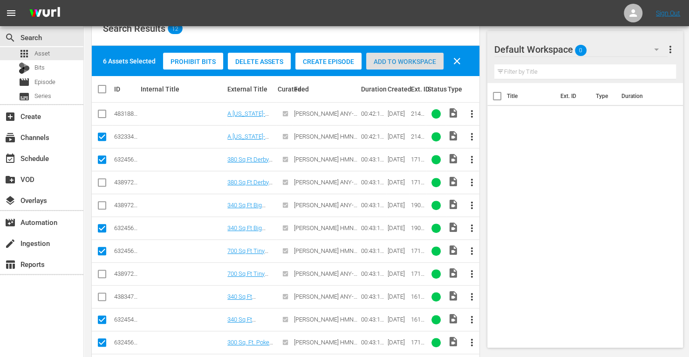
click at [397, 58] on span "Add to Workspace" at bounding box center [404, 61] width 77 height 7
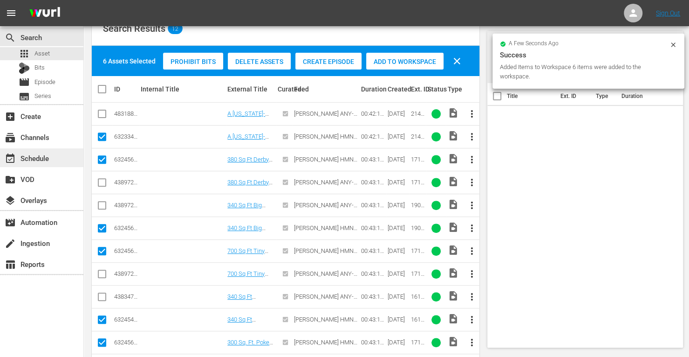
click at [36, 157] on div "event_available Schedule" at bounding box center [26, 156] width 52 height 8
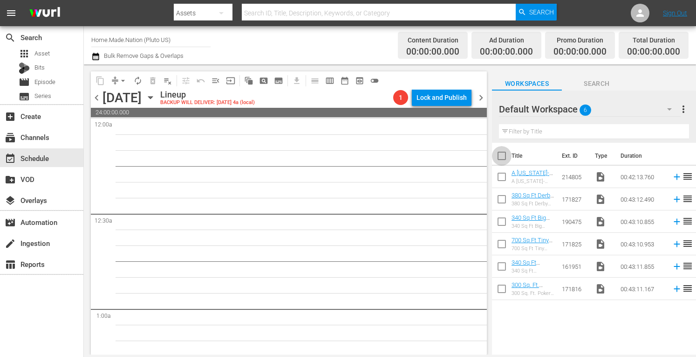
click at [504, 161] on input "checkbox" at bounding box center [502, 158] width 20 height 20
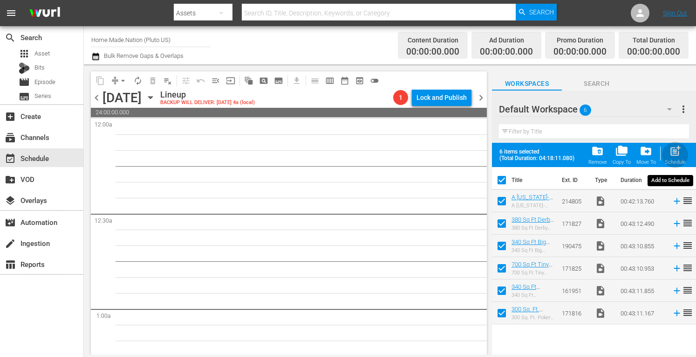
click at [681, 155] on span "post_add" at bounding box center [675, 151] width 13 height 13
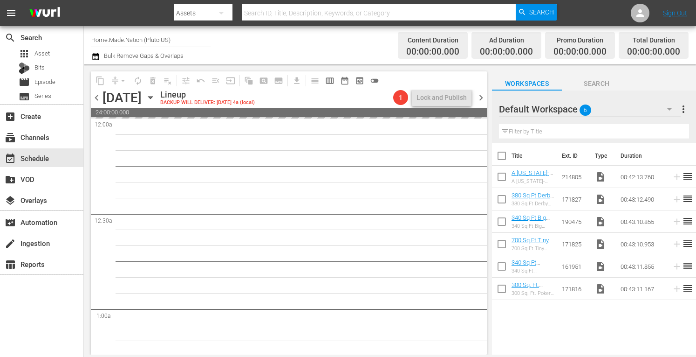
click at [683, 103] on button "more_vert" at bounding box center [683, 109] width 11 height 22
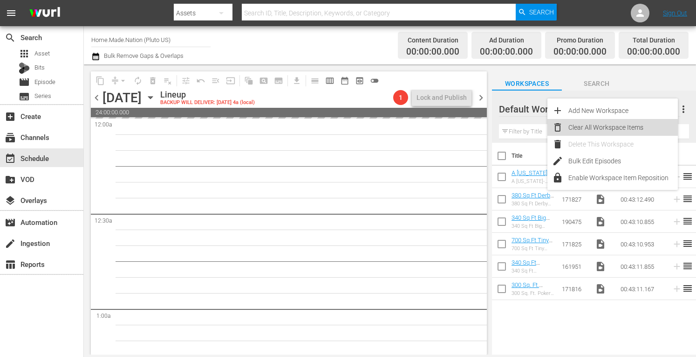
click at [617, 125] on div "Clear All Workspace Items" at bounding box center [624, 127] width 110 height 17
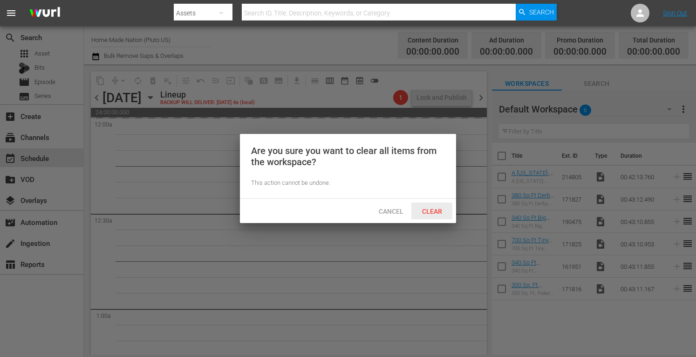
click at [438, 210] on span "Clear" at bounding box center [432, 210] width 35 height 7
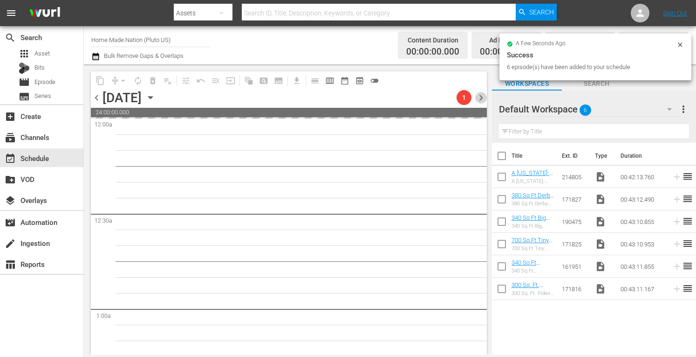
click at [479, 100] on span "chevron_right" at bounding box center [481, 98] width 12 height 12
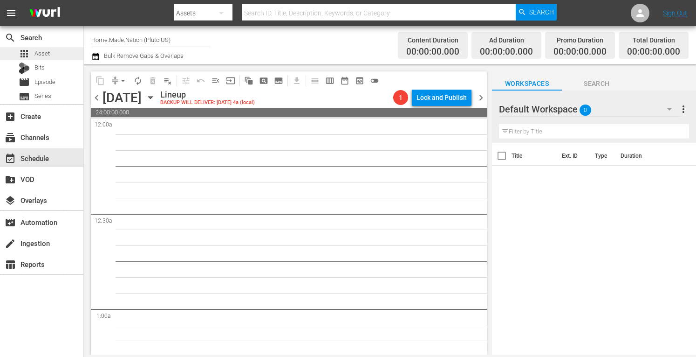
click at [48, 51] on span "Asset" at bounding box center [41, 53] width 15 height 9
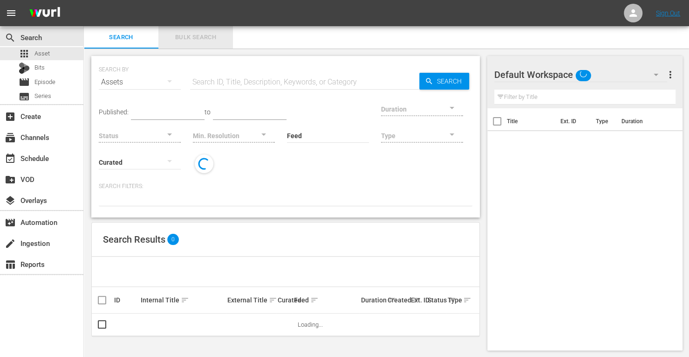
click at [195, 30] on button "Bulk Search" at bounding box center [195, 37] width 75 height 22
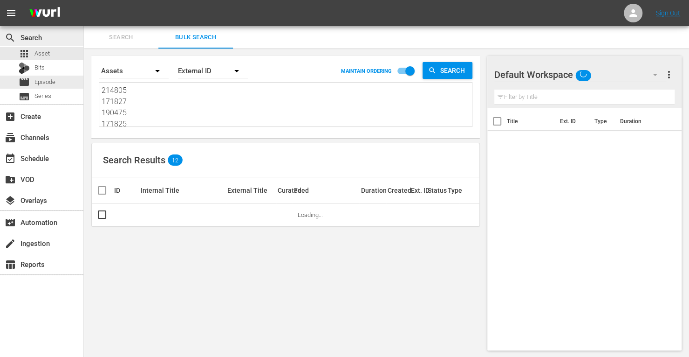
drag, startPoint x: 136, startPoint y: 126, endPoint x: 50, endPoint y: 33, distance: 126.0
click at [84, 0] on div "search Search apps Asset Bits movie Episode subtitles Series add_box Create sub…" at bounding box center [387, 0] width 606 height 0
drag, startPoint x: 132, startPoint y: 116, endPoint x: 48, endPoint y: 23, distance: 124.7
click at [48, 23] on div "menu Sign Out search Search apps Asset Bits movie Episode subtitles Series add_…" at bounding box center [344, 179] width 689 height 358
paste textarea "167466 194318 171829 171821 161949 161954"
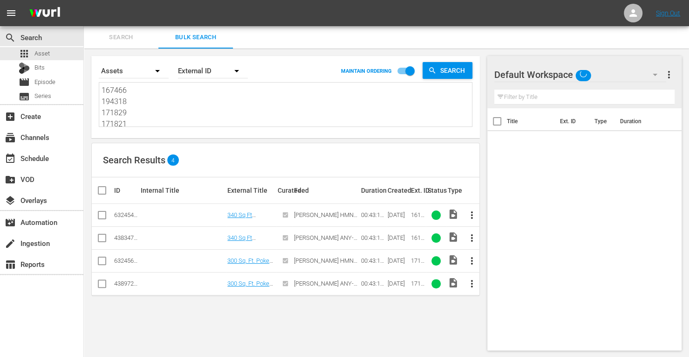
scroll to position [0, 0]
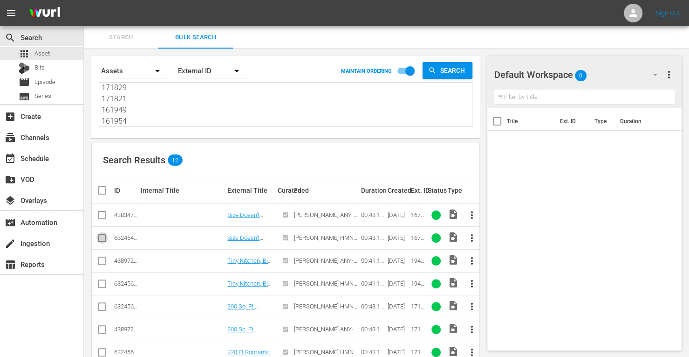
click at [101, 234] on input "checkbox" at bounding box center [101, 239] width 11 height 11
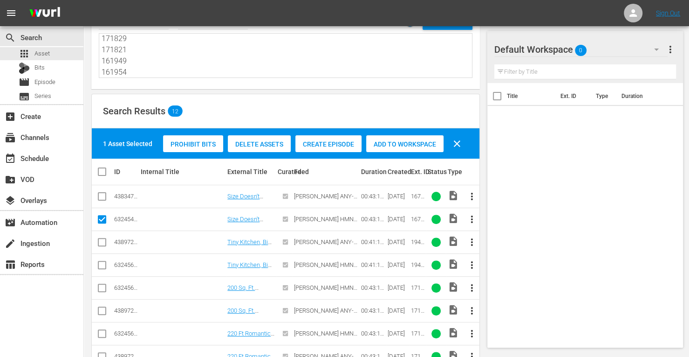
scroll to position [50, 0]
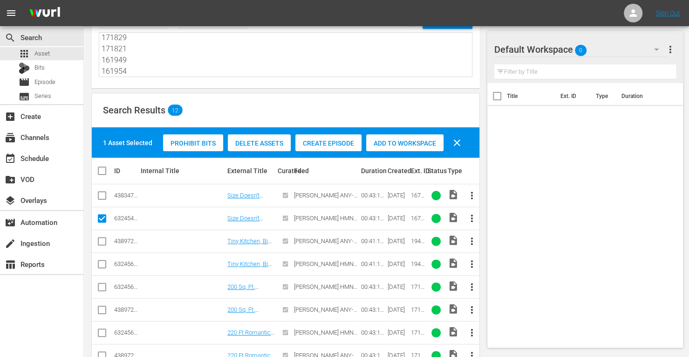
click at [102, 260] on input "checkbox" at bounding box center [101, 265] width 11 height 11
click at [100, 286] on input "checkbox" at bounding box center [101, 288] width 11 height 11
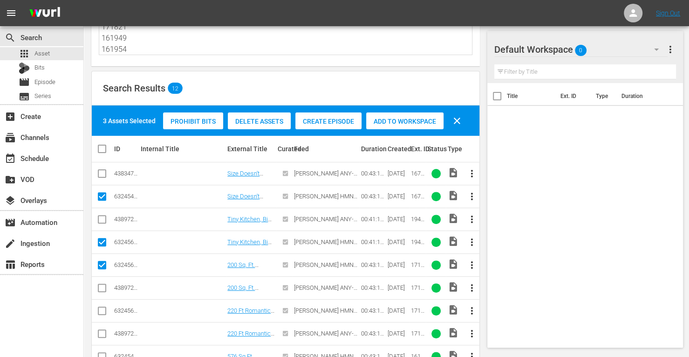
scroll to position [72, 0]
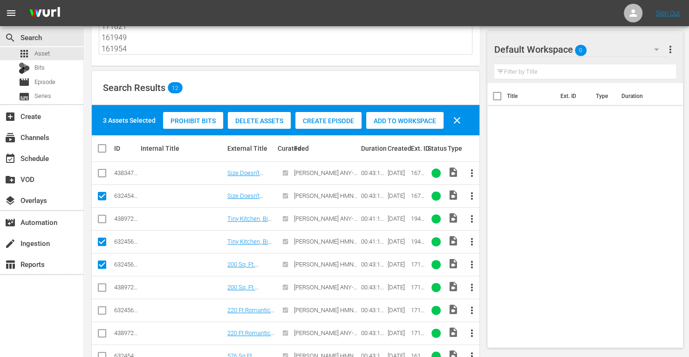
click at [105, 306] on input "checkbox" at bounding box center [101, 311] width 11 height 11
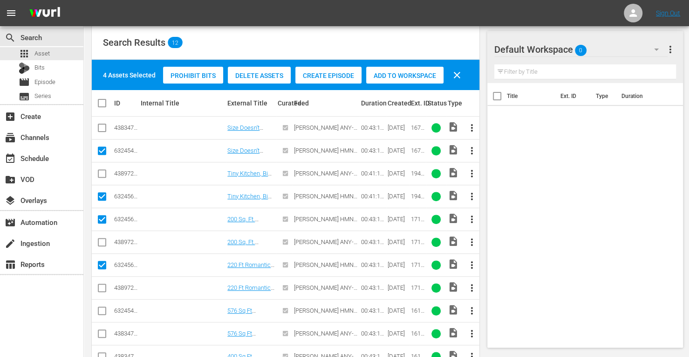
scroll to position [118, 0]
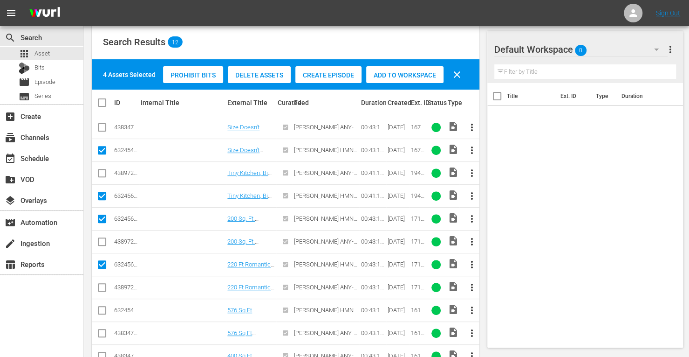
click at [103, 312] on input "checkbox" at bounding box center [101, 311] width 11 height 11
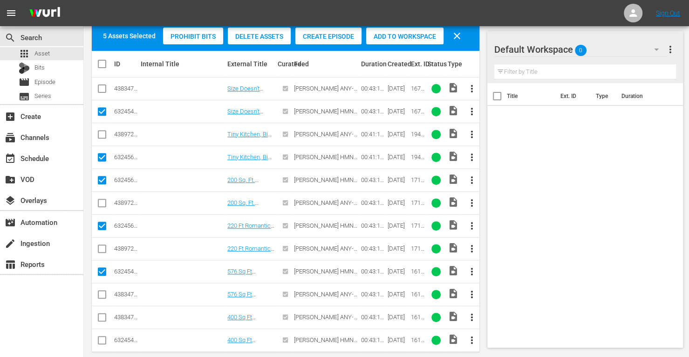
scroll to position [158, 0]
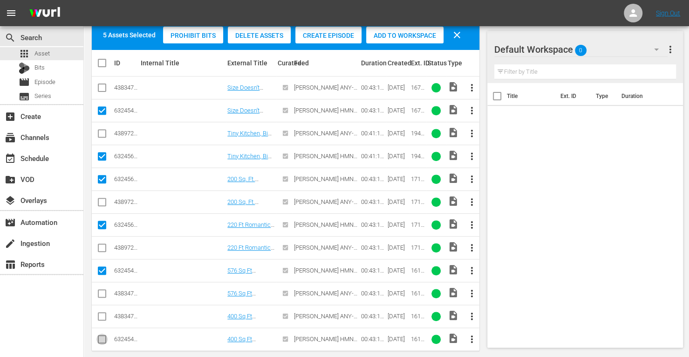
click at [102, 336] on input "checkbox" at bounding box center [101, 340] width 11 height 11
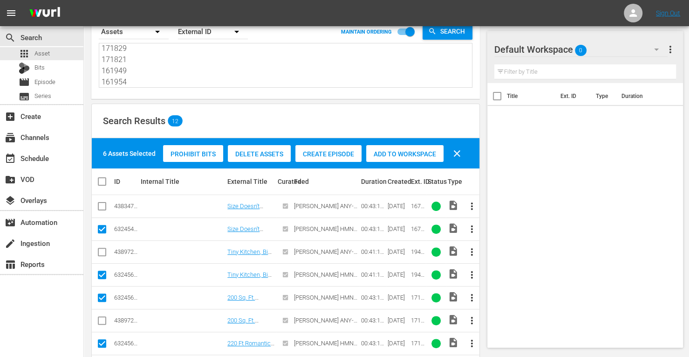
scroll to position [31, 0]
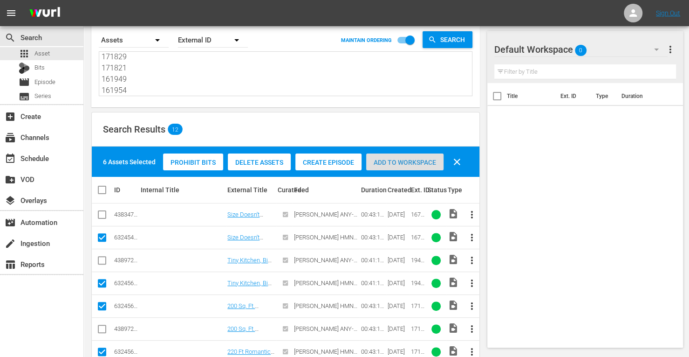
click at [392, 163] on span "Add to Workspace" at bounding box center [404, 161] width 77 height 7
click at [52, 164] on div "event_available Schedule" at bounding box center [41, 157] width 83 height 19
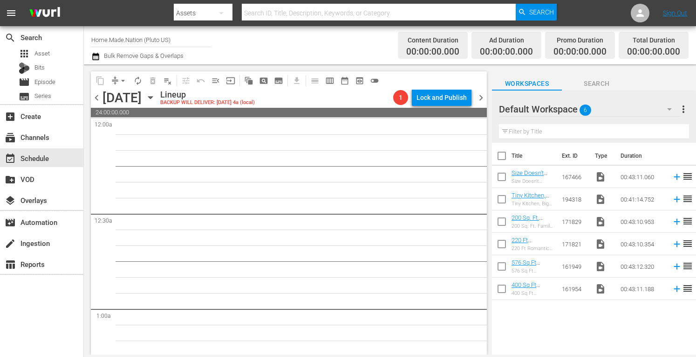
click at [503, 158] on input "checkbox" at bounding box center [502, 158] width 20 height 20
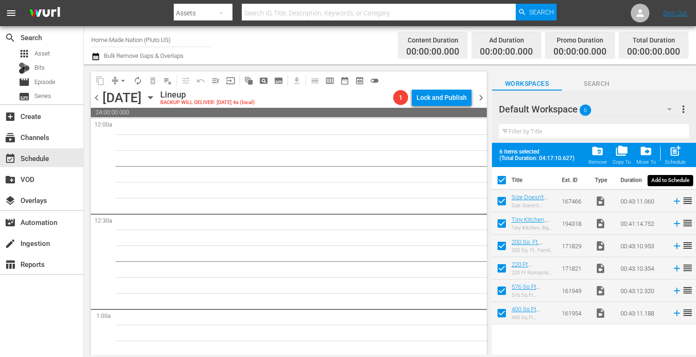
click at [682, 153] on span "post_add" at bounding box center [675, 151] width 13 height 13
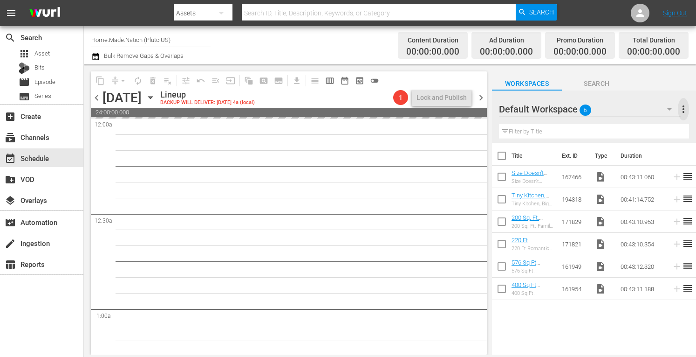
click at [685, 109] on span "more_vert" at bounding box center [683, 108] width 11 height 11
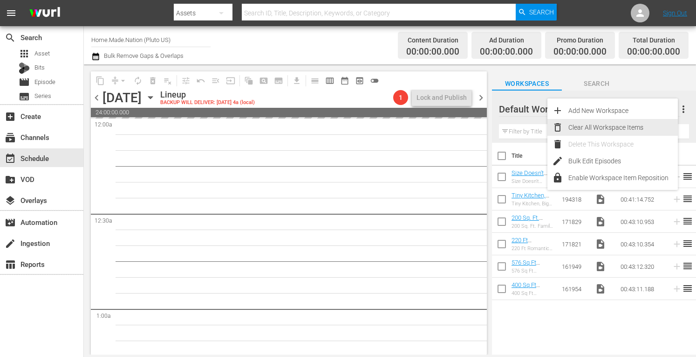
click at [581, 132] on div "Clear All Workspace Items" at bounding box center [624, 127] width 110 height 17
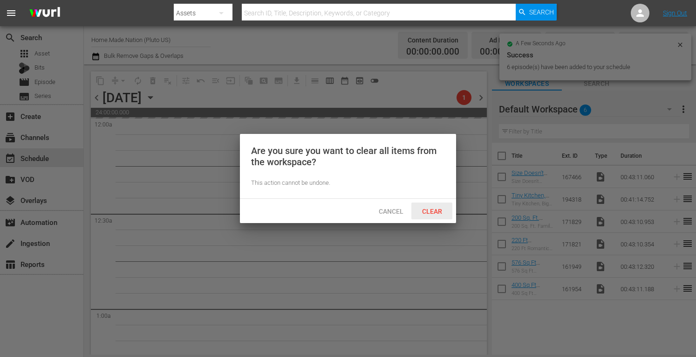
click at [421, 213] on span "Clear" at bounding box center [432, 210] width 35 height 7
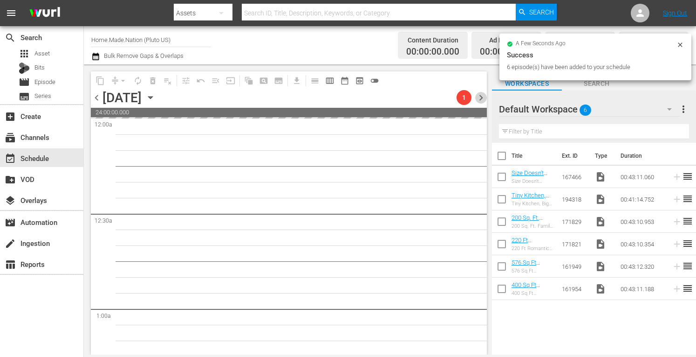
click at [478, 96] on span "chevron_right" at bounding box center [481, 98] width 12 height 12
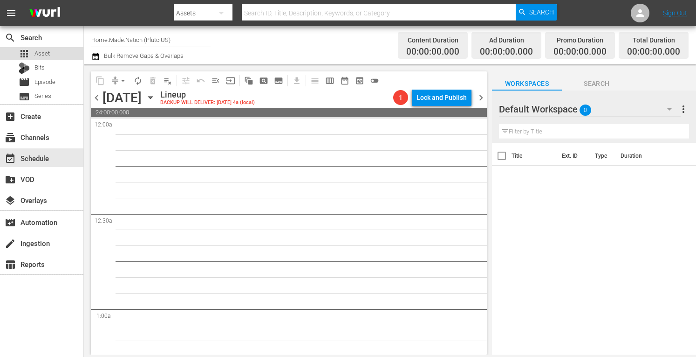
click at [41, 49] on span "Asset" at bounding box center [41, 53] width 15 height 9
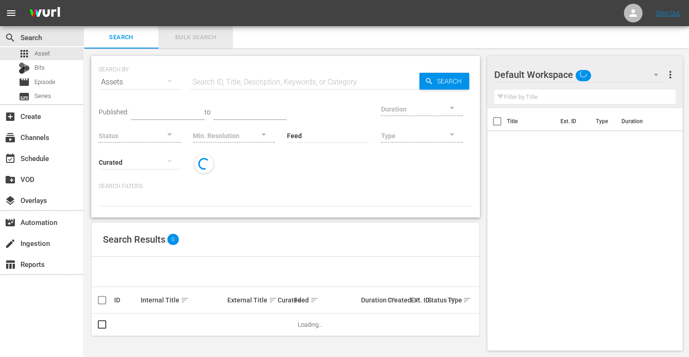
click at [184, 40] on span "Bulk Search" at bounding box center [195, 37] width 63 height 11
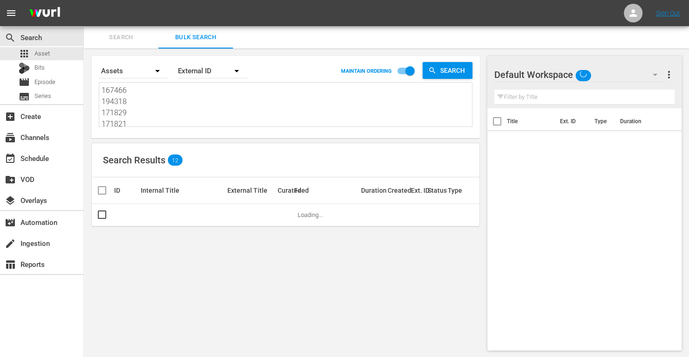
drag, startPoint x: 143, startPoint y: 119, endPoint x: 45, endPoint y: 6, distance: 150.1
click at [45, 6] on div "menu Sign Out search Search apps Asset Bits movie Episode subtitles Series add_…" at bounding box center [344, 179] width 689 height 358
drag, startPoint x: 133, startPoint y: 111, endPoint x: 50, endPoint y: 1, distance: 138.1
click at [50, 1] on div "menu Sign Out search Search apps Asset Bits movie Episode subtitles Series add_…" at bounding box center [344, 179] width 689 height 358
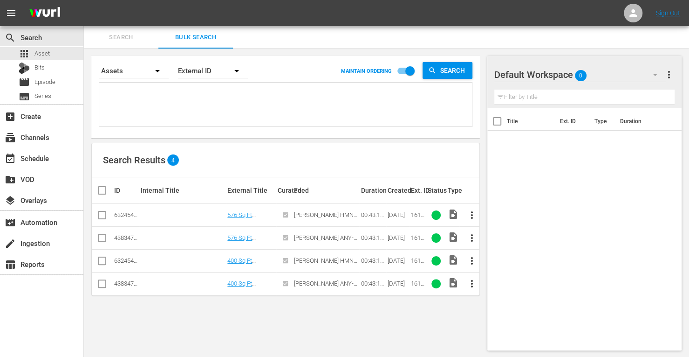
paste textarea "212744 169412 268938 268948 186382 186380"
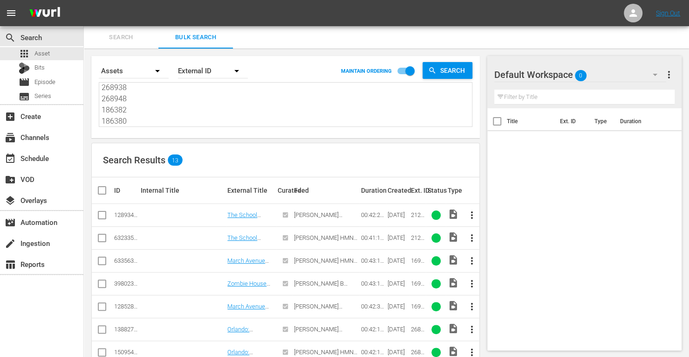
click at [105, 234] on icon at bounding box center [102, 238] width 8 height 8
click at [104, 240] on input "checkbox" at bounding box center [101, 239] width 11 height 11
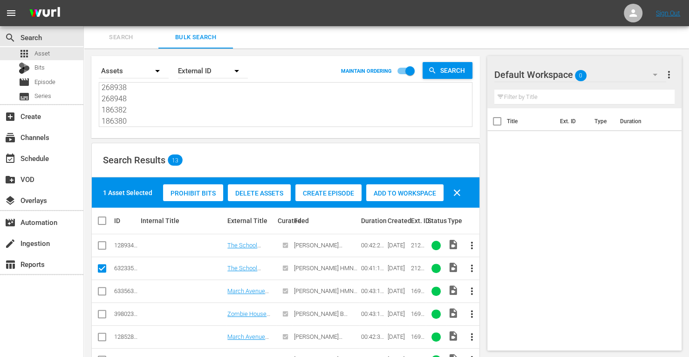
click at [99, 293] on input "checkbox" at bounding box center [101, 292] width 11 height 11
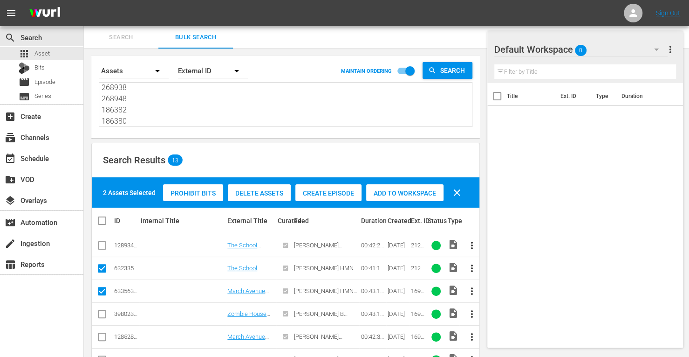
scroll to position [54, 0]
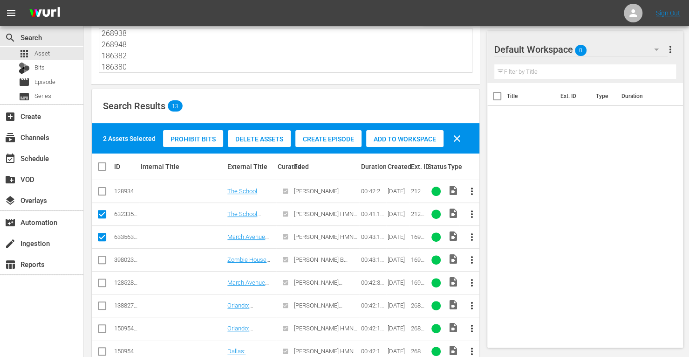
click at [97, 326] on input "checkbox" at bounding box center [101, 329] width 11 height 11
click at [102, 351] on input "checkbox" at bounding box center [101, 352] width 11 height 11
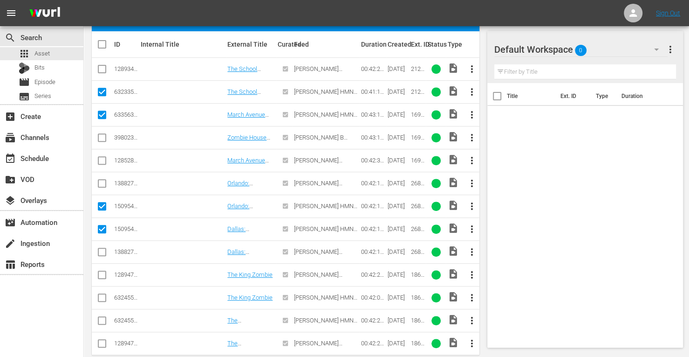
scroll to position [177, 0]
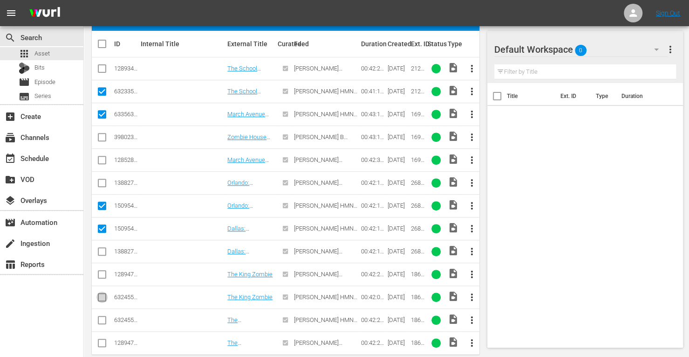
click at [101, 296] on input "checkbox" at bounding box center [101, 298] width 11 height 11
click at [104, 319] on input "checkbox" at bounding box center [101, 321] width 11 height 11
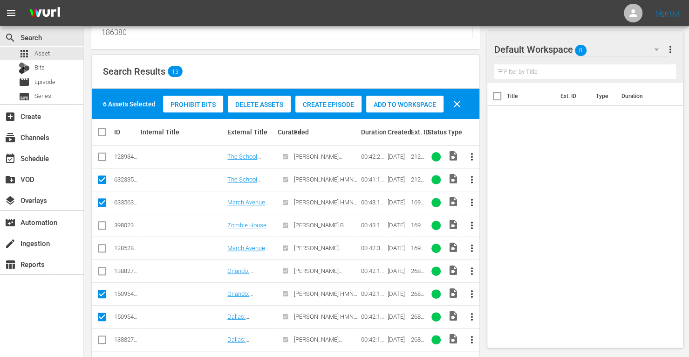
scroll to position [88, 0]
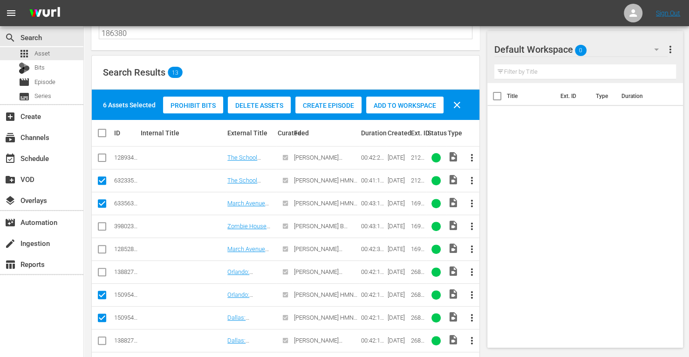
click at [392, 102] on span "Add to Workspace" at bounding box center [404, 105] width 77 height 7
click at [30, 151] on div "event_available Schedule" at bounding box center [41, 157] width 83 height 19
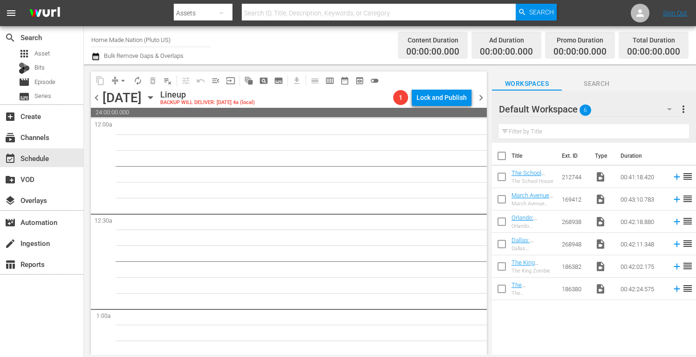
click at [499, 154] on input "checkbox" at bounding box center [502, 158] width 20 height 20
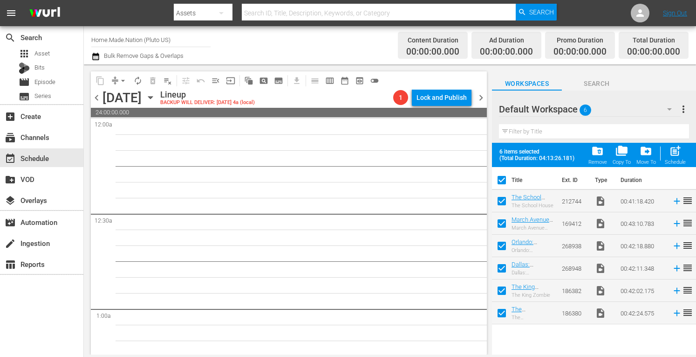
click at [675, 151] on span "post_add" at bounding box center [675, 151] width 13 height 13
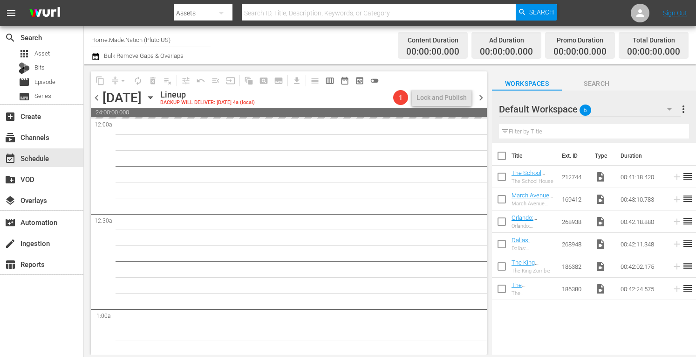
click at [682, 104] on span "more_vert" at bounding box center [683, 108] width 11 height 11
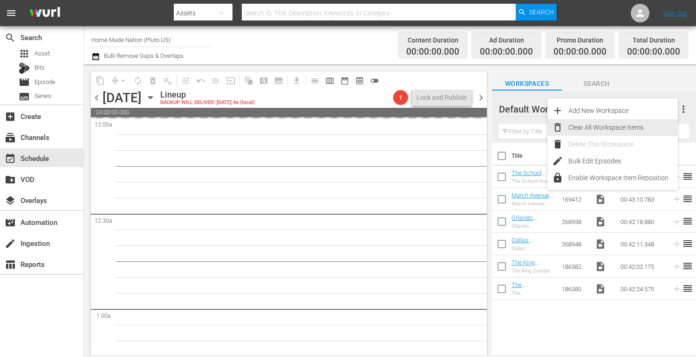
click at [612, 124] on div "Clear All Workspace Items" at bounding box center [624, 127] width 110 height 17
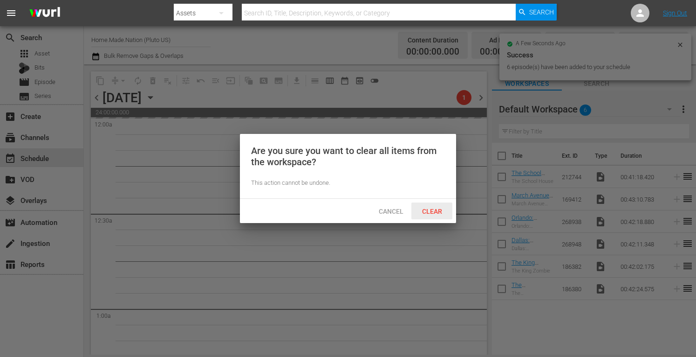
click at [436, 210] on span "Clear" at bounding box center [432, 210] width 35 height 7
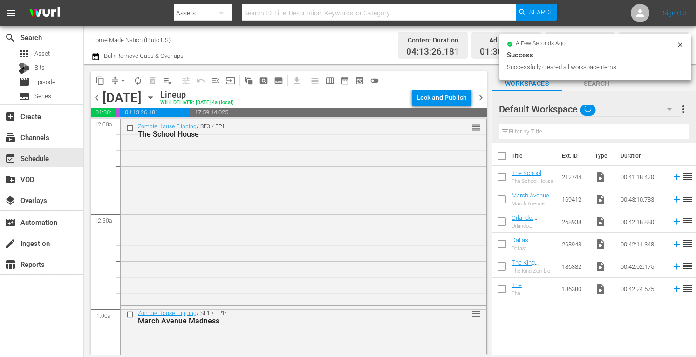
click at [481, 100] on span "chevron_right" at bounding box center [481, 98] width 12 height 12
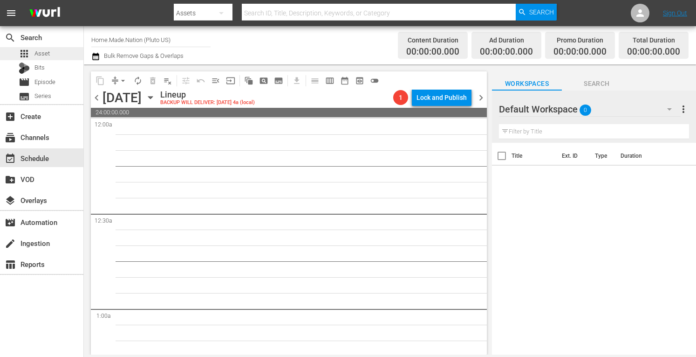
click at [53, 55] on div "apps Asset" at bounding box center [41, 53] width 83 height 13
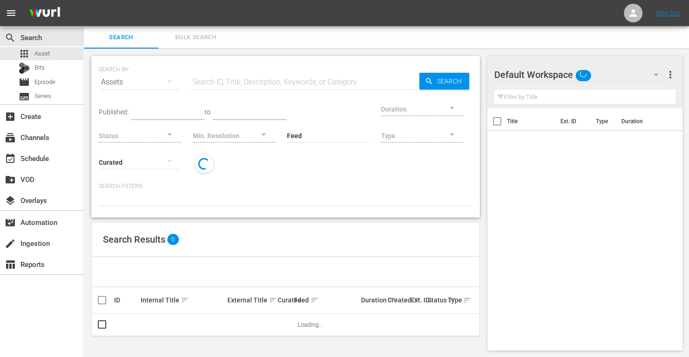
click at [197, 36] on span "Bulk Search" at bounding box center [195, 37] width 63 height 11
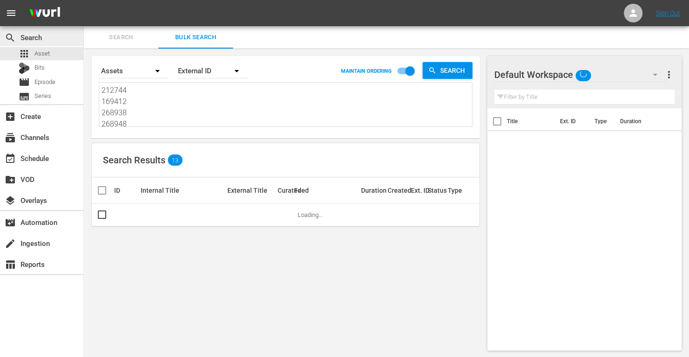
drag, startPoint x: 146, startPoint y: 120, endPoint x: 54, endPoint y: 29, distance: 129.2
click at [84, 0] on div "search Search apps Asset Bits movie Episode subtitles Series add_box Create sub…" at bounding box center [387, 0] width 606 height 0
drag, startPoint x: 141, startPoint y: 121, endPoint x: 60, endPoint y: -9, distance: 152.9
click at [60, 0] on html "menu Sign Out search Search apps Asset Bits movie Episode subtitles Series add_…" at bounding box center [344, 178] width 689 height 357
paste textarea "268935 169416 256952 169413 256959 268936"
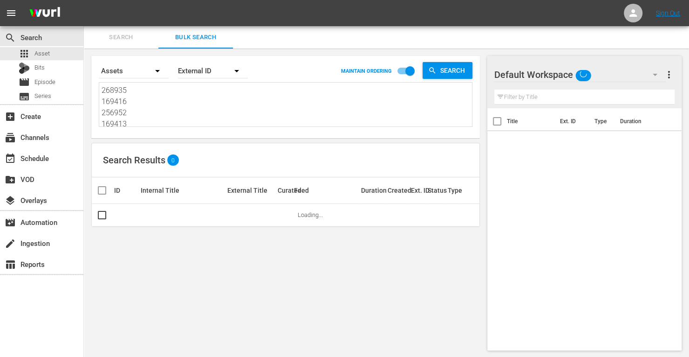
scroll to position [0, 0]
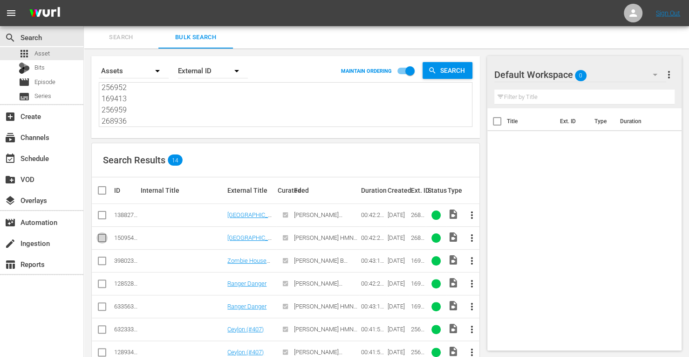
click at [98, 239] on input "checkbox" at bounding box center [101, 239] width 11 height 11
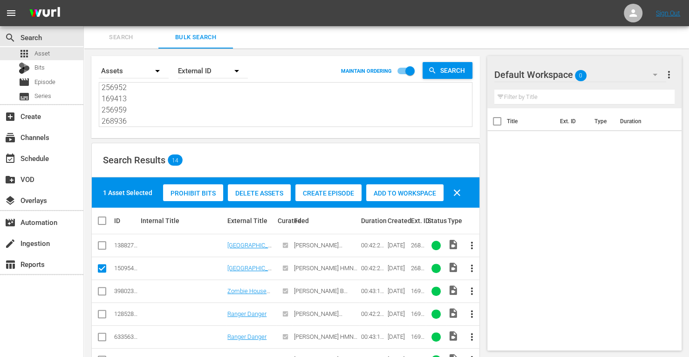
click at [104, 335] on input "checkbox" at bounding box center [101, 338] width 11 height 11
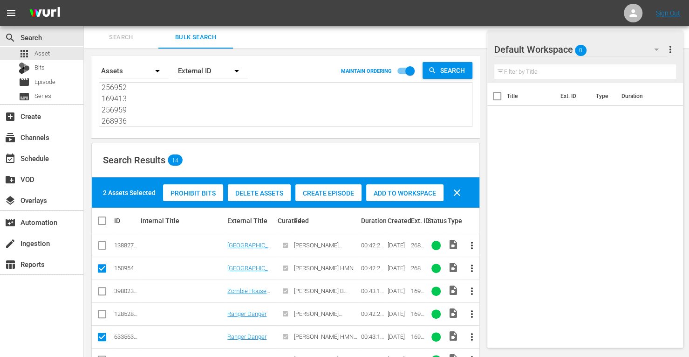
scroll to position [34, 0]
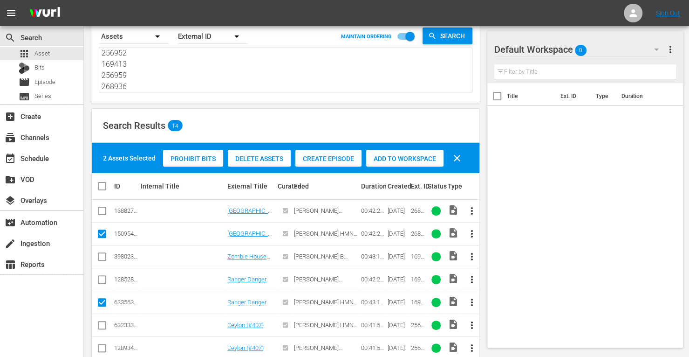
click at [102, 324] on input "checkbox" at bounding box center [101, 326] width 11 height 11
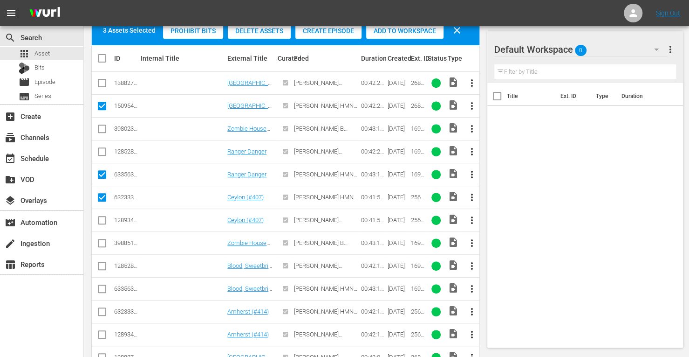
scroll to position [164, 0]
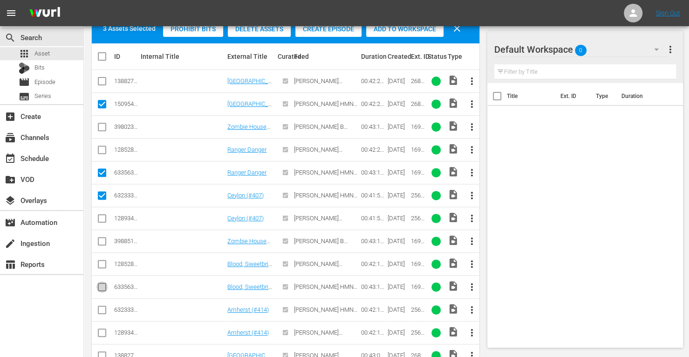
click at [102, 287] on input "checkbox" at bounding box center [101, 288] width 11 height 11
click at [100, 306] on input "checkbox" at bounding box center [101, 311] width 11 height 11
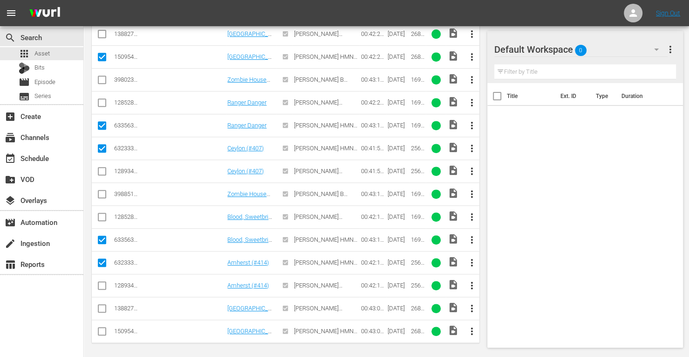
click at [99, 327] on input "checkbox" at bounding box center [101, 332] width 11 height 11
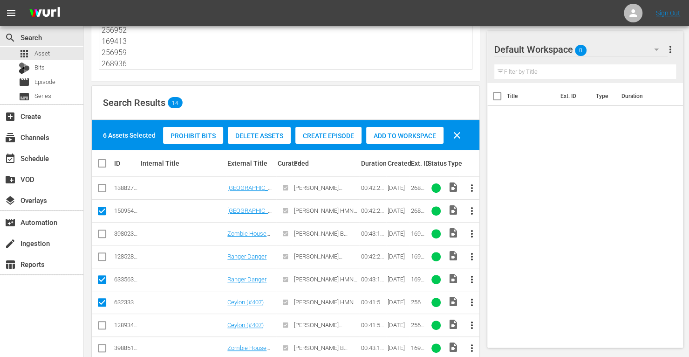
scroll to position [56, 0]
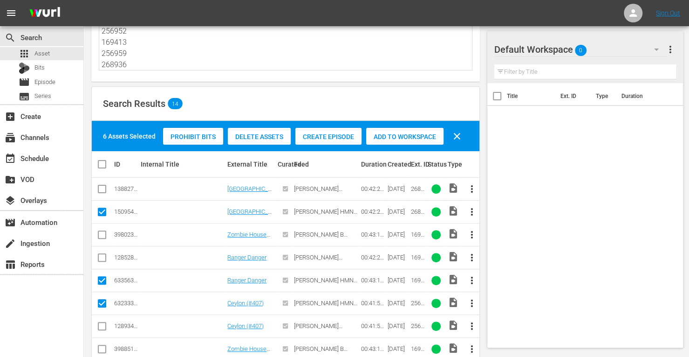
click at [400, 130] on div "Add to Workspace" at bounding box center [404, 137] width 77 height 18
click at [42, 160] on div "event_available Schedule" at bounding box center [26, 156] width 52 height 8
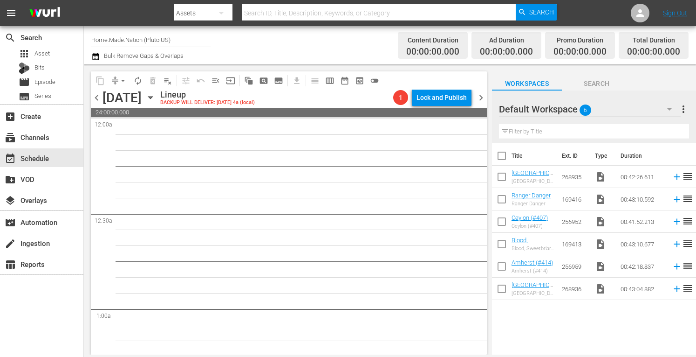
click at [502, 156] on input "checkbox" at bounding box center [502, 158] width 20 height 20
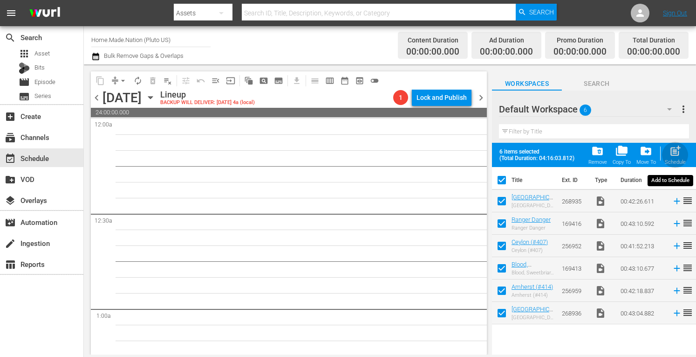
click at [676, 151] on span "post_add" at bounding box center [675, 151] width 13 height 13
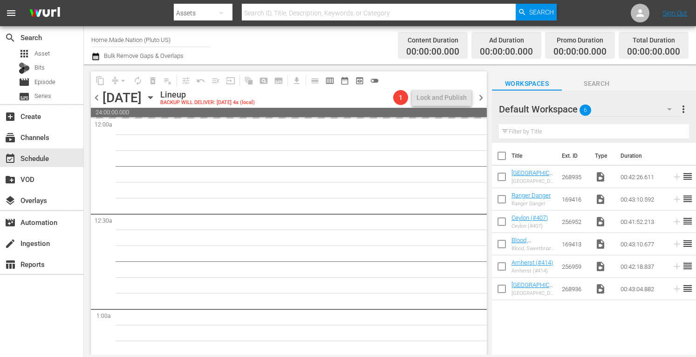
click at [679, 110] on span "more_vert" at bounding box center [683, 108] width 11 height 11
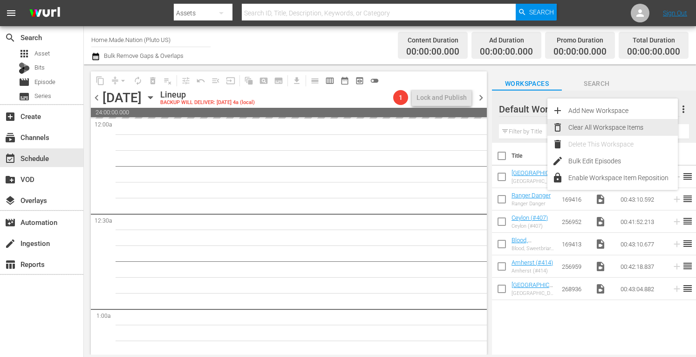
click at [615, 122] on div "Clear All Workspace Items" at bounding box center [624, 127] width 110 height 17
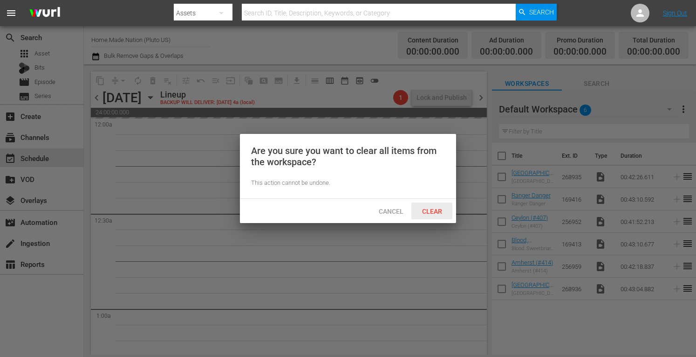
click at [434, 208] on span "Clear" at bounding box center [432, 210] width 35 height 7
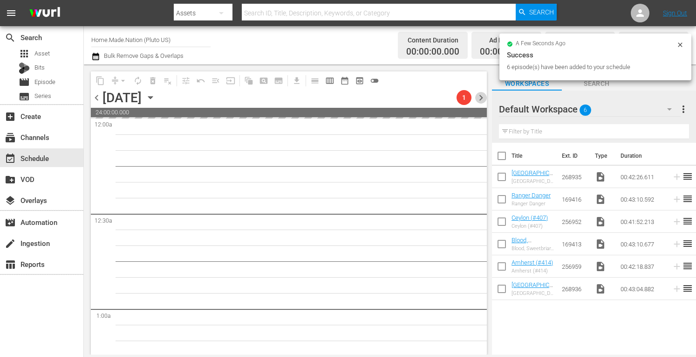
click at [479, 99] on span "chevron_right" at bounding box center [481, 98] width 12 height 12
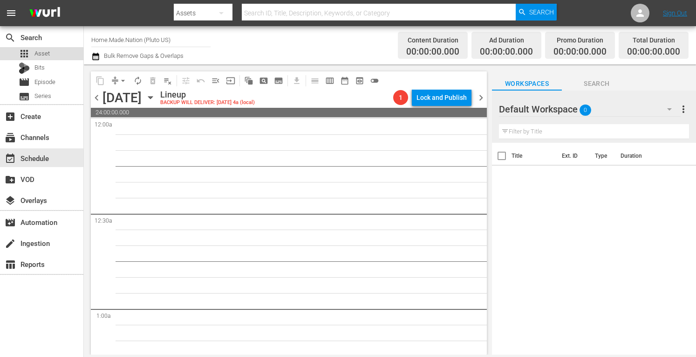
click at [46, 52] on span "Asset" at bounding box center [41, 53] width 15 height 9
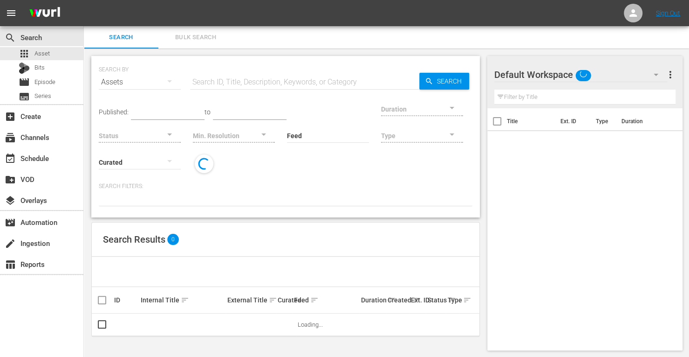
click at [190, 37] on span "Bulk Search" at bounding box center [195, 37] width 63 height 11
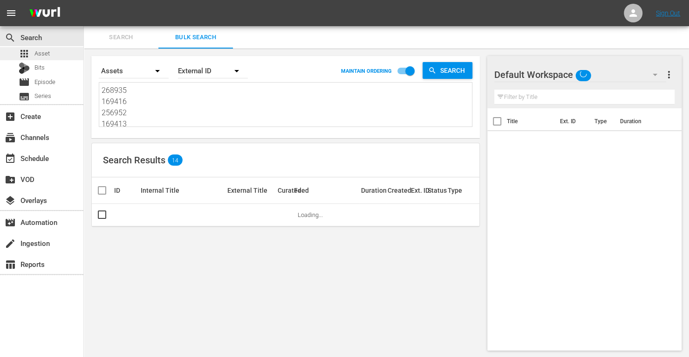
drag, startPoint x: 131, startPoint y: 122, endPoint x: 48, endPoint y: 48, distance: 110.9
click at [84, 0] on div "search Search apps Asset Bits movie Episode subtitles Series add_box Create sub…" at bounding box center [387, 0] width 606 height 0
drag, startPoint x: 135, startPoint y: 123, endPoint x: 69, endPoint y: 41, distance: 105.5
click at [84, 0] on div "search Search apps Asset Bits movie Episode subtitles Series add_box Create sub…" at bounding box center [387, 0] width 606 height 0
paste textarea "212745 212746 274447 268947 256949 268944"
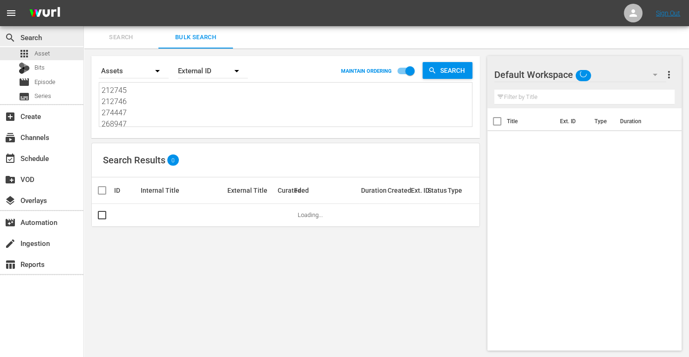
scroll to position [0, 0]
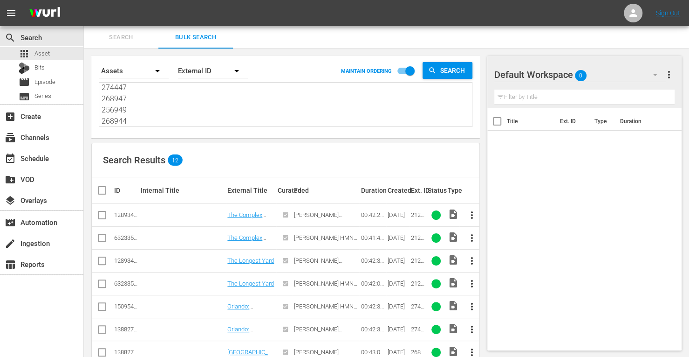
click at [104, 240] on input "checkbox" at bounding box center [101, 239] width 11 height 11
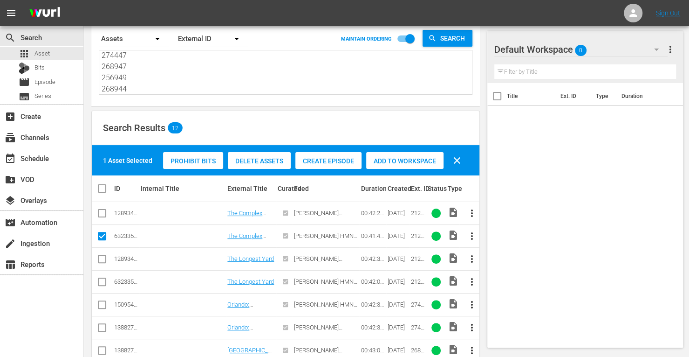
scroll to position [33, 0]
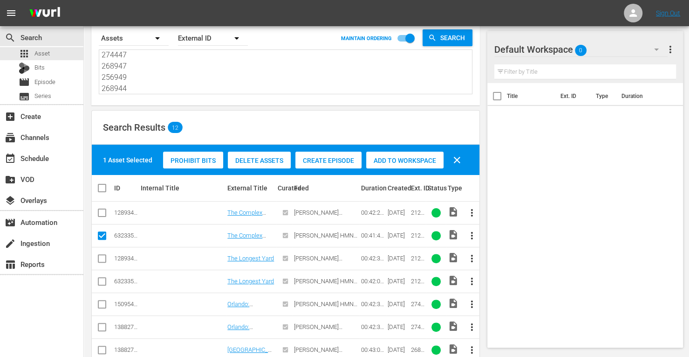
click at [103, 280] on input "checkbox" at bounding box center [101, 282] width 11 height 11
click at [102, 301] on input "checkbox" at bounding box center [101, 305] width 11 height 11
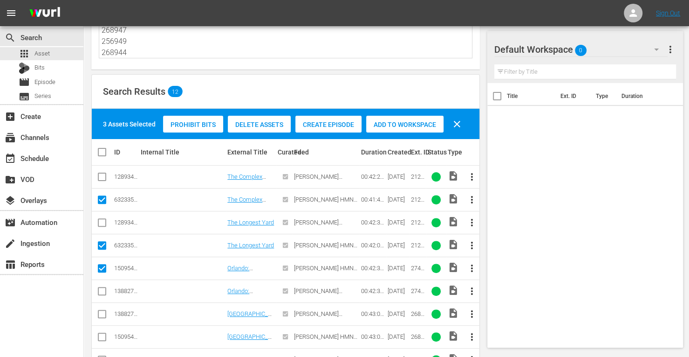
scroll to position [69, 0]
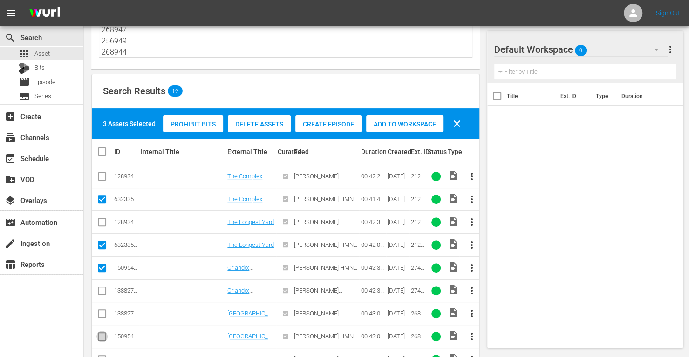
click at [99, 337] on input "checkbox" at bounding box center [101, 337] width 11 height 11
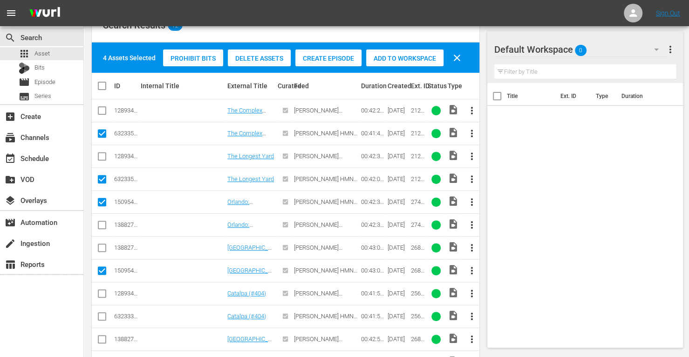
click at [101, 315] on input "checkbox" at bounding box center [101, 317] width 11 height 11
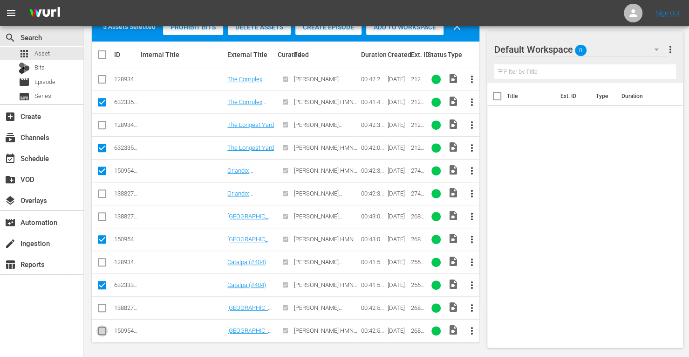
click at [106, 327] on input "checkbox" at bounding box center [101, 332] width 11 height 11
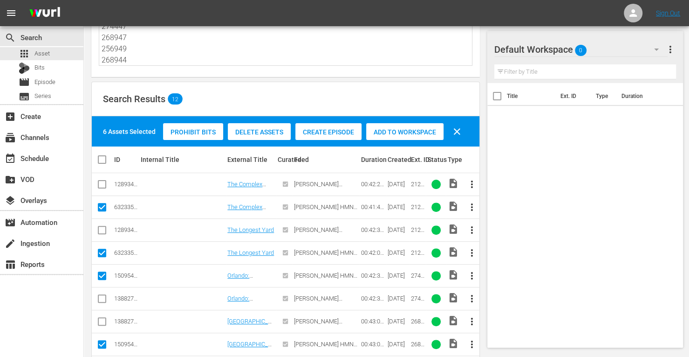
scroll to position [53, 0]
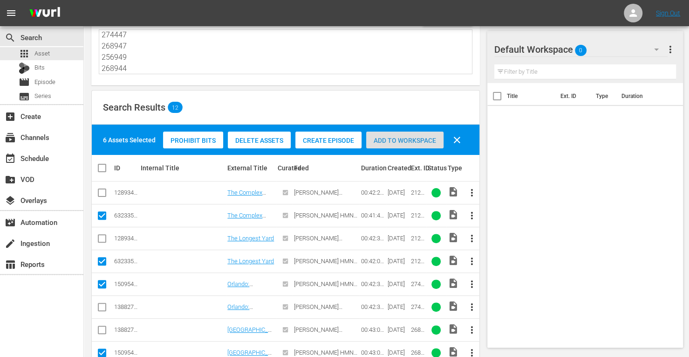
click at [397, 131] on div "Add to Workspace" at bounding box center [404, 140] width 77 height 18
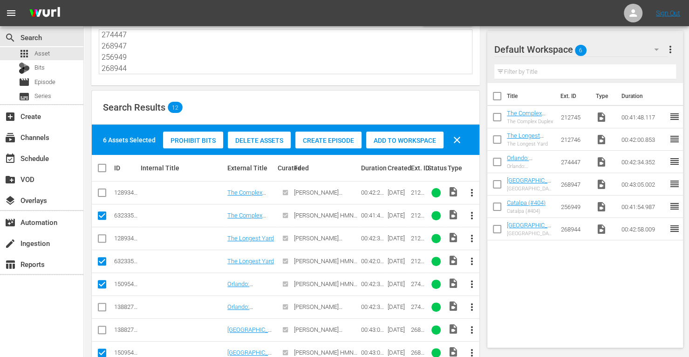
click at [491, 97] on input "checkbox" at bounding box center [498, 98] width 20 height 20
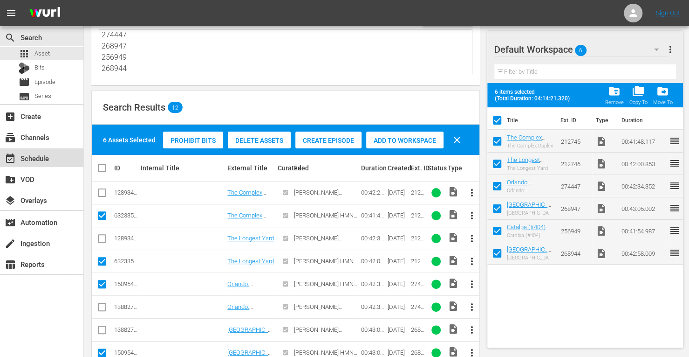
click at [33, 156] on div "event_available Schedule" at bounding box center [26, 156] width 52 height 8
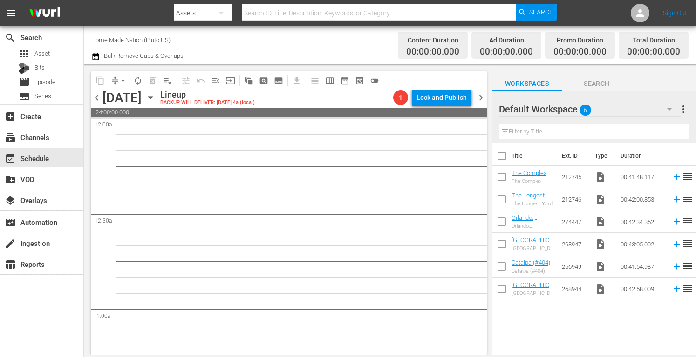
click at [498, 154] on input "checkbox" at bounding box center [502, 158] width 20 height 20
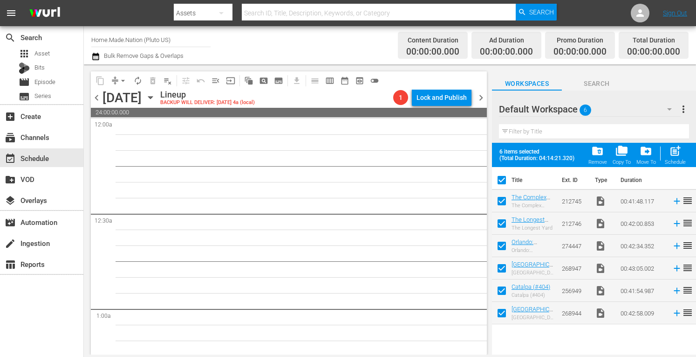
click at [677, 156] on span "post_add" at bounding box center [675, 151] width 13 height 13
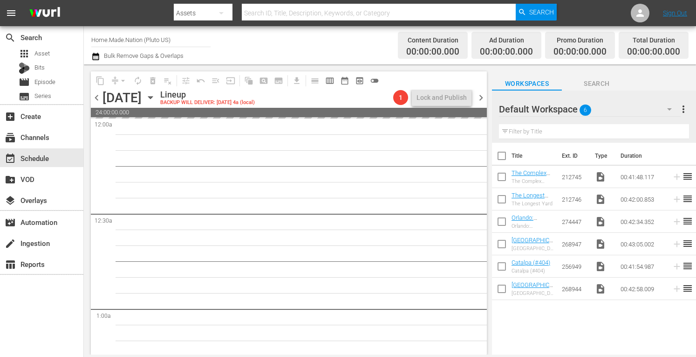
click at [689, 110] on div "Default Workspace 6 Default more_vert Filter by Title" at bounding box center [594, 116] width 204 height 52
click at [681, 109] on span "more_vert" at bounding box center [683, 108] width 11 height 11
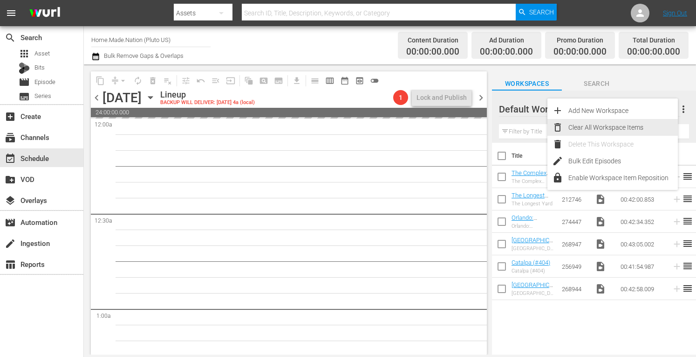
click at [620, 126] on div "Clear All Workspace Items" at bounding box center [624, 127] width 110 height 17
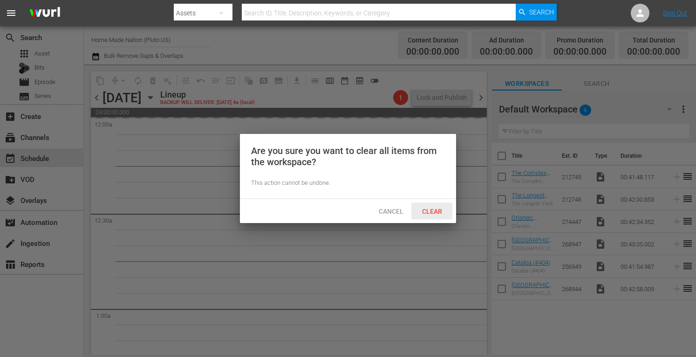
click at [433, 215] on div "Clear" at bounding box center [432, 210] width 41 height 17
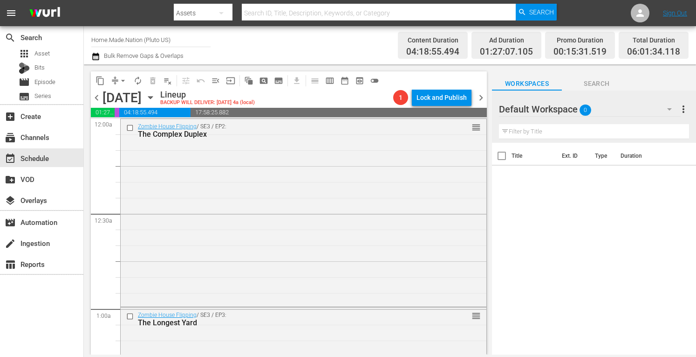
click at [96, 95] on span "chevron_left" at bounding box center [97, 98] width 12 height 12
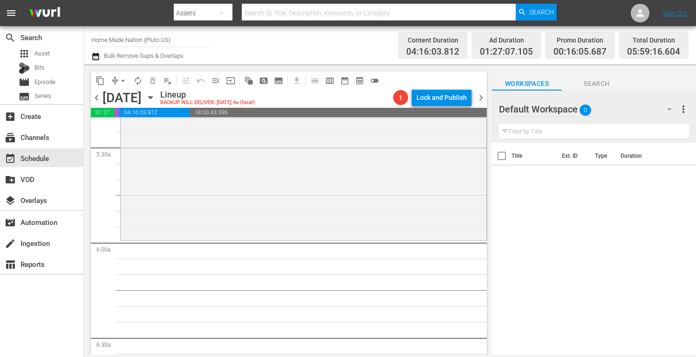
scroll to position [1018, 0]
click at [482, 97] on span "chevron_right" at bounding box center [481, 98] width 12 height 12
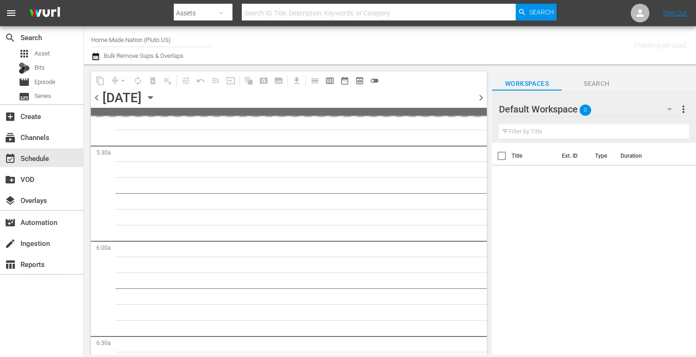
scroll to position [1065, 0]
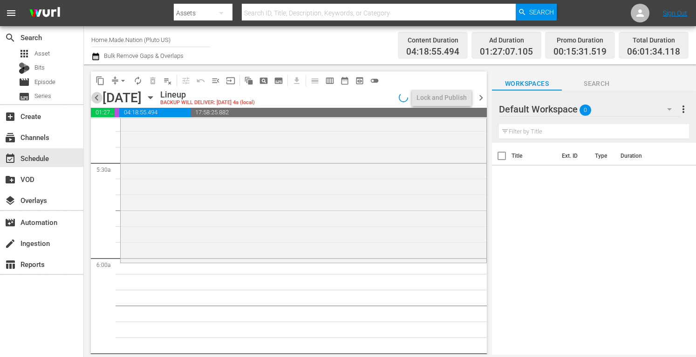
click at [97, 100] on span "chevron_left" at bounding box center [97, 98] width 12 height 12
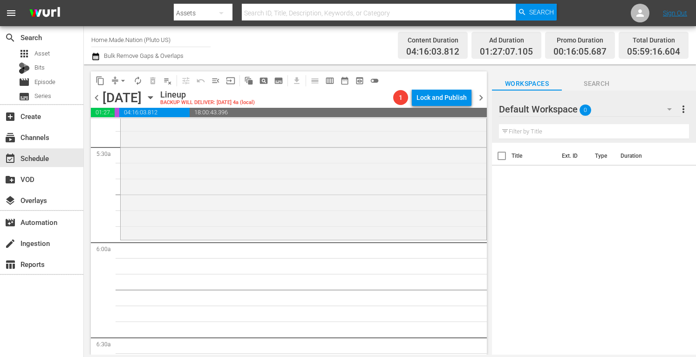
click at [97, 100] on span "chevron_left" at bounding box center [97, 98] width 12 height 12
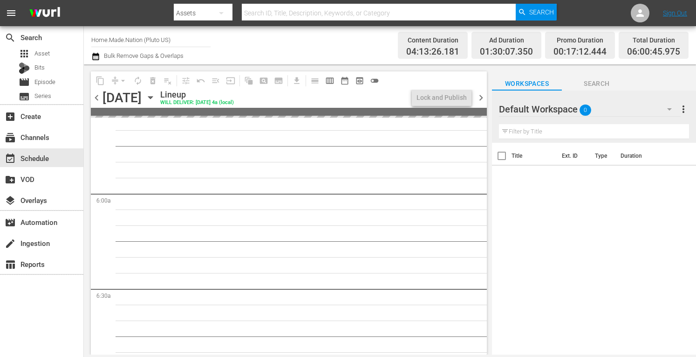
scroll to position [1033, 0]
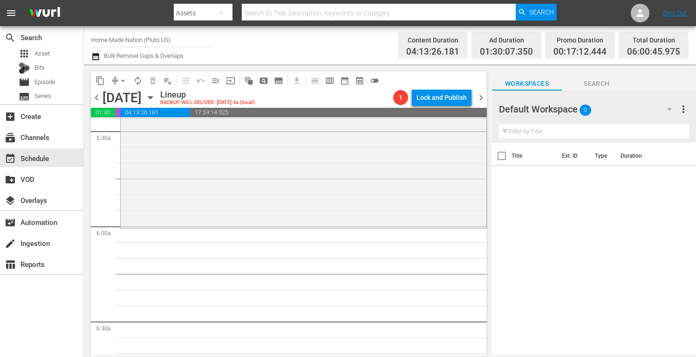
click at [97, 100] on span "chevron_left" at bounding box center [97, 98] width 12 height 12
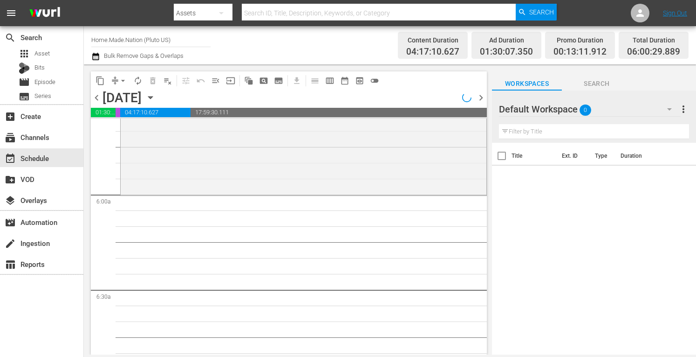
scroll to position [1049, 0]
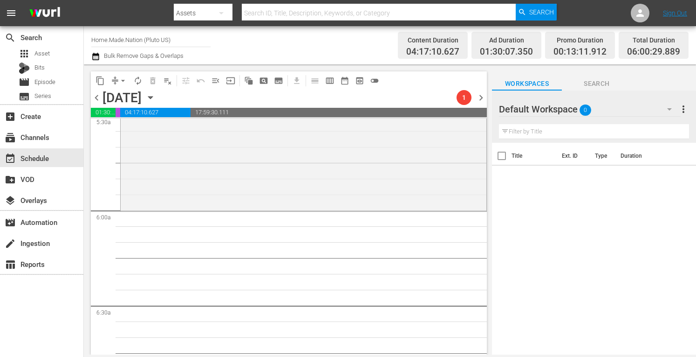
click at [97, 100] on span "chevron_left" at bounding box center [97, 98] width 12 height 12
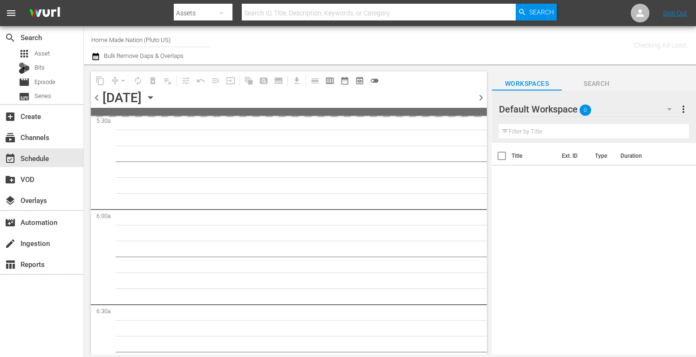
scroll to position [1065, 0]
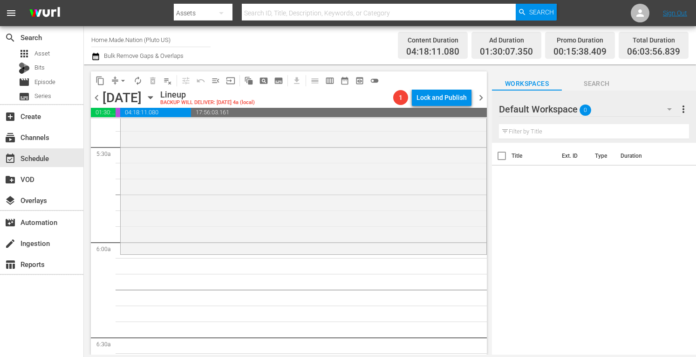
click at [97, 100] on span "chevron_left" at bounding box center [97, 98] width 12 height 12
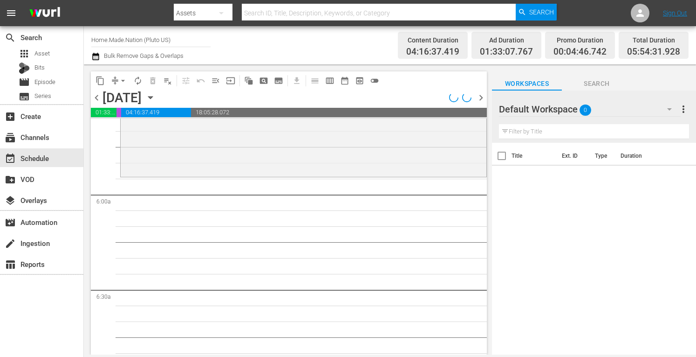
scroll to position [970, 0]
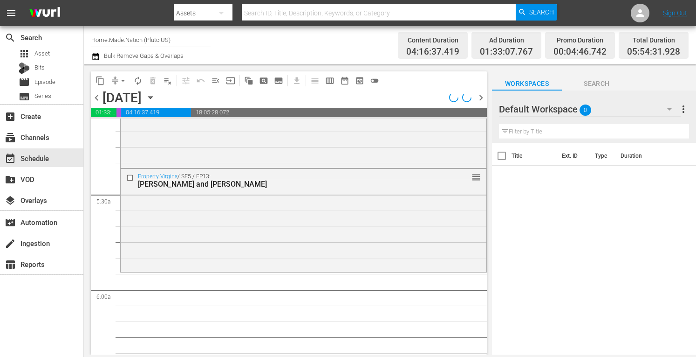
click at [97, 100] on span "chevron_left" at bounding box center [97, 98] width 12 height 12
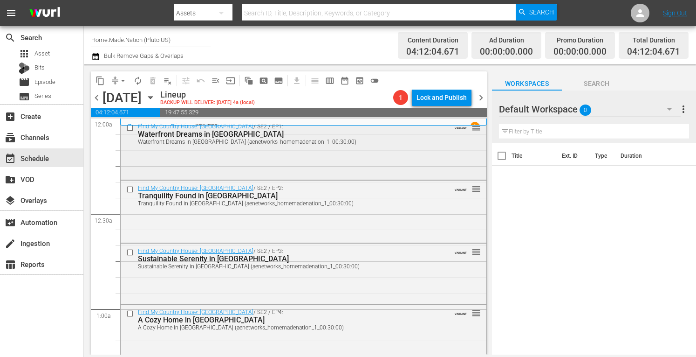
click at [315, 161] on div "Find My Country House: [GEOGRAPHIC_DATA] / SE2 / EP1: Waterfront Dreams in Deep…" at bounding box center [304, 148] width 366 height 58
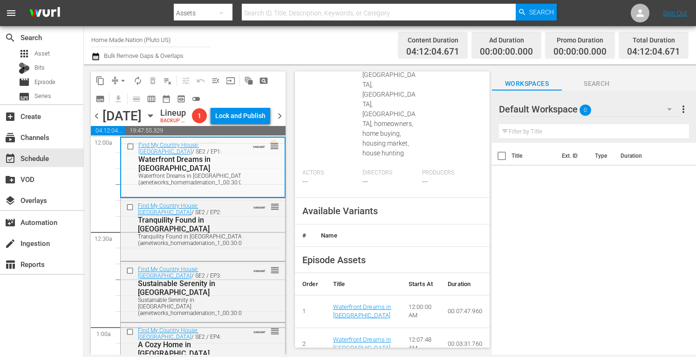
scroll to position [409, 0]
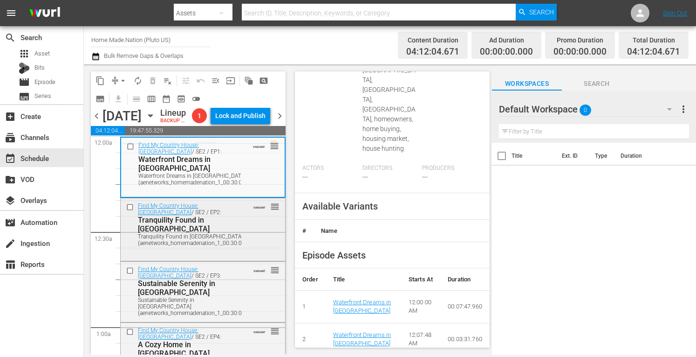
click at [247, 249] on div "Find My Country House: [GEOGRAPHIC_DATA] / SE2 / EP2: Tranquility Found in [GEO…" at bounding box center [203, 223] width 165 height 51
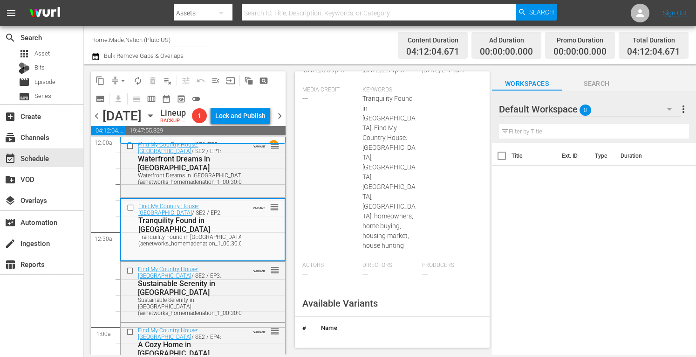
scroll to position [390, 0]
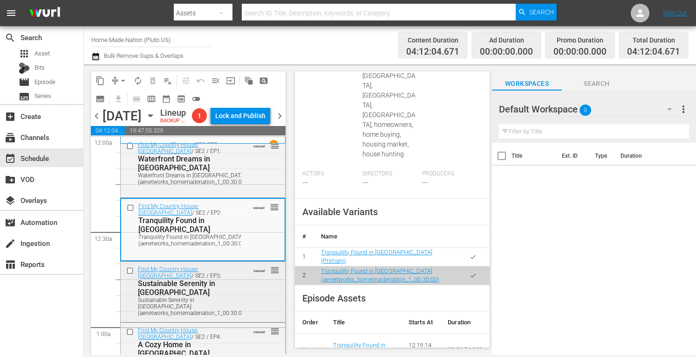
click at [237, 318] on div "Find My Country House: [GEOGRAPHIC_DATA] / SE2 / EP3: Sustainable Serenity in […" at bounding box center [203, 291] width 165 height 58
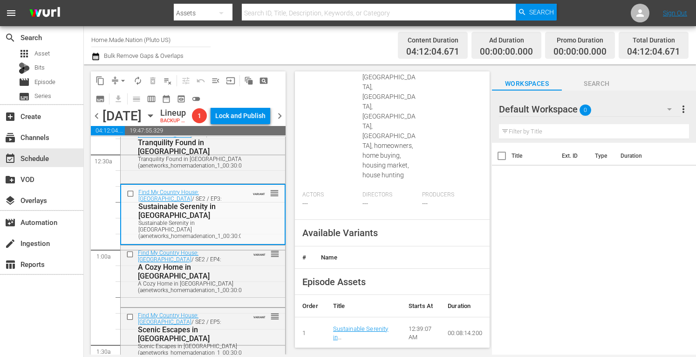
scroll to position [409, 0]
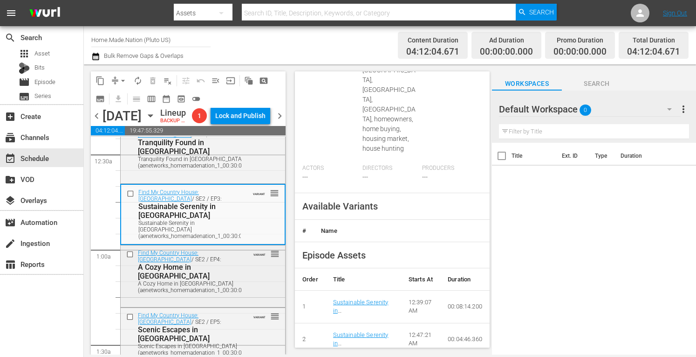
click at [241, 295] on div "Find My Country House: [GEOGRAPHIC_DATA] / SE2 / EP4: A Cozy Home in [GEOGRAPHI…" at bounding box center [203, 270] width 165 height 51
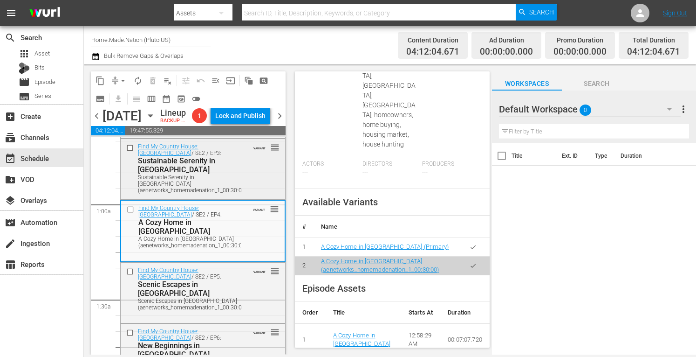
scroll to position [125, 0]
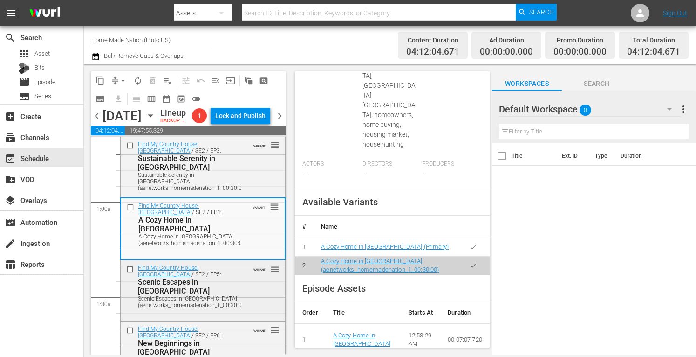
click at [243, 311] on div "Find My Country House: [GEOGRAPHIC_DATA] / SE2 / EP5: Scenic Escapes in [GEOGRA…" at bounding box center [203, 285] width 165 height 51
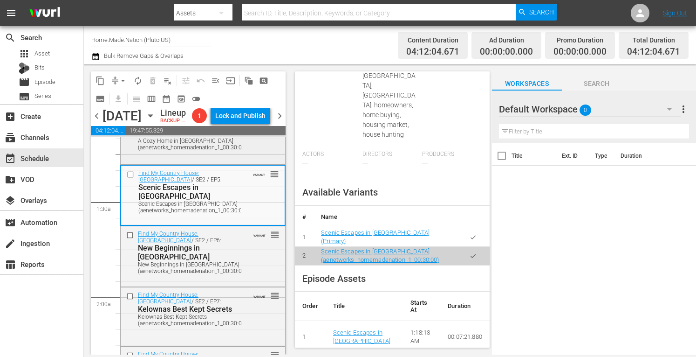
scroll to position [223, 0]
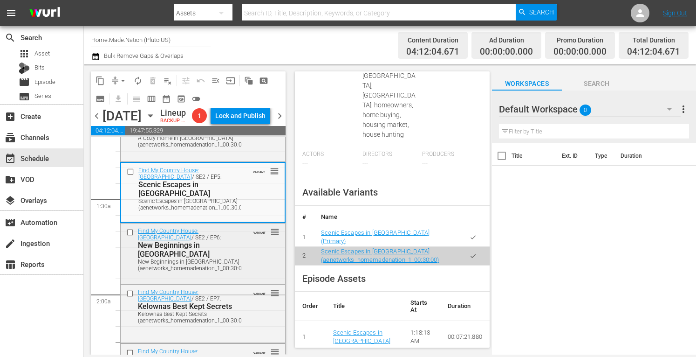
click at [218, 271] on div "New Beginnings in [GEOGRAPHIC_DATA] (aenetworks_homemadenation_1_00:30:00)" at bounding box center [192, 264] width 109 height 13
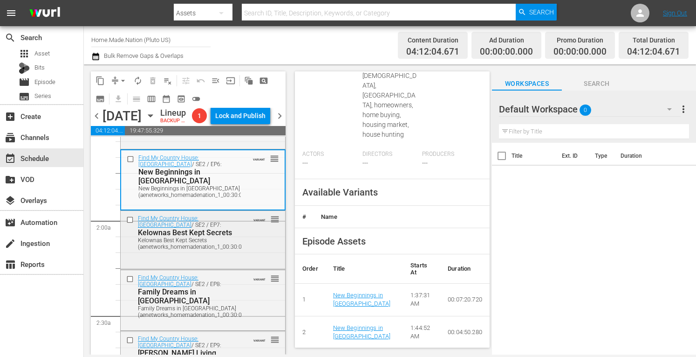
scroll to position [297, 0]
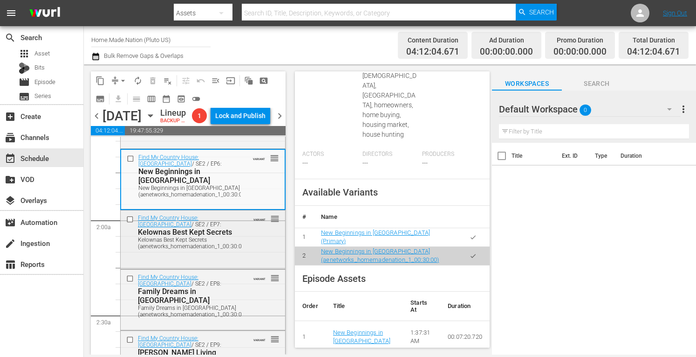
click at [247, 253] on div "Find My Country House: [GEOGRAPHIC_DATA] / SE2 / EP7: Kelownas Best Kept Secret…" at bounding box center [203, 231] width 165 height 42
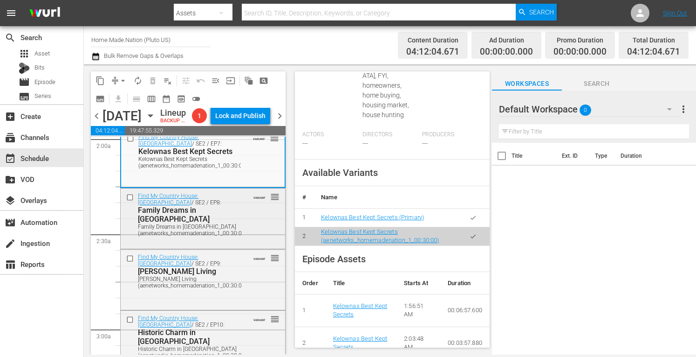
scroll to position [381, 0]
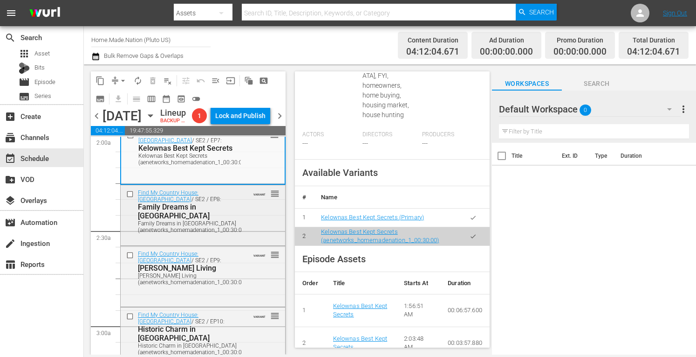
click at [259, 236] on div "Find My Country House: [GEOGRAPHIC_DATA] / SE2 / EP8: Family Dreams in Port Per…" at bounding box center [203, 210] width 165 height 51
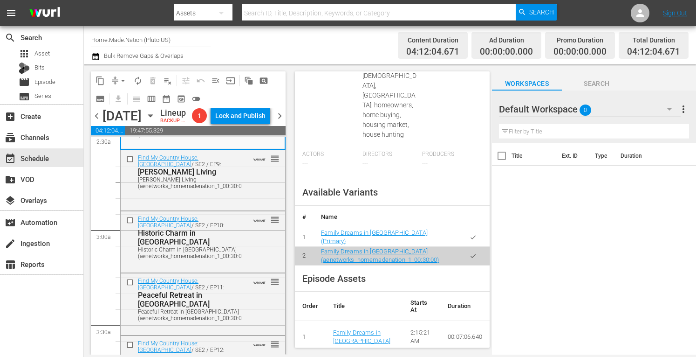
scroll to position [481, 0]
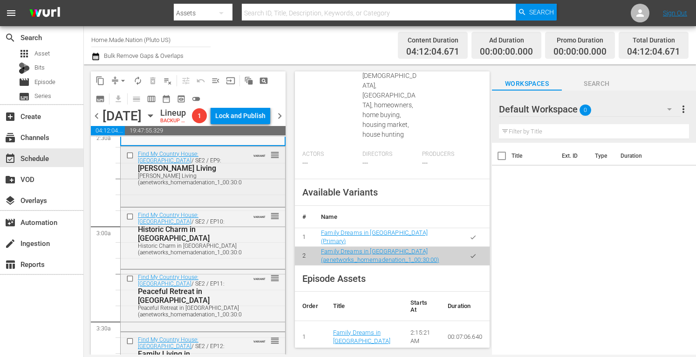
click at [239, 189] on div "Find My Country House: [GEOGRAPHIC_DATA] / SE2 / EP9: [PERSON_NAME] Living Sere…" at bounding box center [203, 167] width 165 height 42
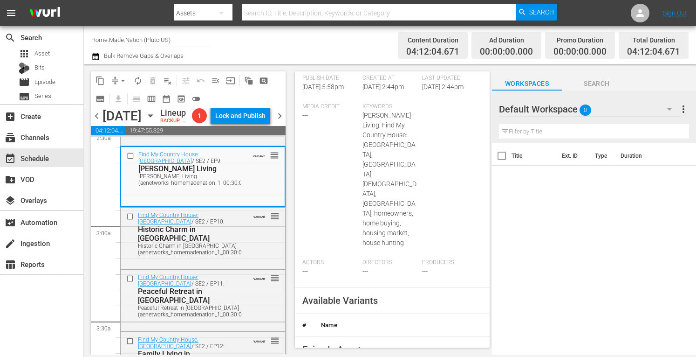
scroll to position [399, 0]
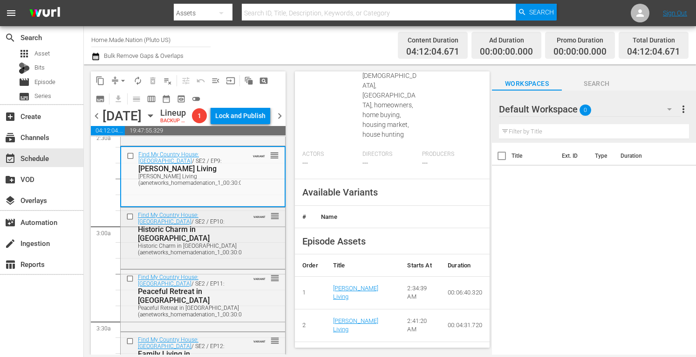
click at [245, 259] on div "Find My Country House: [GEOGRAPHIC_DATA] / SE2 / EP10: Historic Charm in [GEOGR…" at bounding box center [203, 232] width 165 height 51
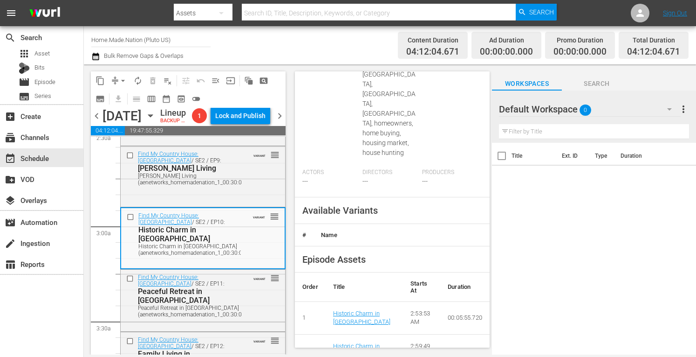
scroll to position [409, 0]
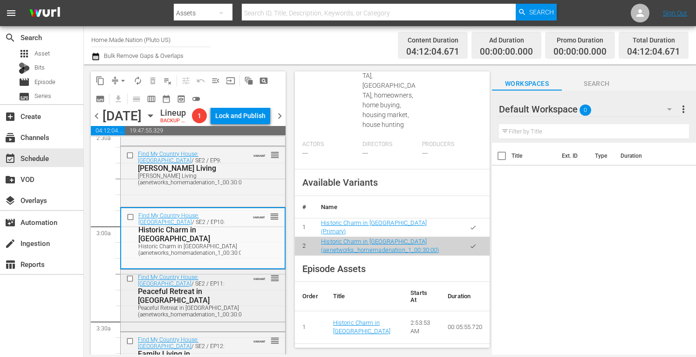
click at [243, 321] on div "Find My Country House: [GEOGRAPHIC_DATA] / SE2 / EP11: Peaceful Retreat in [GEO…" at bounding box center [203, 294] width 165 height 51
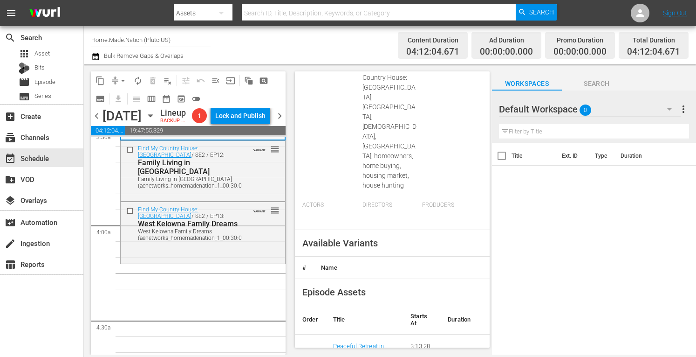
scroll to position [359, 0]
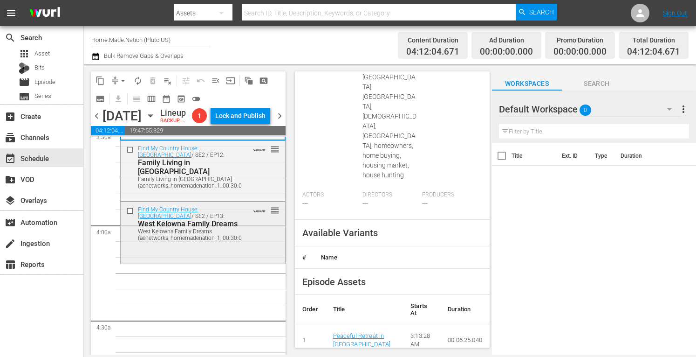
click at [251, 244] on div "Find My Country House: [GEOGRAPHIC_DATA] / SE2 / EP13: West Kelowna Family Drea…" at bounding box center [203, 223] width 165 height 42
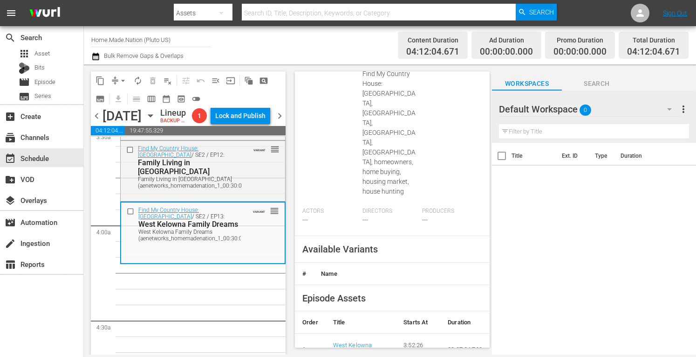
scroll to position [409, 0]
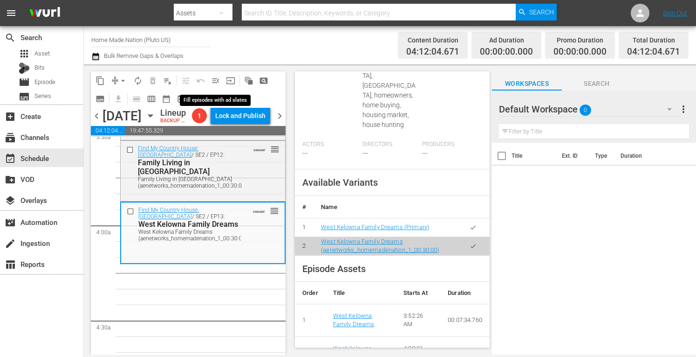
click at [213, 80] on span "menu_open" at bounding box center [215, 80] width 9 height 9
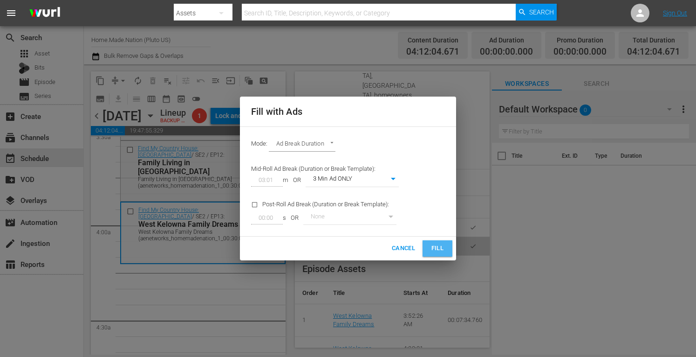
click at [438, 253] on span "Fill" at bounding box center [437, 248] width 15 height 11
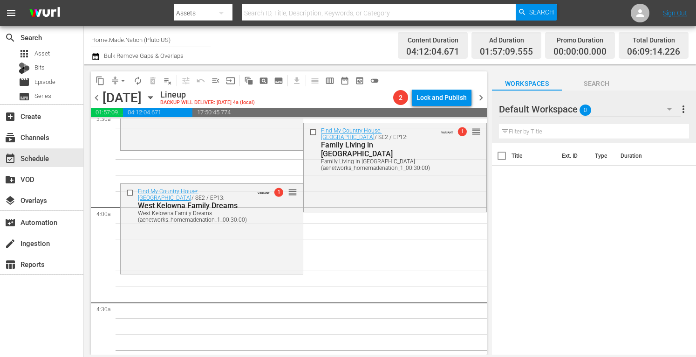
click at [121, 80] on span "arrow_drop_down" at bounding box center [122, 80] width 9 height 9
click at [112, 96] on li "Align to Midnight" at bounding box center [124, 99] width 98 height 15
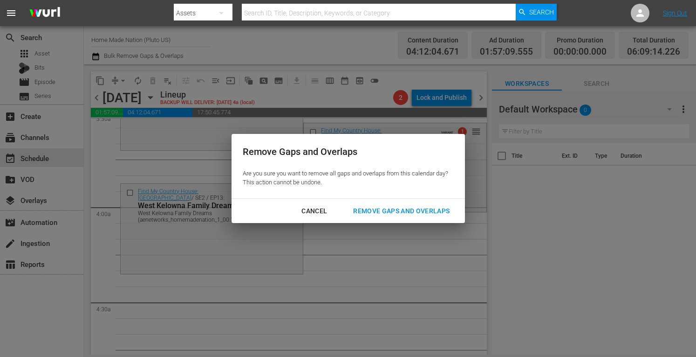
click at [402, 211] on div "Remove Gaps and Overlaps" at bounding box center [401, 211] width 111 height 12
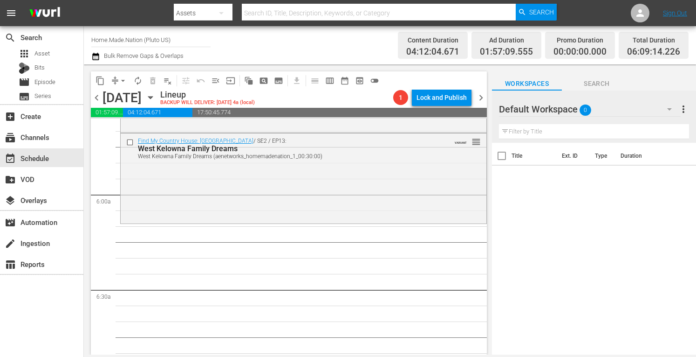
scroll to position [1066, 0]
